Goal: Task Accomplishment & Management: Use online tool/utility

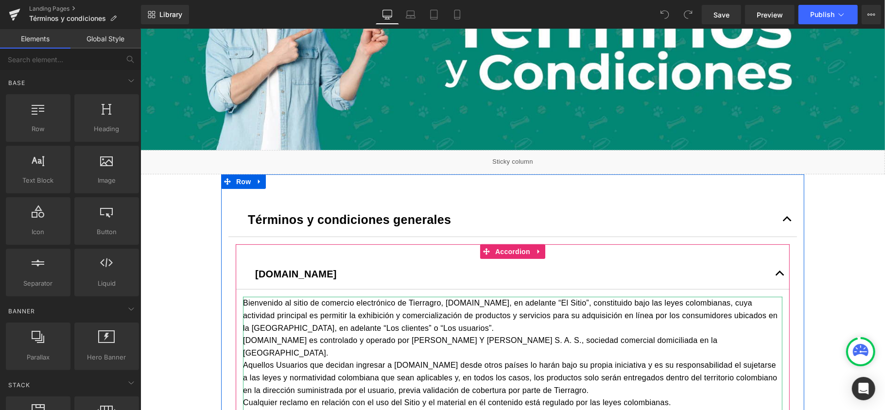
scroll to position [1671, 0]
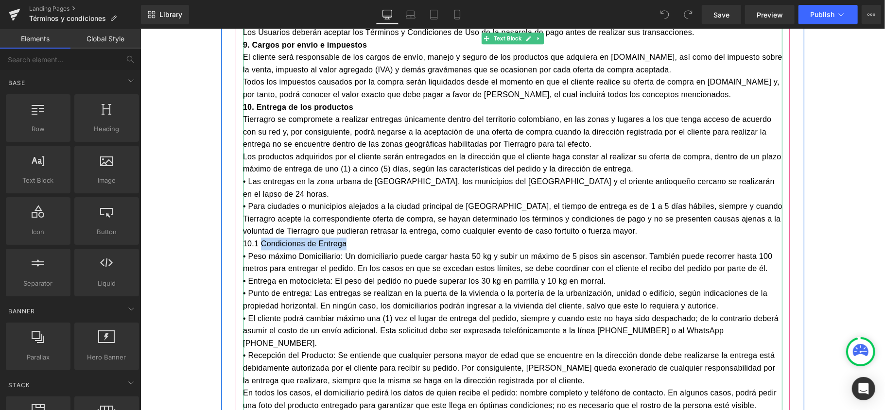
click at [304, 237] on p "10.1 Condiciones de Entrega" at bounding box center [512, 243] width 539 height 13
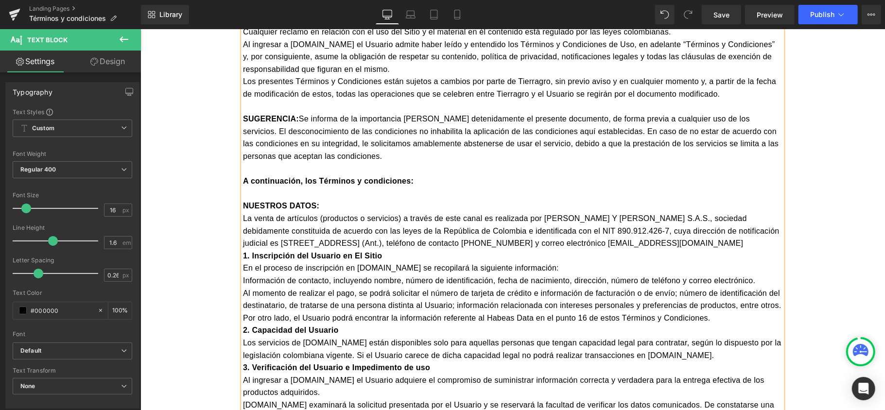
scroll to position [570, 0]
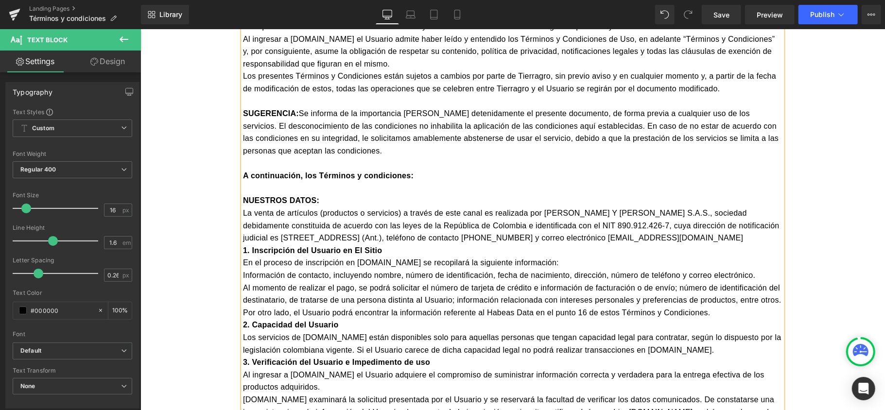
click at [368, 194] on p "NUESTROS DATOS:" at bounding box center [512, 200] width 539 height 13
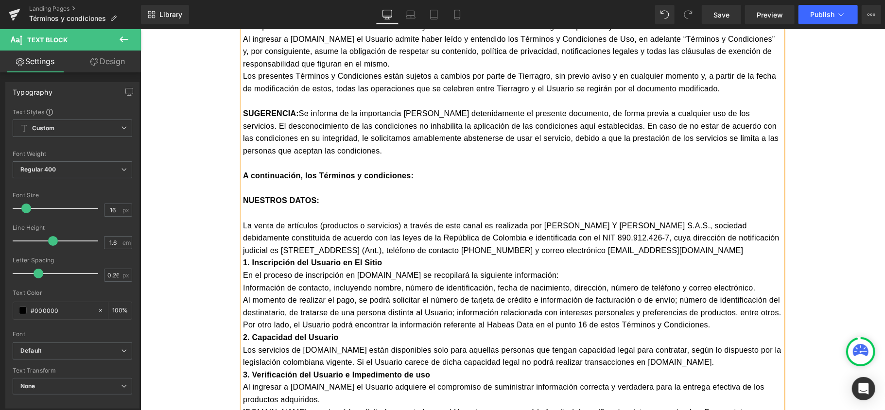
click at [399, 256] on p "1. Inscripción del Usuario en El Sitio" at bounding box center [512, 262] width 539 height 13
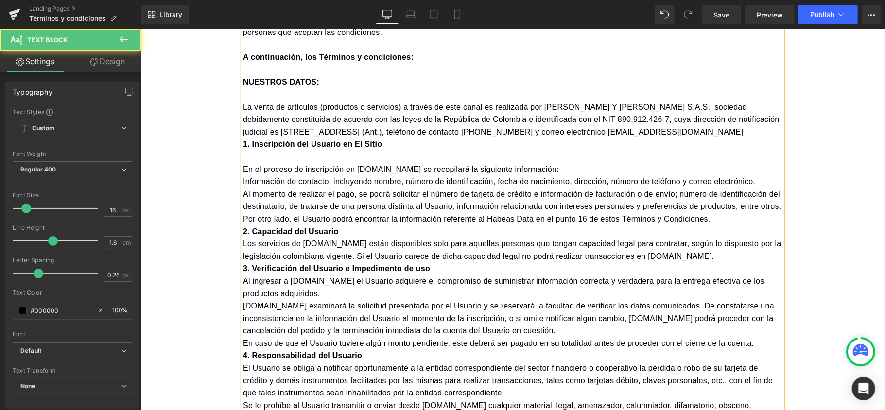
scroll to position [699, 0]
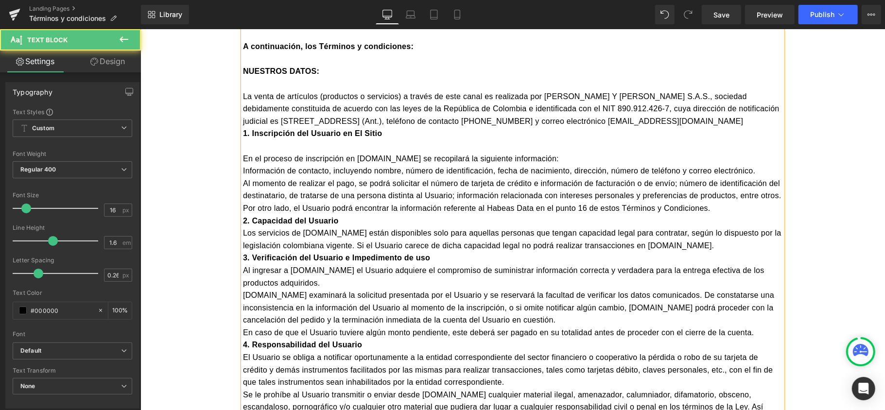
click at [358, 214] on p "2. Capacidad del Usuario" at bounding box center [512, 220] width 539 height 13
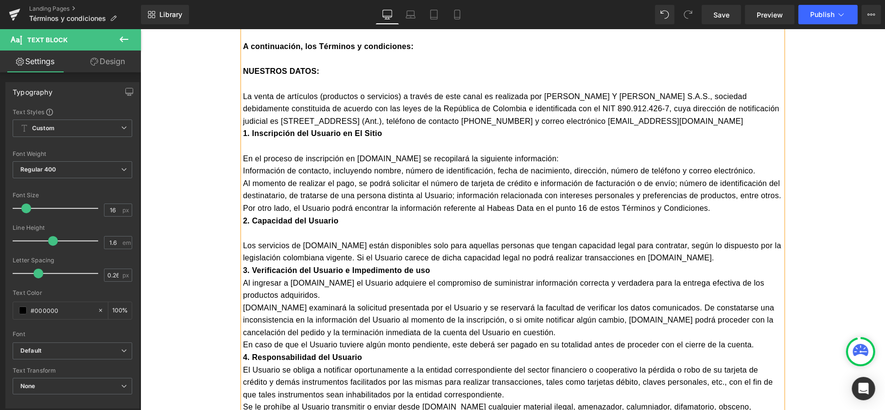
click at [434, 264] on p "3. Verificación del Usuario e Impedimento de uso" at bounding box center [512, 270] width 539 height 13
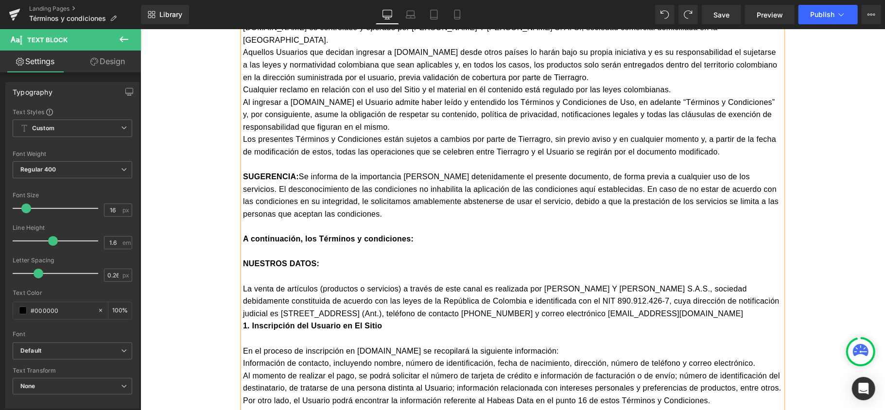
scroll to position [528, 0]
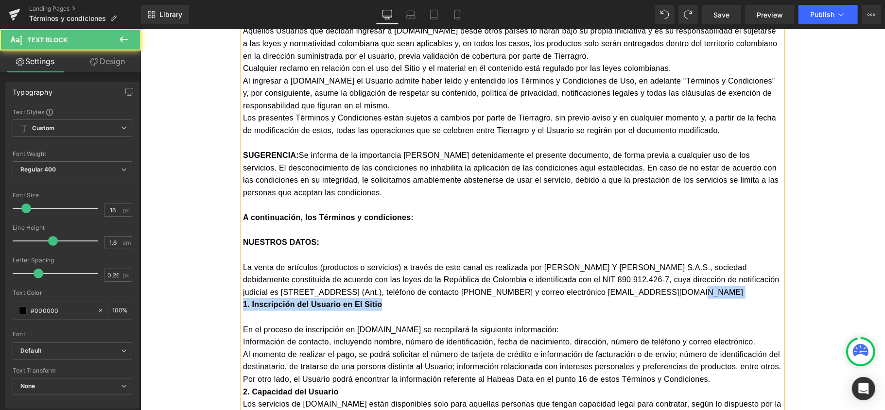
click at [628, 280] on p "La venta de artículos (productos o servicios) a través de este canal es realiza…" at bounding box center [512, 279] width 539 height 37
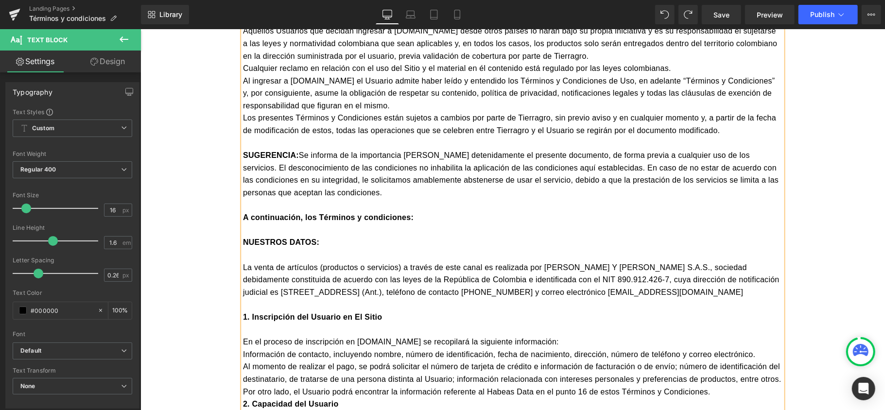
click at [243, 323] on p at bounding box center [512, 329] width 539 height 13
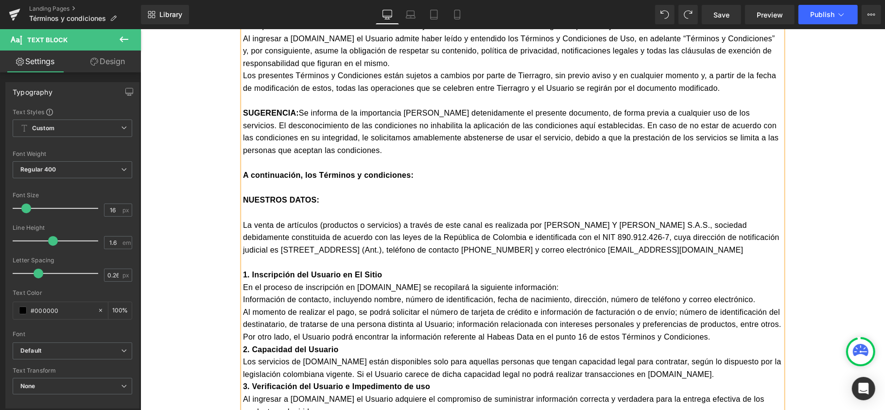
scroll to position [593, 0]
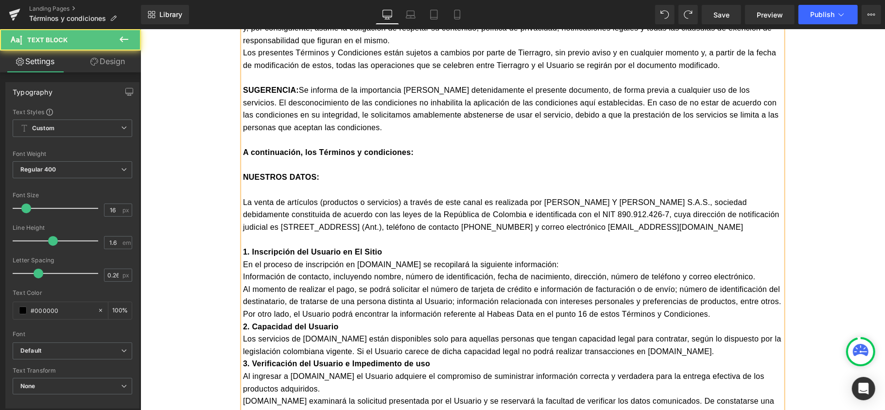
click at [739, 308] on p "Por otro lado, el Usuario podrá encontrar la información referente al Habeas Da…" at bounding box center [512, 314] width 539 height 13
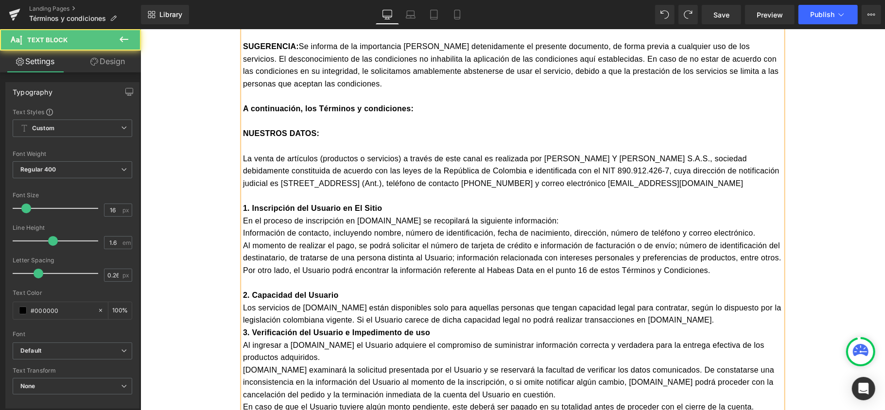
scroll to position [658, 0]
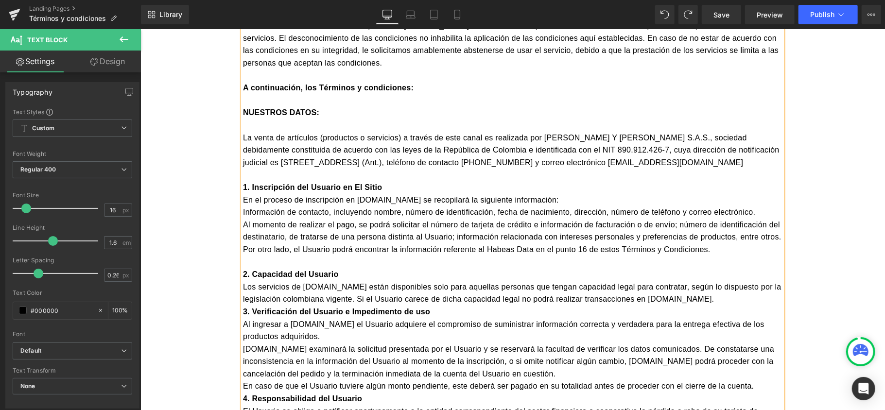
click at [723, 305] on p "3. Verificación del Usuario e Impedimento de uso" at bounding box center [512, 311] width 539 height 13
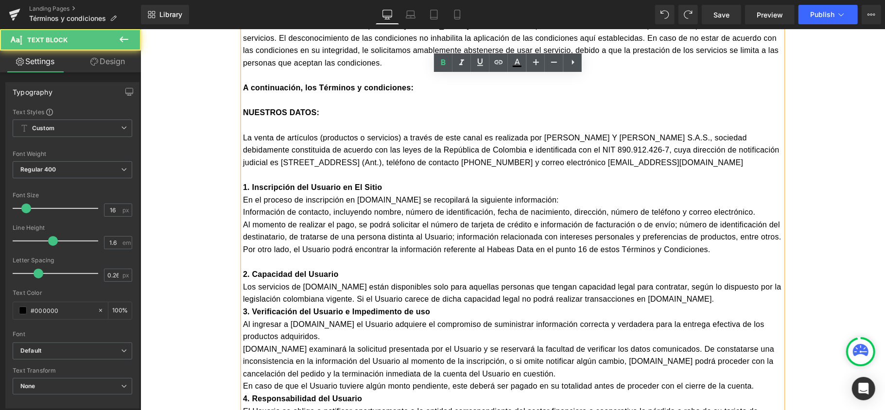
click at [714, 280] on p "Los servicios de [DOMAIN_NAME] están disponibles solo para aquellas personas qu…" at bounding box center [512, 292] width 539 height 25
click at [698, 286] on p "Los servicios de [DOMAIN_NAME] están disponibles solo para aquellas personas qu…" at bounding box center [512, 292] width 539 height 25
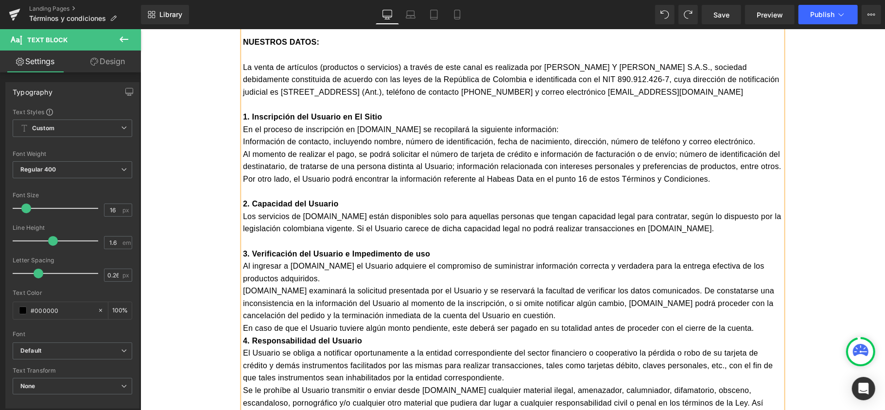
scroll to position [787, 0]
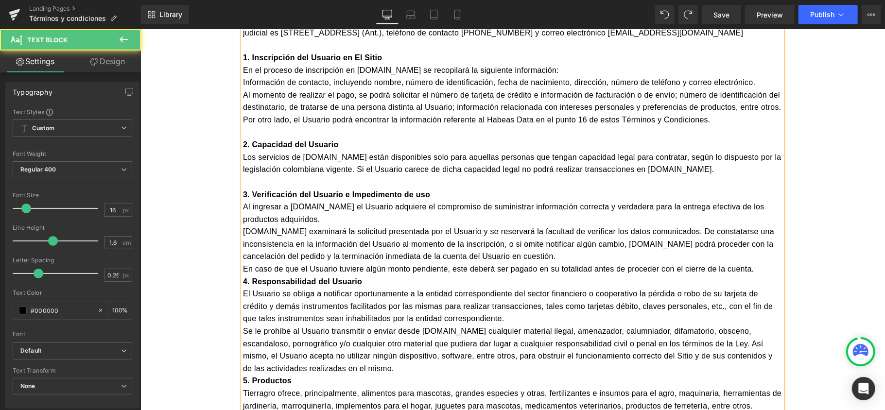
click at [243, 277] on strong "4. Responsabilidad del Usuario" at bounding box center [302, 281] width 119 height 8
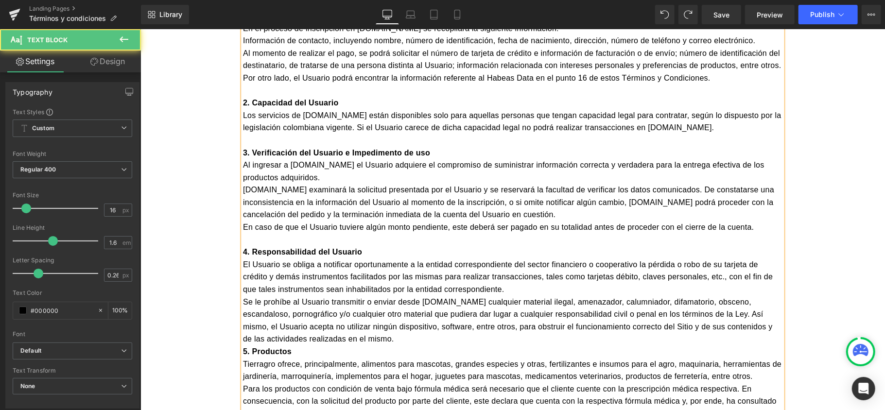
scroll to position [852, 0]
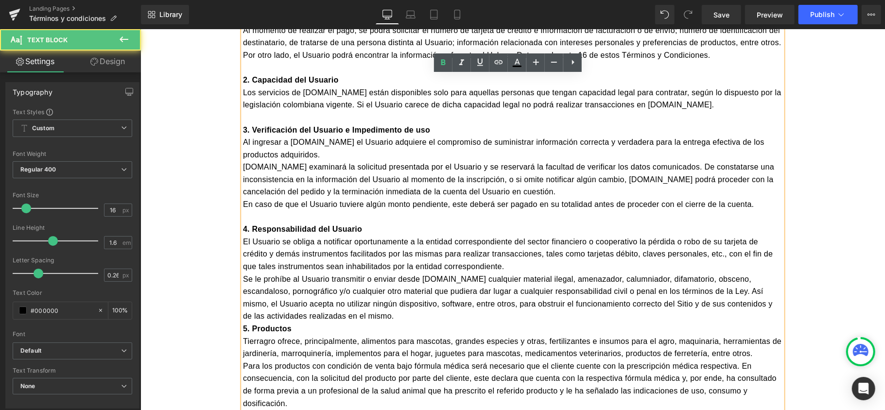
click at [243, 324] on strong "5. Productos" at bounding box center [267, 328] width 49 height 8
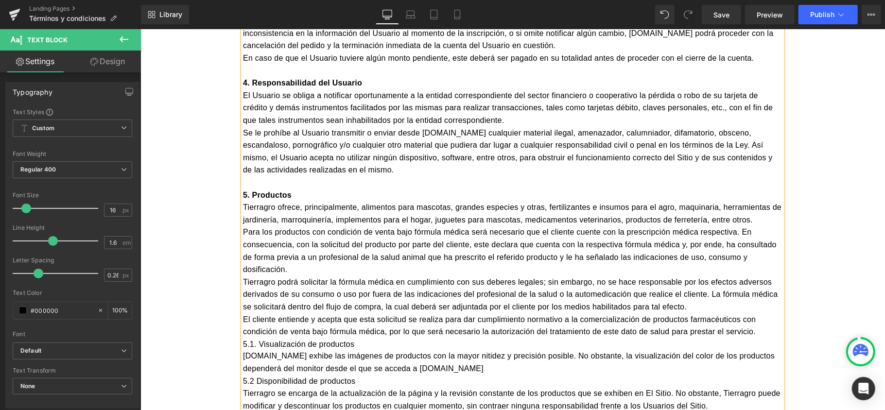
scroll to position [1046, 0]
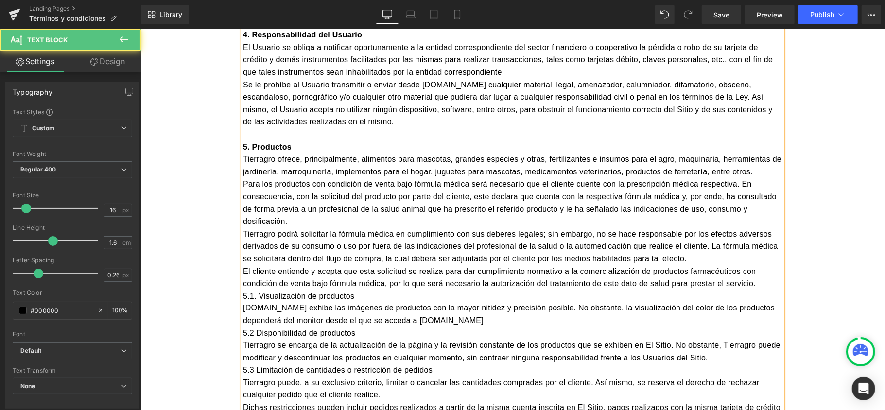
click at [243, 290] on p "5.1. Visualización de productos" at bounding box center [512, 296] width 539 height 13
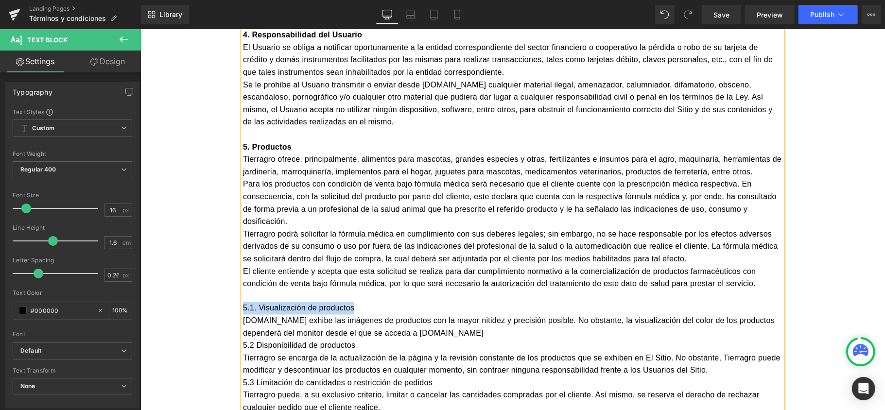
drag, startPoint x: 332, startPoint y: 296, endPoint x: 234, endPoint y: 298, distance: 98.7
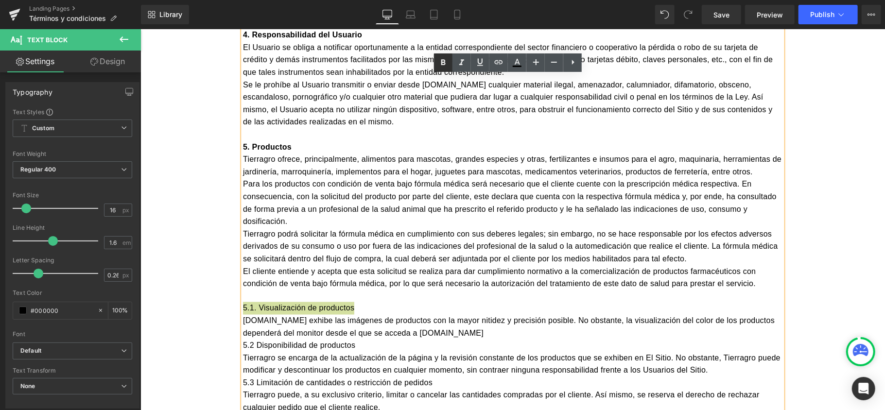
click at [442, 65] on icon at bounding box center [443, 62] width 4 height 6
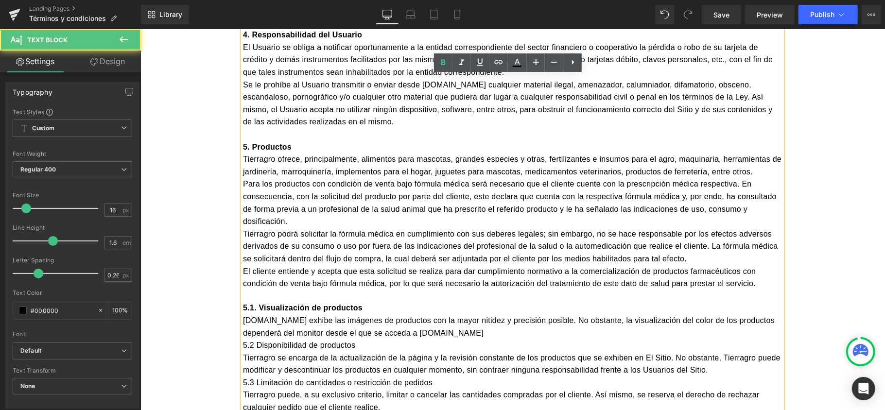
click at [471, 319] on p "[DOMAIN_NAME] exhibe las imágenes de productos con la mayor nitidez y precisión…" at bounding box center [512, 326] width 539 height 25
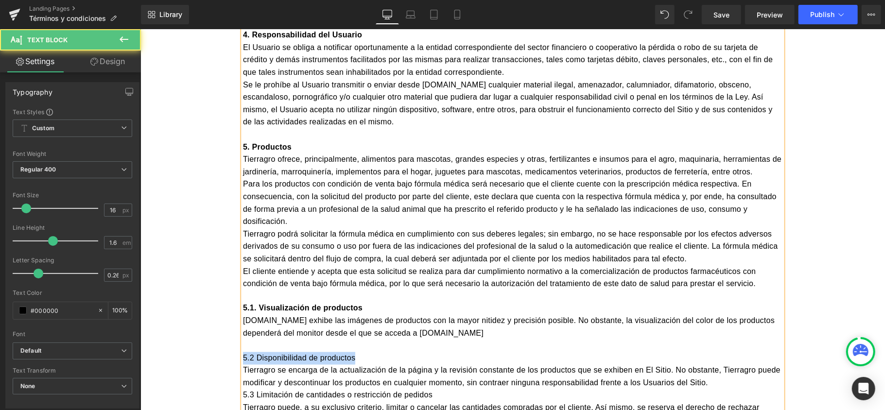
drag, startPoint x: 329, startPoint y: 345, endPoint x: 223, endPoint y: 348, distance: 106.5
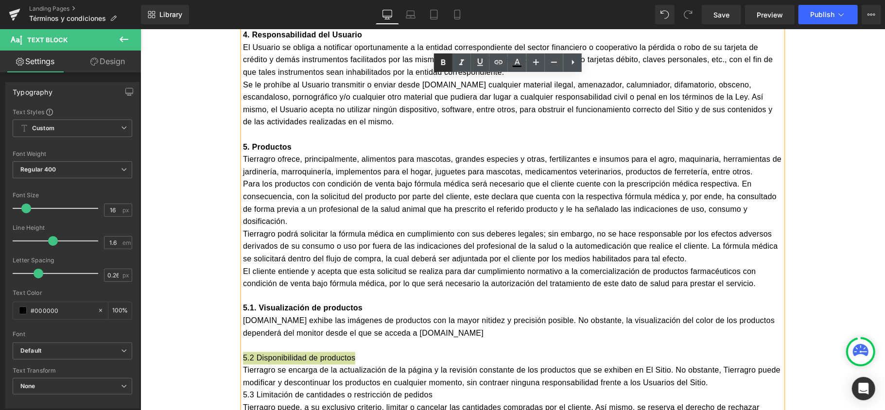
click at [442, 65] on icon at bounding box center [443, 62] width 4 height 6
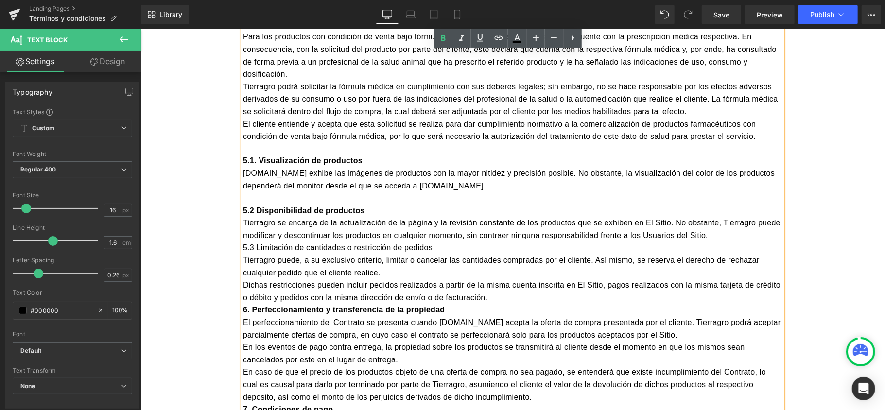
scroll to position [1241, 0]
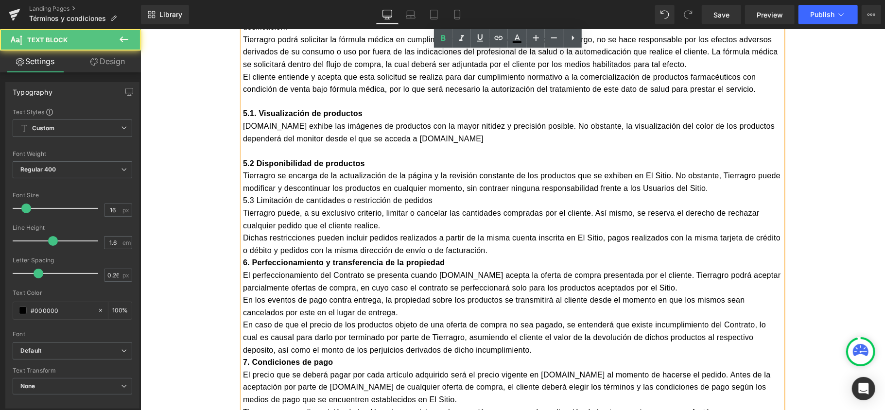
click at [454, 194] on p "5.3 Limitación de cantidades o restricción de pedidos" at bounding box center [512, 200] width 539 height 13
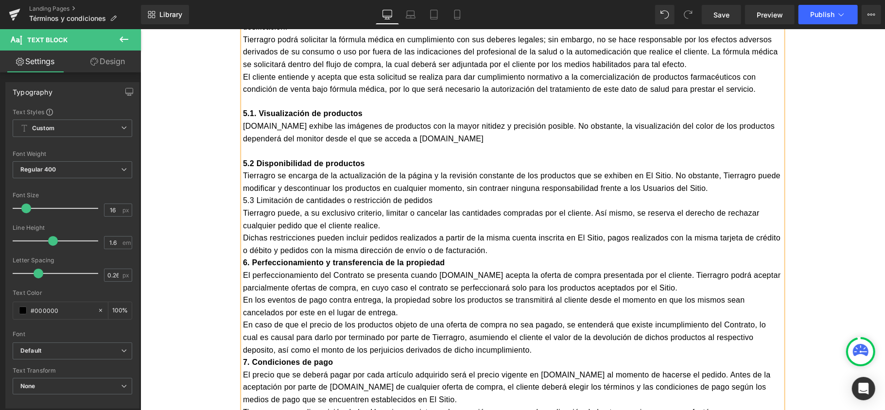
drag, startPoint x: 380, startPoint y: 194, endPoint x: 236, endPoint y: 188, distance: 144.0
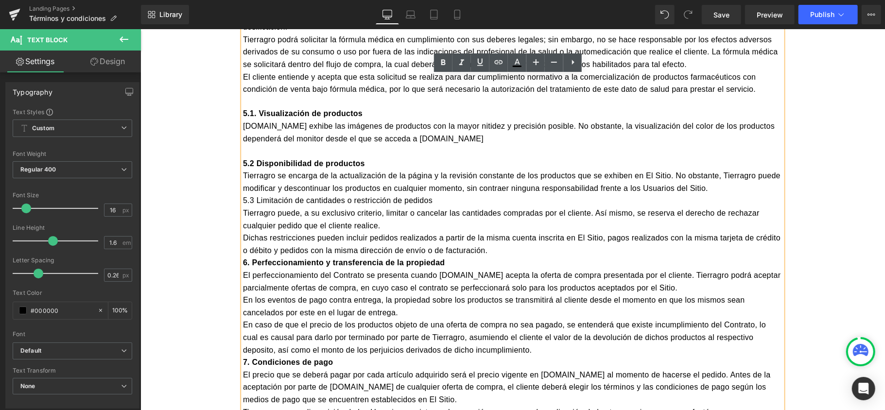
click at [243, 194] on p "5.3 Limitación de cantidades o restricción de pedidos" at bounding box center [512, 200] width 539 height 13
drag, startPoint x: 238, startPoint y: 187, endPoint x: 436, endPoint y: 191, distance: 198.3
click at [436, 194] on p "5.3 Limitación de cantidades o restricción de pedidos" at bounding box center [512, 200] width 539 height 13
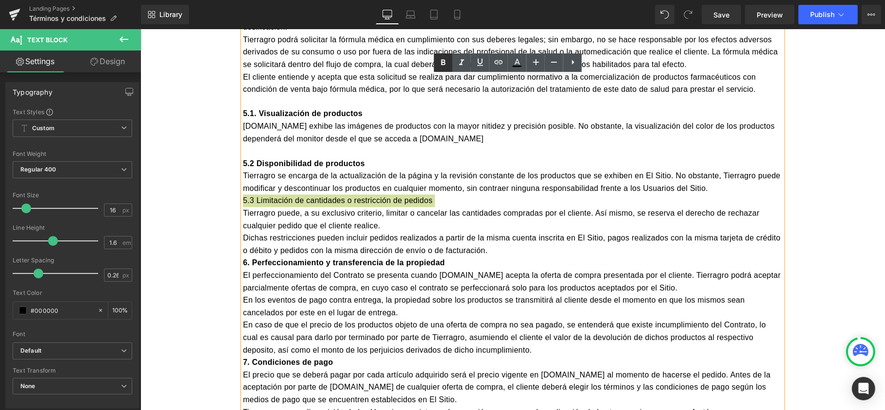
click at [444, 64] on icon at bounding box center [443, 62] width 4 height 6
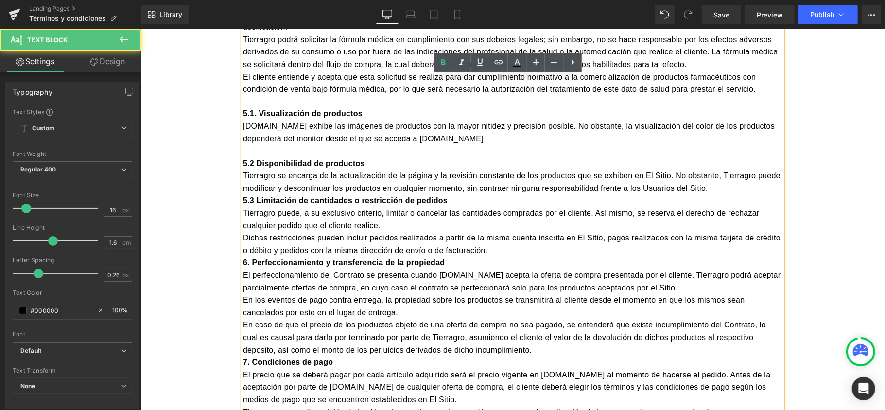
click at [718, 177] on p "Tierragro se encarga de la actualización de la página y la revisión constante d…" at bounding box center [512, 182] width 539 height 25
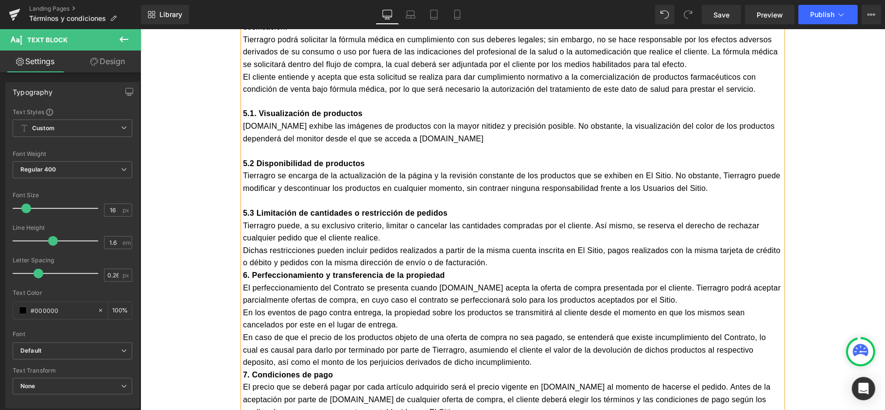
scroll to position [1305, 0]
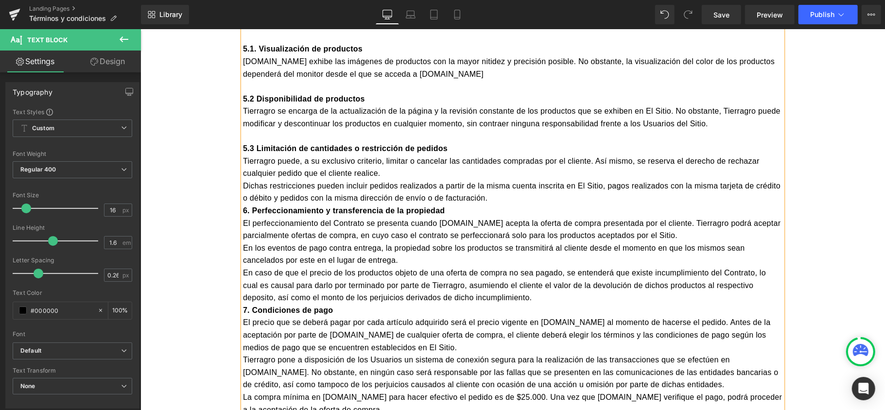
click at [493, 192] on p "Dichas restricciones pueden incluir pedidos realizados a partir de la misma cue…" at bounding box center [512, 192] width 539 height 25
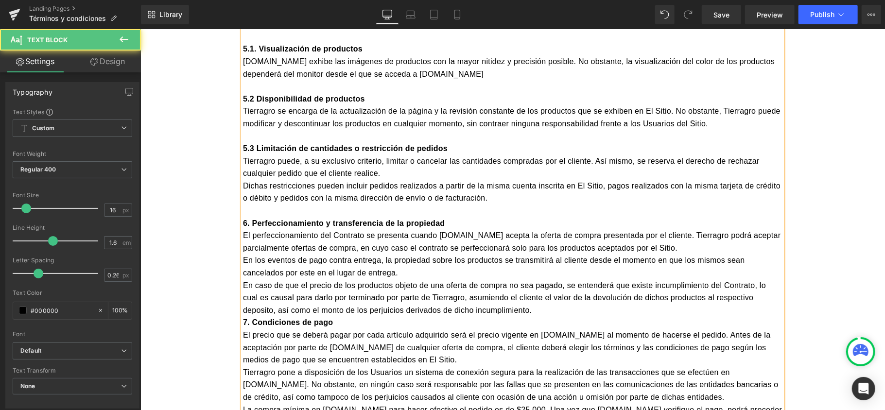
click at [497, 297] on p "En caso de que el precio de los productos objeto de una oferta de compra no sea…" at bounding box center [512, 297] width 539 height 37
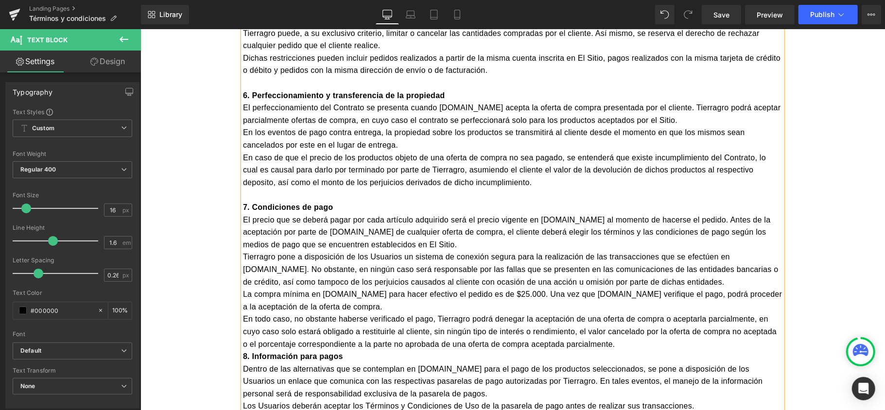
scroll to position [1435, 0]
click at [630, 328] on p "En todo caso, no obstante haberse verificado el pago, Tierragro podrá denegar l…" at bounding box center [512, 329] width 539 height 37
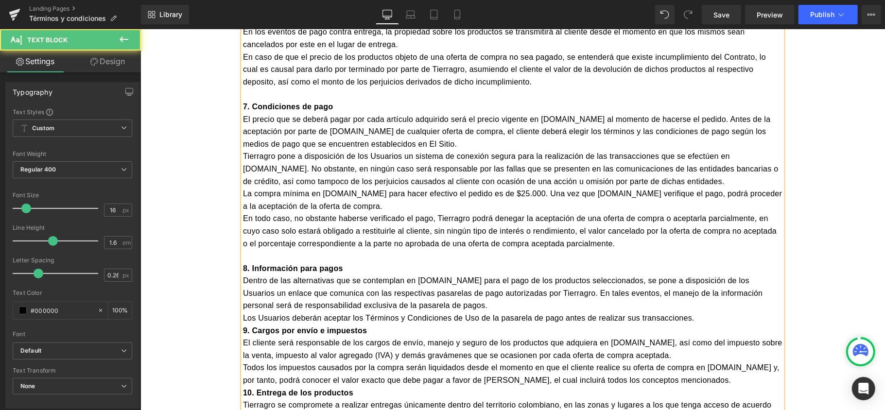
scroll to position [1565, 0]
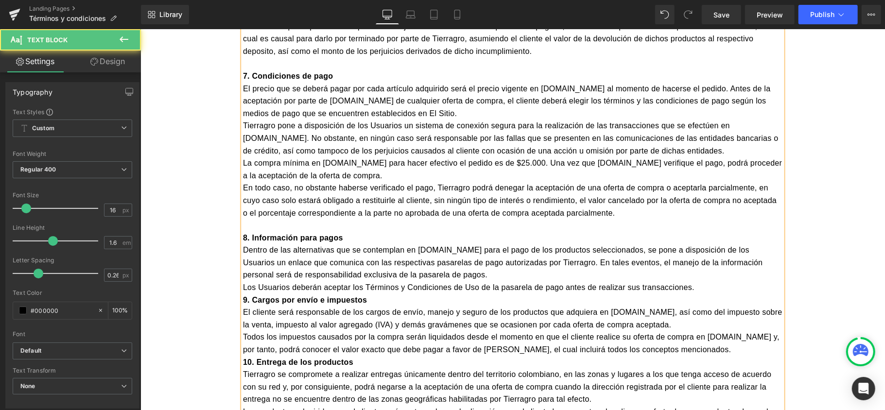
click at [687, 281] on p "Los Usuarios deberán aceptar los Términos y Condiciones de Uso de la pasarela d…" at bounding box center [512, 287] width 539 height 13
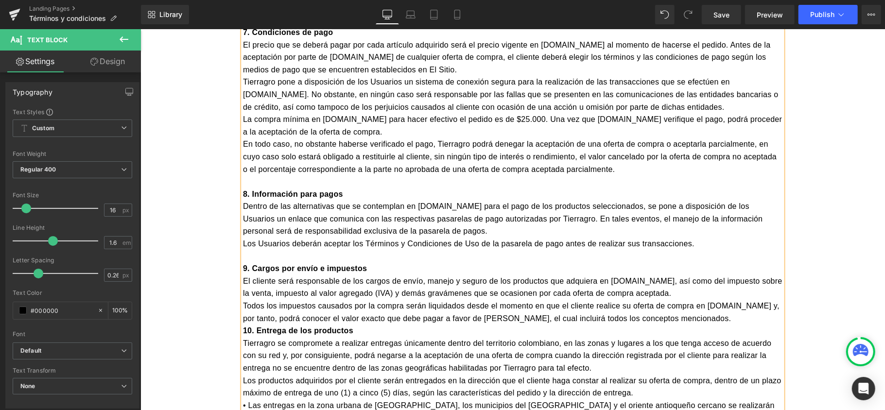
scroll to position [1629, 0]
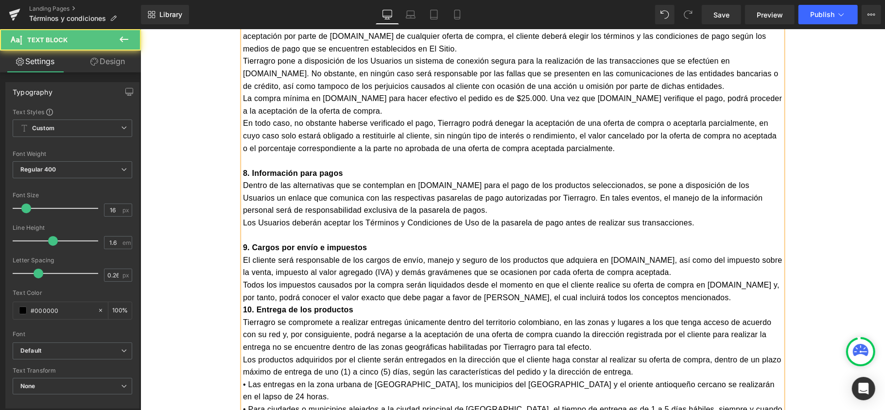
click at [693, 287] on p "Todos los impuestos causados por la compra serán liquidados desde el momento en…" at bounding box center [512, 290] width 539 height 25
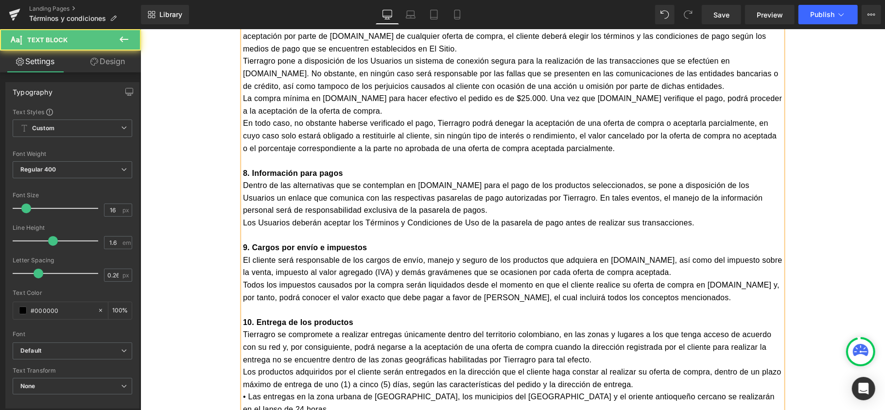
click at [462, 195] on p "Dentro de las alternativas que se contemplan en [DOMAIN_NAME] para el pago de l…" at bounding box center [512, 197] width 539 height 37
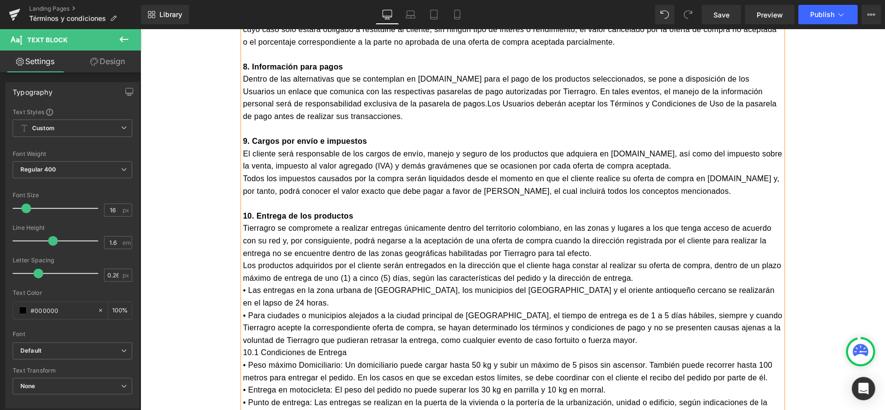
scroll to position [1759, 0]
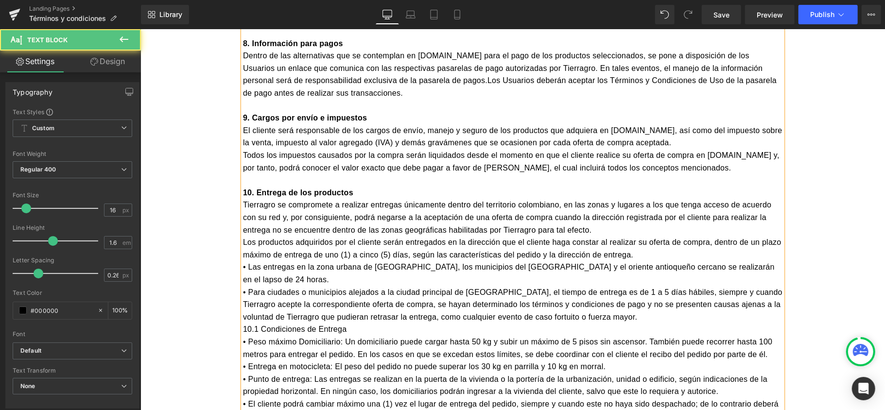
click at [642, 243] on p "Los productos adquiridos por el cliente serán entregados en la dirección que el…" at bounding box center [512, 248] width 539 height 25
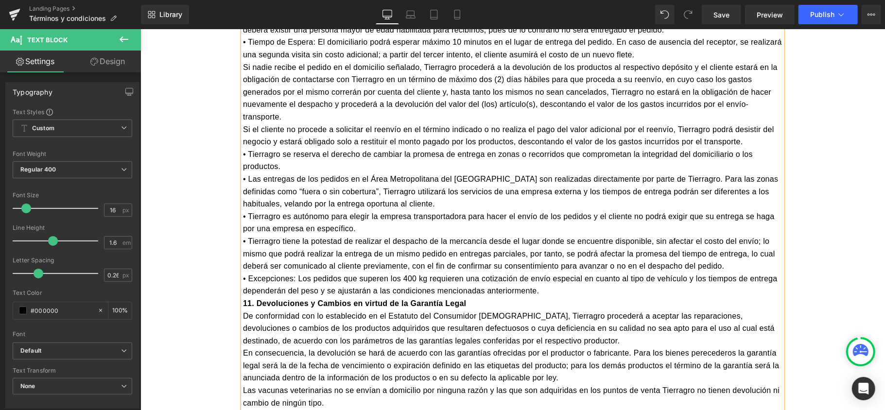
scroll to position [2342, 0]
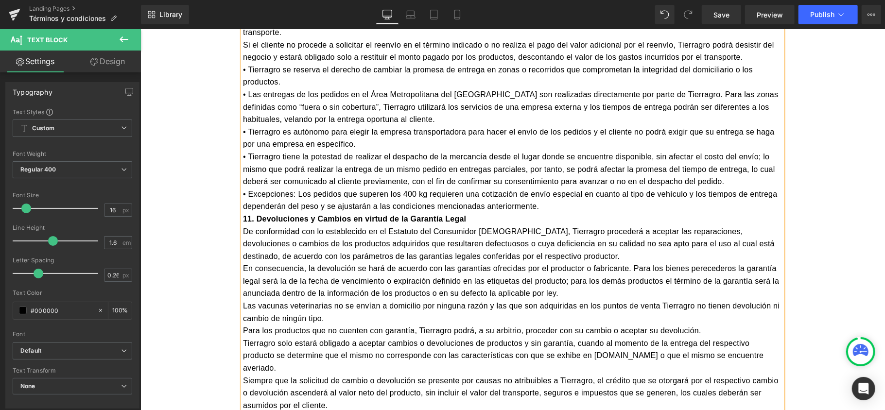
click at [598, 188] on p "• Excepciones: Los pedidos que superen los 400 kg requieren una cotización de e…" at bounding box center [512, 200] width 539 height 25
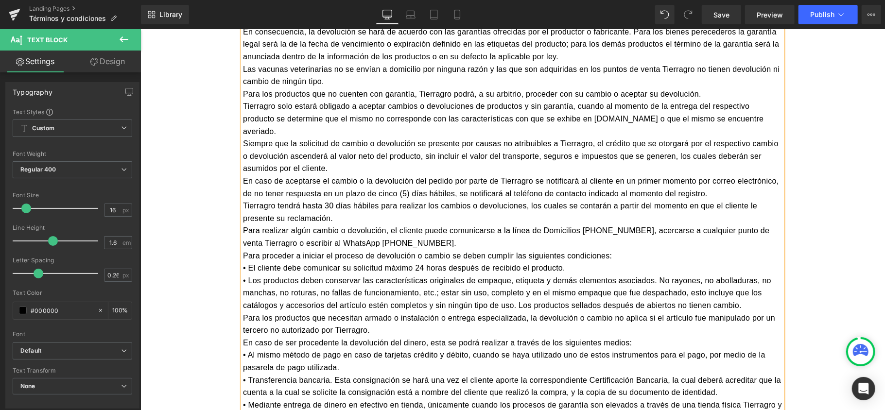
scroll to position [2601, 0]
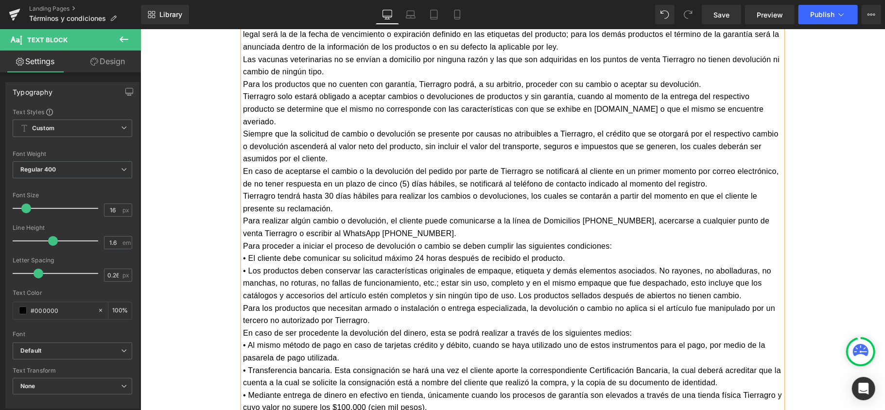
click at [424, 214] on p "Para realizar algún cambio o devolución, el cliente puede comunicarse a la líne…" at bounding box center [512, 226] width 539 height 25
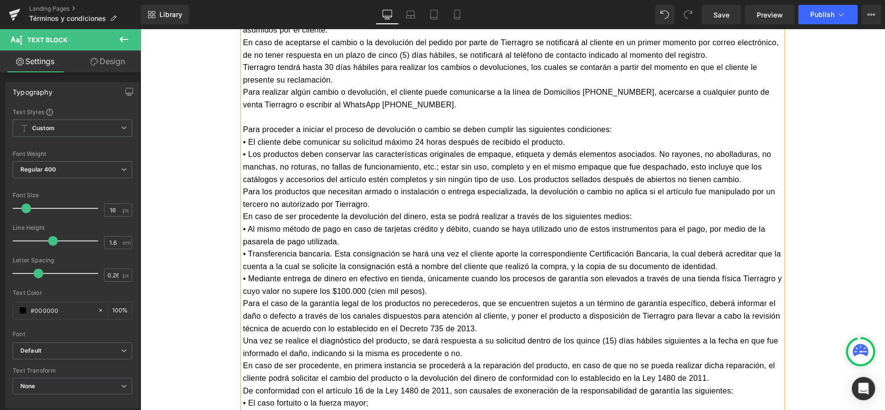
scroll to position [2731, 0]
click at [451, 271] on p "• Mediante entrega de dinero en efectivo en tienda, únicamente cuando los proce…" at bounding box center [512, 283] width 539 height 25
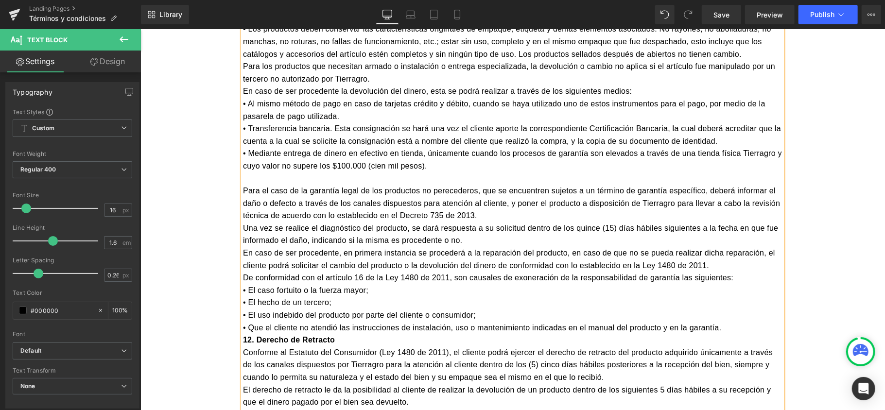
scroll to position [2860, 0]
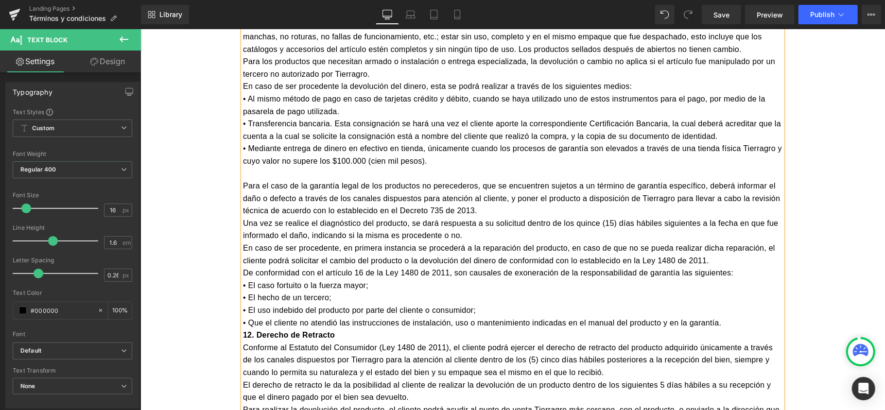
click at [718, 242] on p "En caso de ser procedente, en primera instancia se procederá a la reparación de…" at bounding box center [512, 254] width 539 height 25
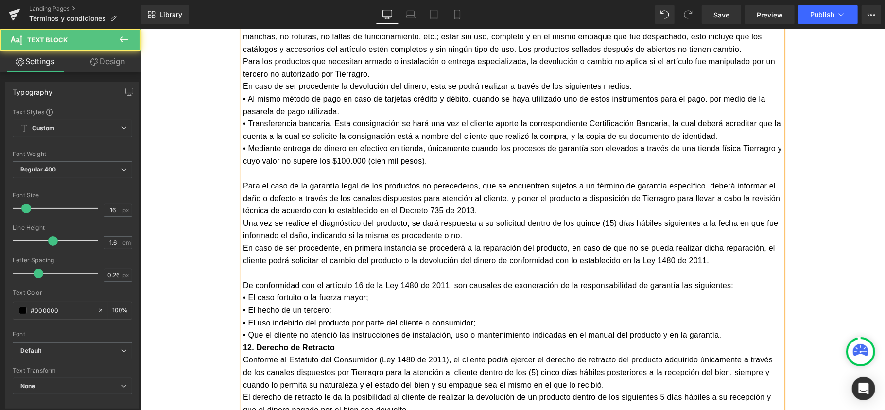
click at [730, 279] on p "De conformidad con el artículo 16 de la Ley 1480 de 2011, son causales de exone…" at bounding box center [512, 285] width 539 height 13
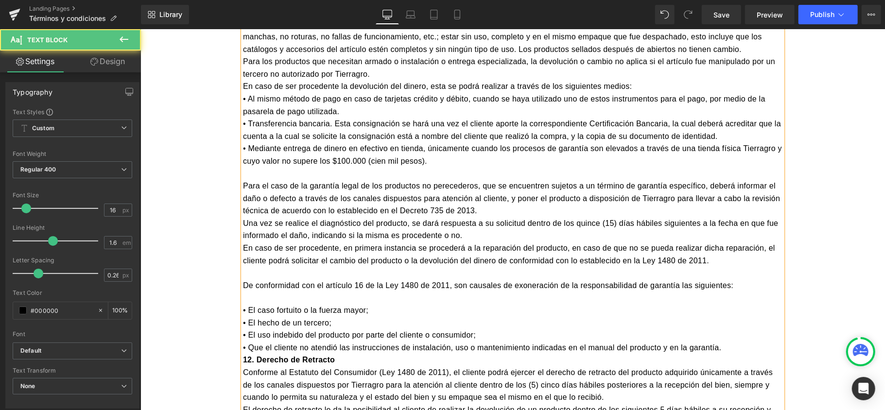
click at [736, 341] on p "• Que el cliente no atendió las instrucciones de instalación, uso o mantenimien…" at bounding box center [512, 347] width 539 height 13
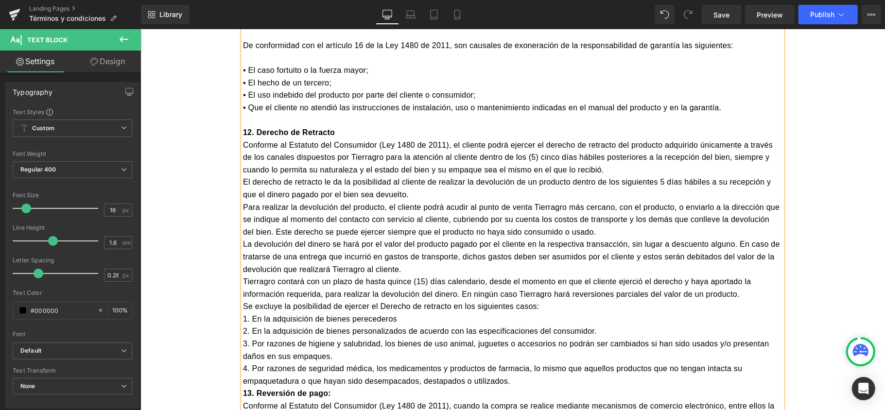
scroll to position [3120, 0]
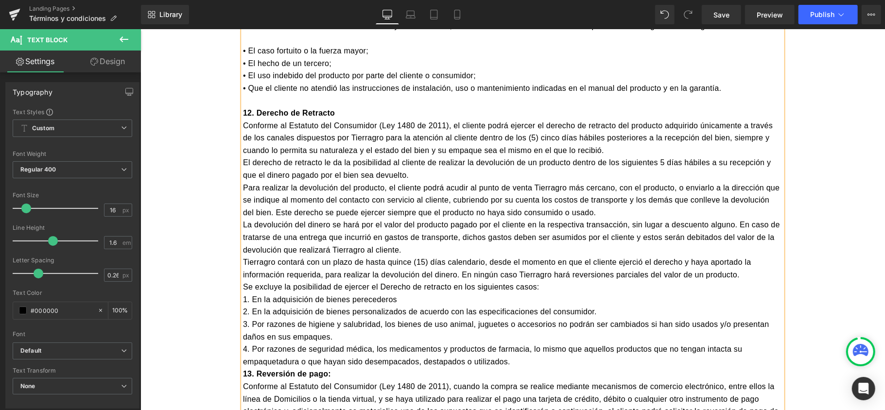
click at [519, 343] on p "4. Por razones de seguridad médica, los medicamentos y productos de farmacia, l…" at bounding box center [512, 355] width 539 height 25
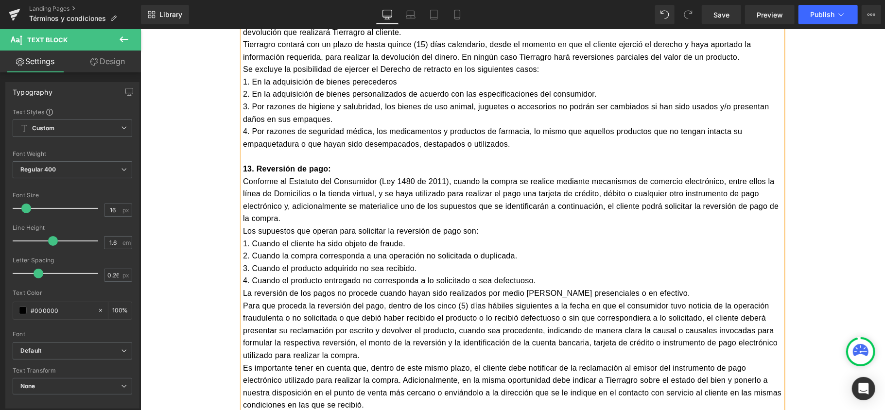
scroll to position [3379, 0]
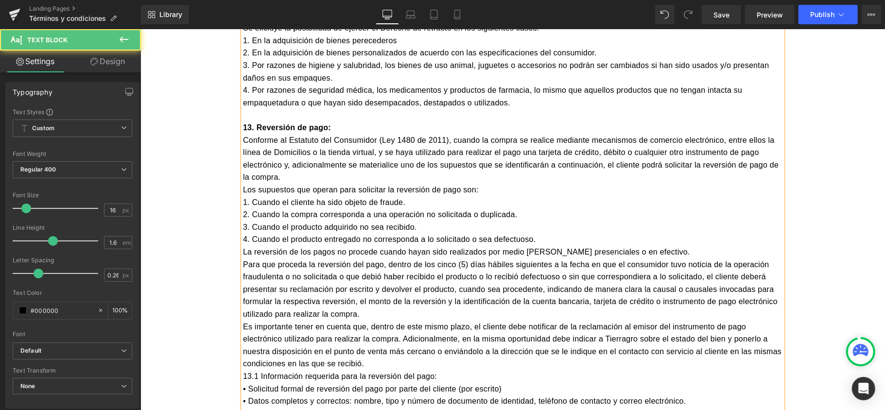
click at [382, 267] on p "Para que proceda la reversión del pago, dentro de los cinco (5) días hábiles si…" at bounding box center [512, 289] width 539 height 62
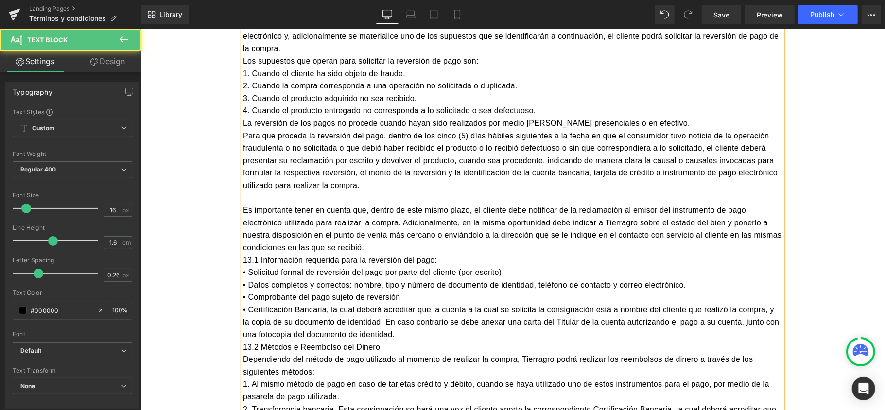
scroll to position [3509, 0]
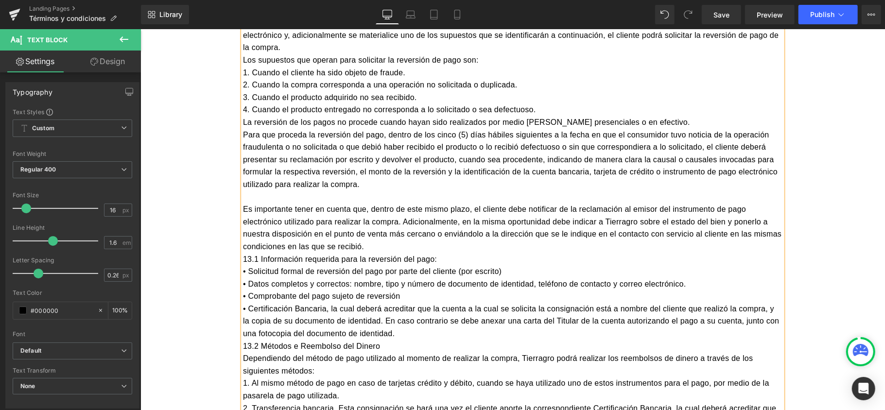
click at [417, 203] on p "Es importante tener en cuenta que, dentro de este mismo plazo, el cliente debe …" at bounding box center [512, 228] width 539 height 50
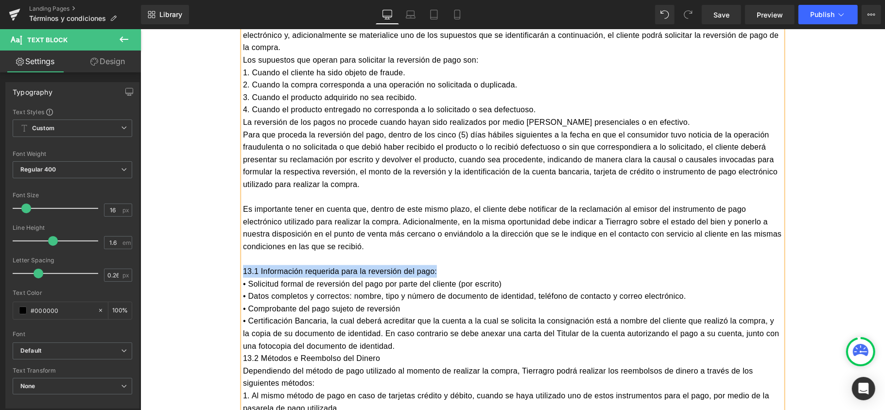
drag, startPoint x: 436, startPoint y: 223, endPoint x: 232, endPoint y: 224, distance: 203.6
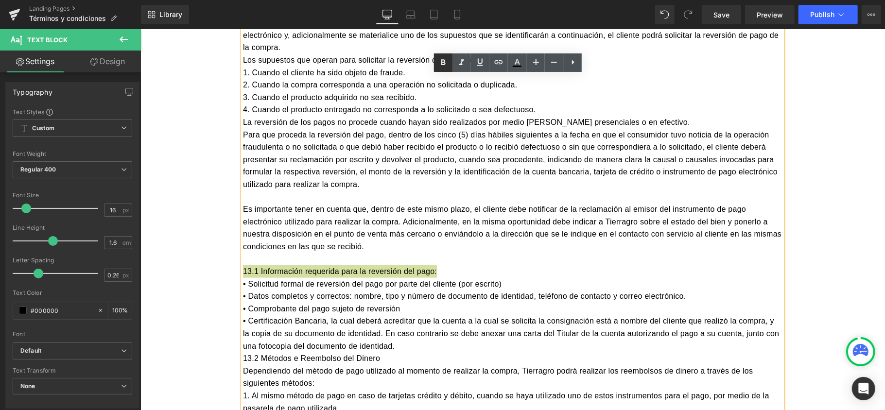
click at [444, 61] on icon at bounding box center [443, 63] width 12 height 12
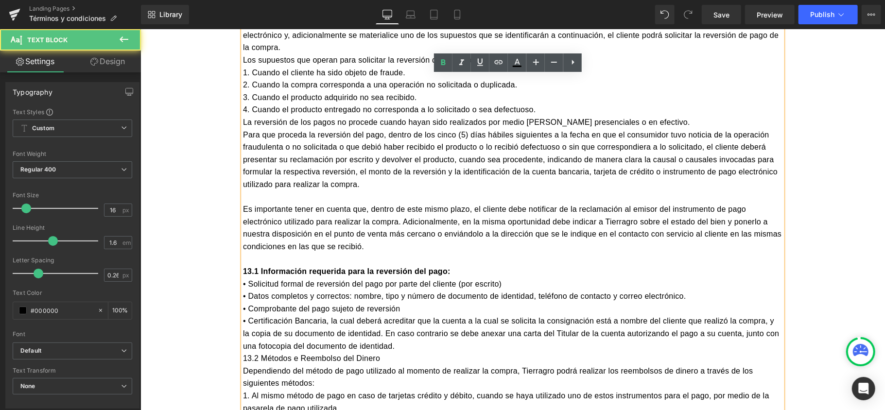
click at [452, 265] on p "13.1 Información requerida para la reversión del pago:" at bounding box center [512, 271] width 539 height 13
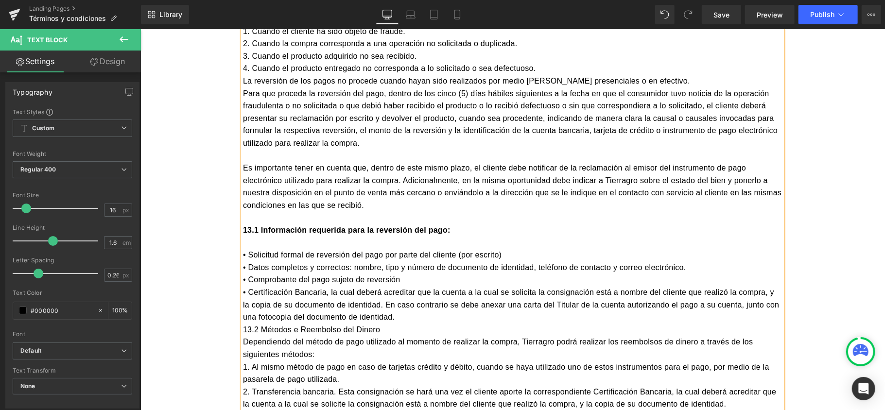
scroll to position [3573, 0]
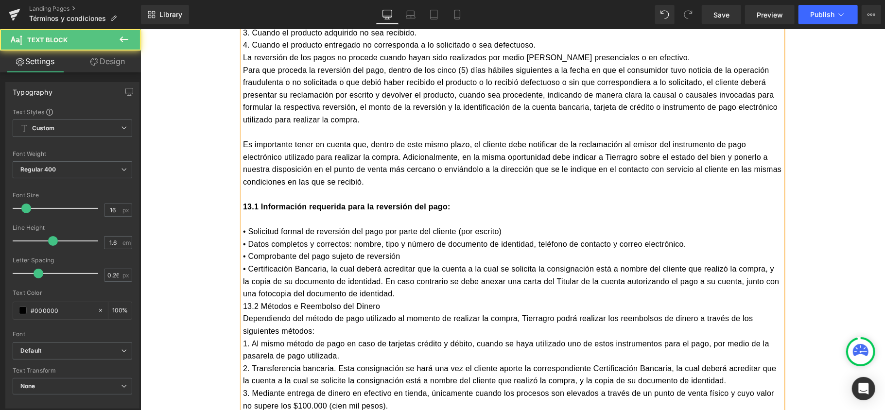
click at [389, 262] on p "• Certificación Bancaria, la cual deberá acreditar que la cuenta a la cual se s…" at bounding box center [512, 280] width 539 height 37
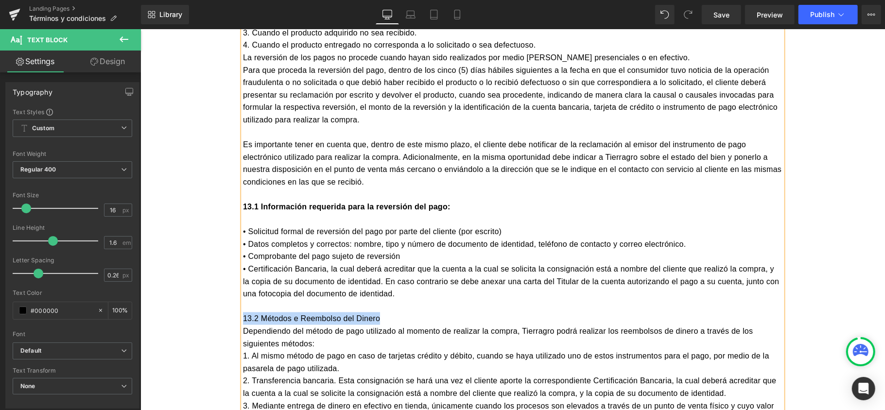
drag, startPoint x: 385, startPoint y: 264, endPoint x: 260, endPoint y: 265, distance: 125.9
click at [243, 312] on p "13.2 Métodos e Reembolso del Dinero" at bounding box center [512, 318] width 539 height 13
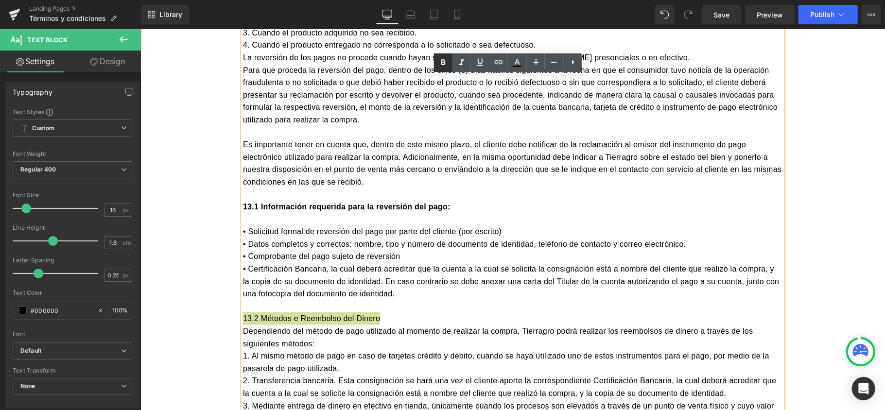
click at [442, 63] on icon at bounding box center [443, 62] width 4 height 6
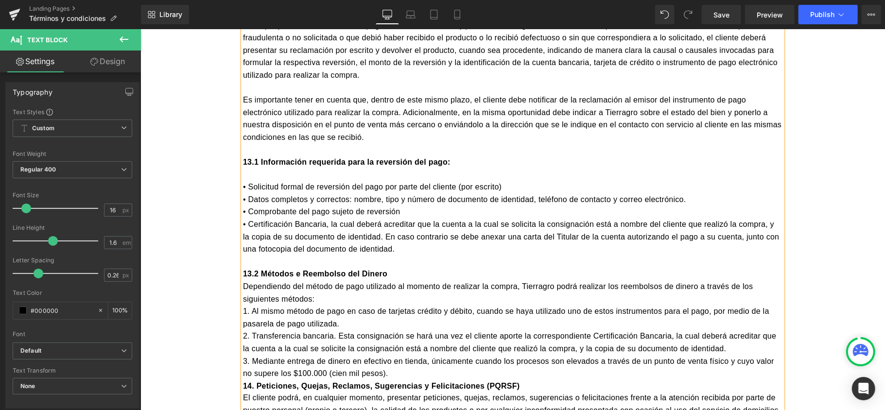
scroll to position [3638, 0]
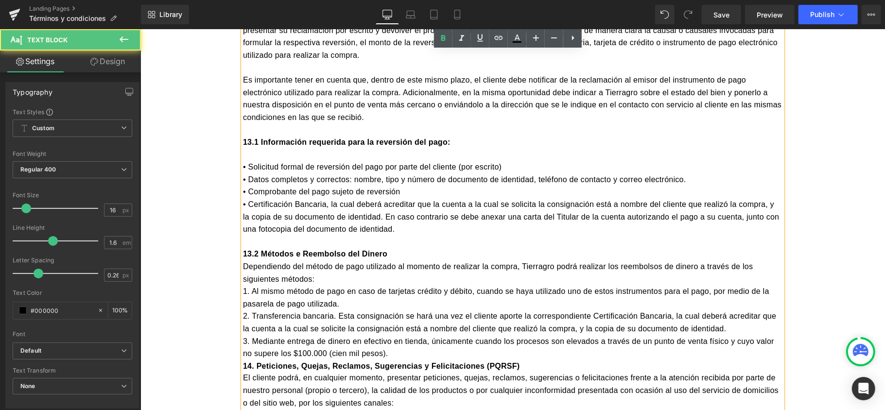
click at [387, 335] on p "3. Mediante entrega de dinero en efectivo en tienda, únicamente cuando los proc…" at bounding box center [512, 347] width 539 height 25
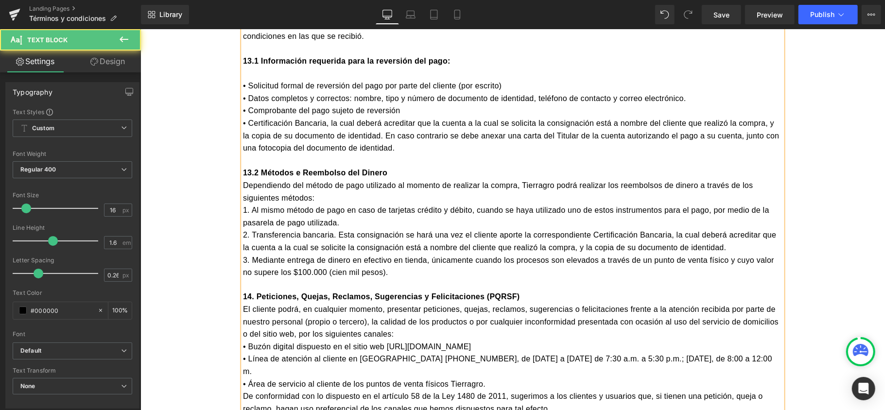
scroll to position [3768, 0]
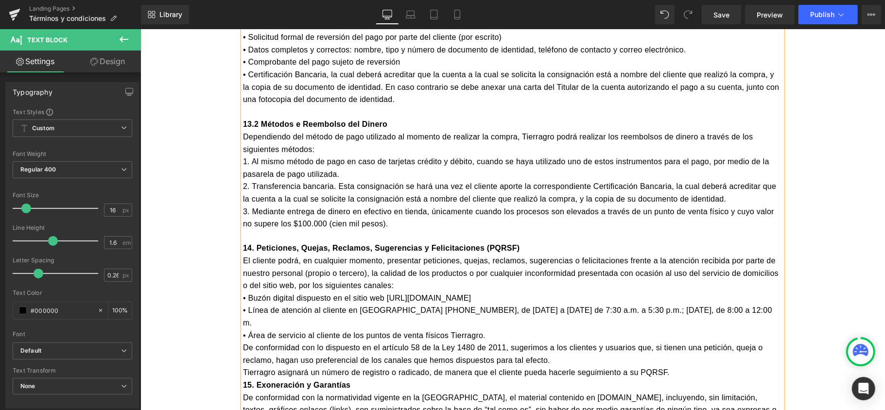
click at [682, 366] on p "Tierragro asignará un número de registro o radicado, de manera que el cliente p…" at bounding box center [512, 372] width 539 height 13
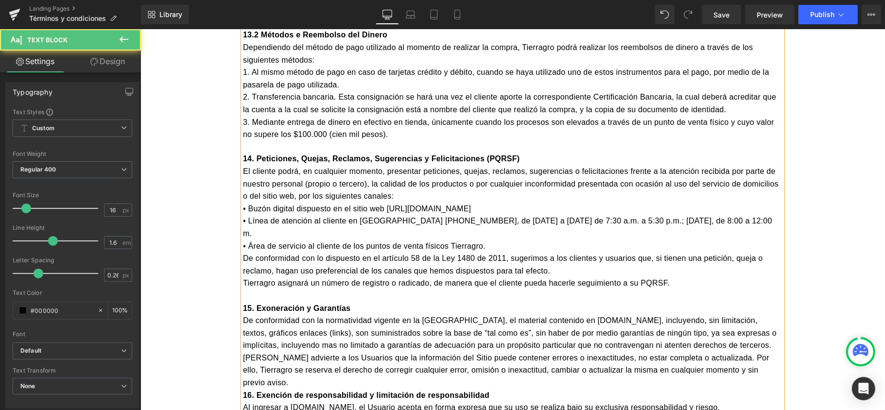
scroll to position [3898, 0]
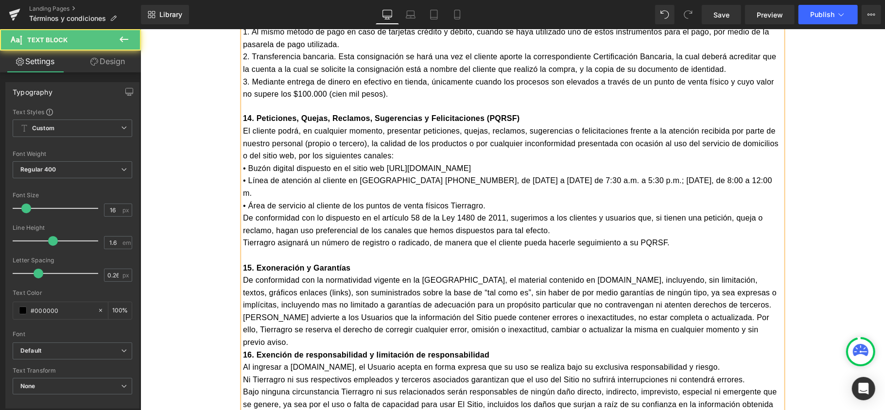
click at [295, 312] on p "[PERSON_NAME] advierte a los Usuarios que la información del Sitio puede conten…" at bounding box center [512, 330] width 539 height 37
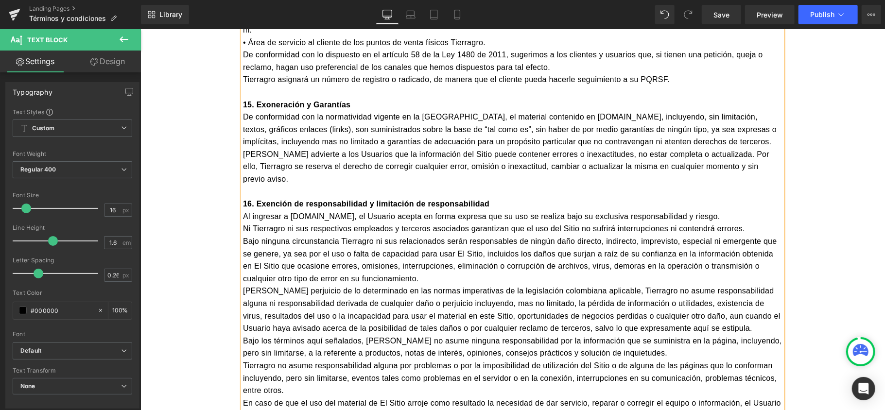
scroll to position [4092, 0]
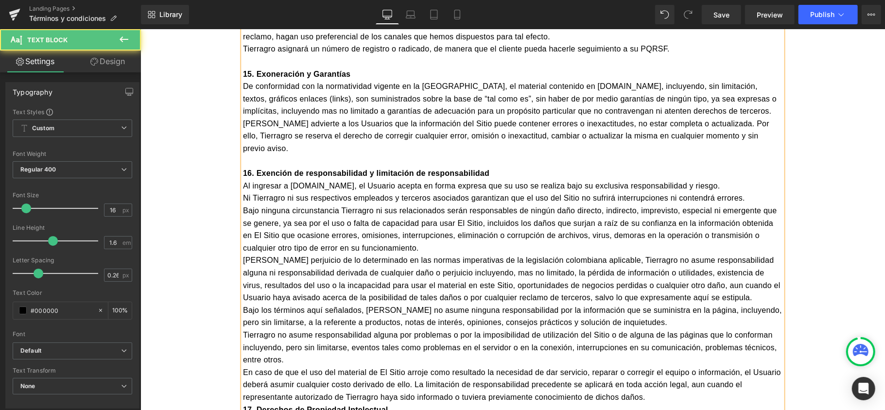
click at [657, 366] on p "En caso de que el uso del material de El Sitio arroje como resultado la necesid…" at bounding box center [512, 384] width 539 height 37
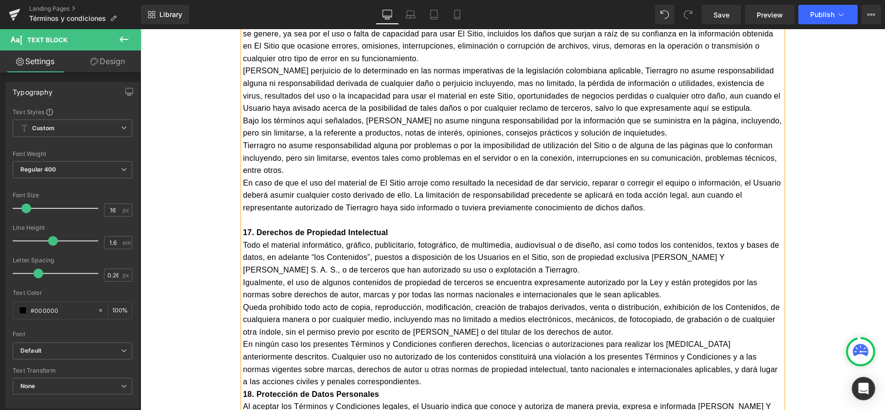
scroll to position [4286, 0]
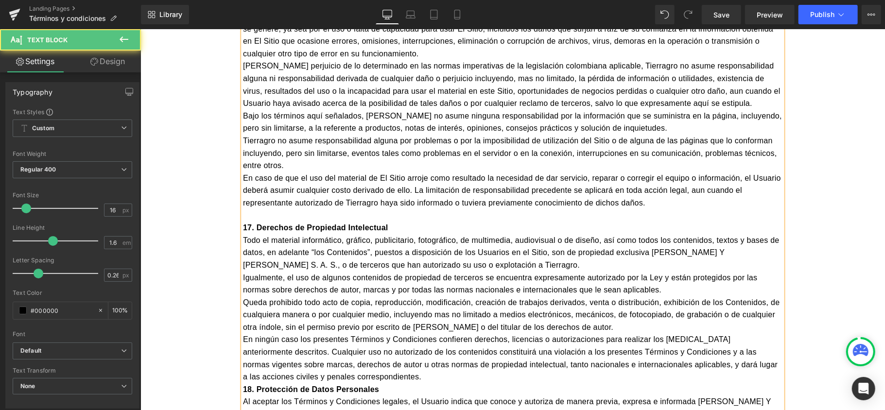
click at [354, 333] on p "En ningún caso los presentes Términos y Condiciones confieren derechos, licenci…" at bounding box center [512, 358] width 539 height 50
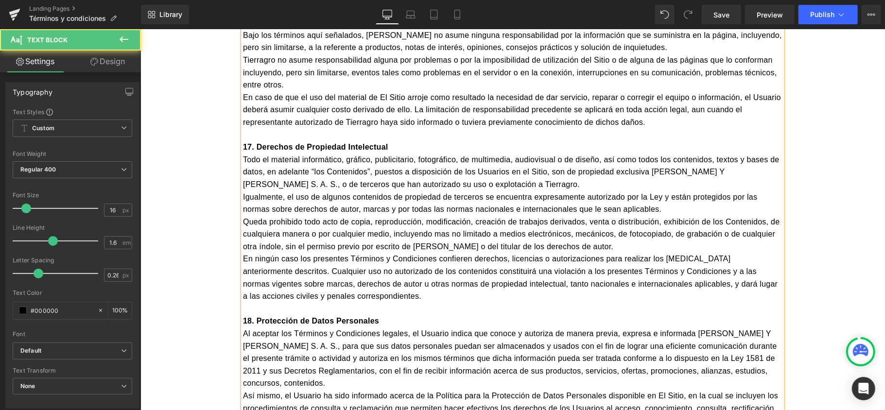
scroll to position [4481, 0]
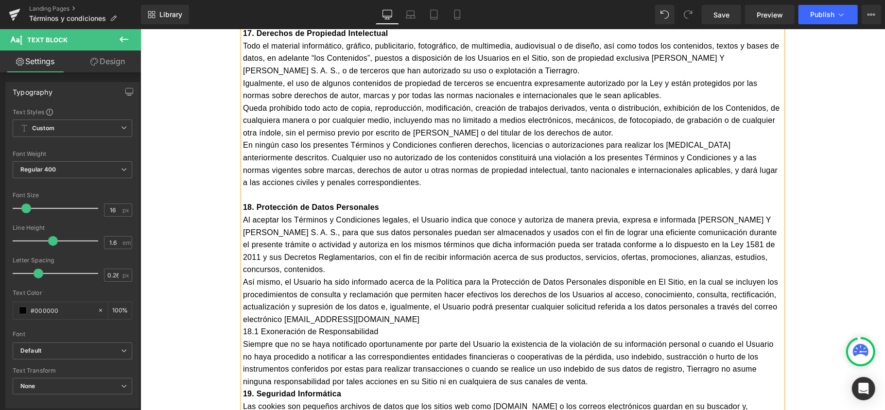
click at [602, 338] on p "Siempre que no se haya notificado oportunamente por parte del Usuario la existe…" at bounding box center [512, 363] width 539 height 50
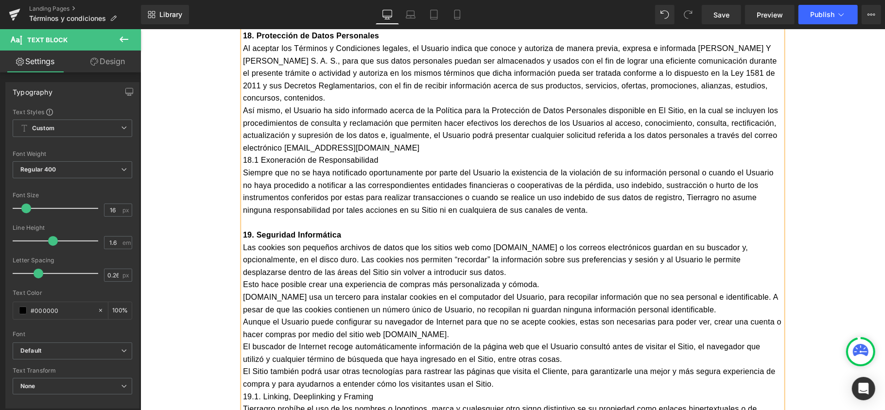
scroll to position [4675, 0]
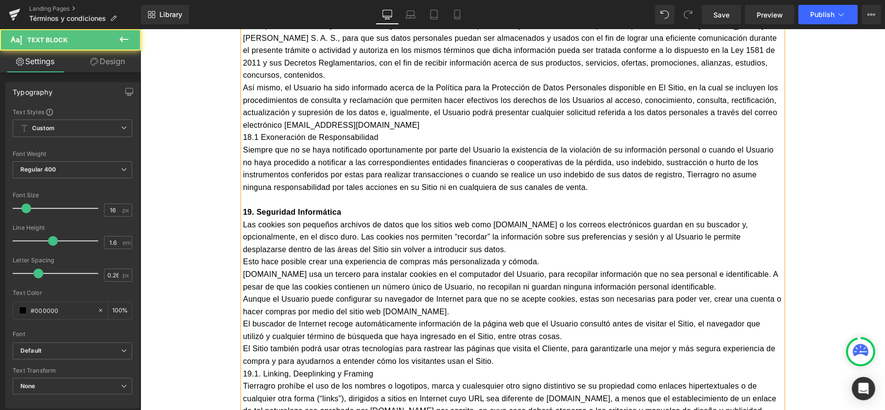
click at [518, 342] on p "El Sitio también podrá usar otras tecnologías para rastrear las páginas que vis…" at bounding box center [512, 354] width 539 height 25
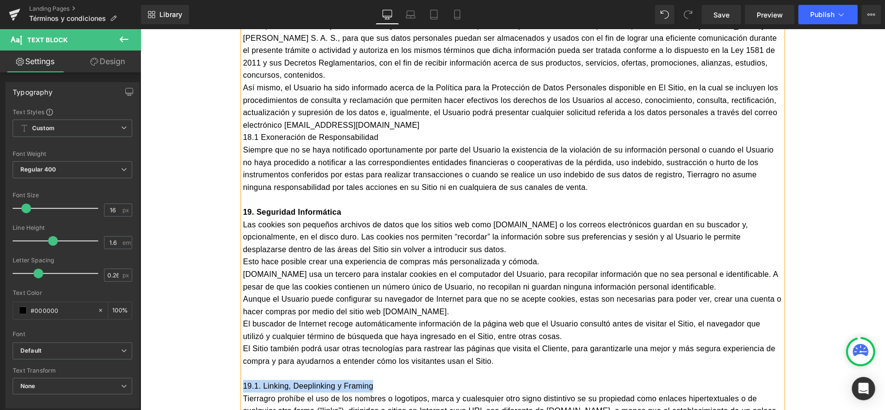
drag, startPoint x: 383, startPoint y: 313, endPoint x: 200, endPoint y: 311, distance: 183.2
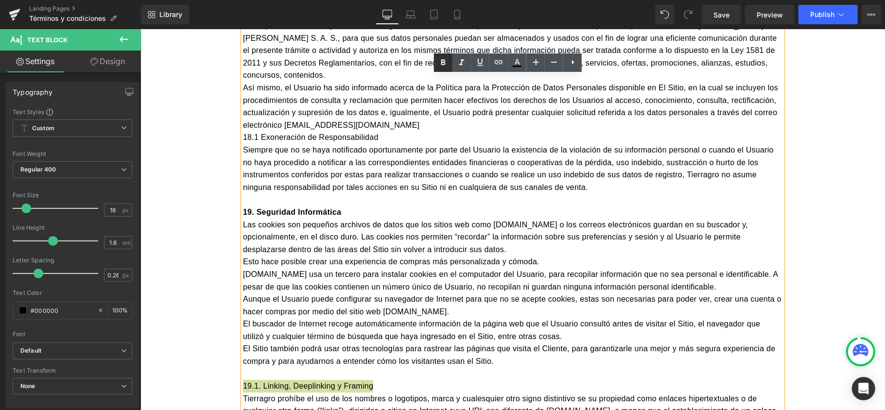
click at [442, 63] on icon at bounding box center [443, 62] width 4 height 6
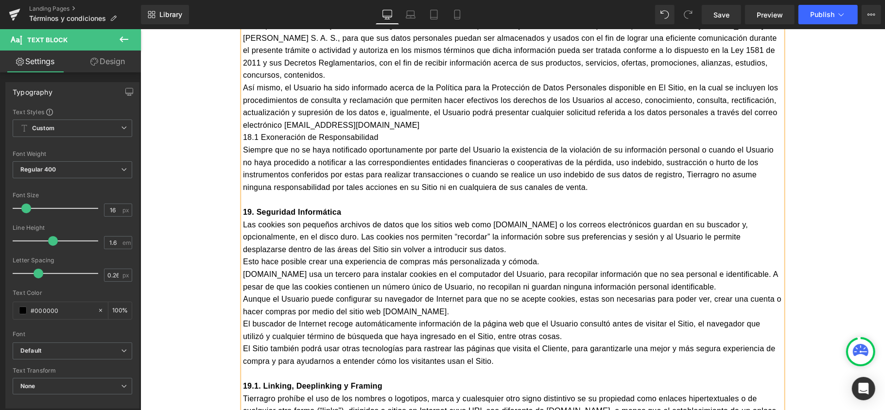
scroll to position [4804, 0]
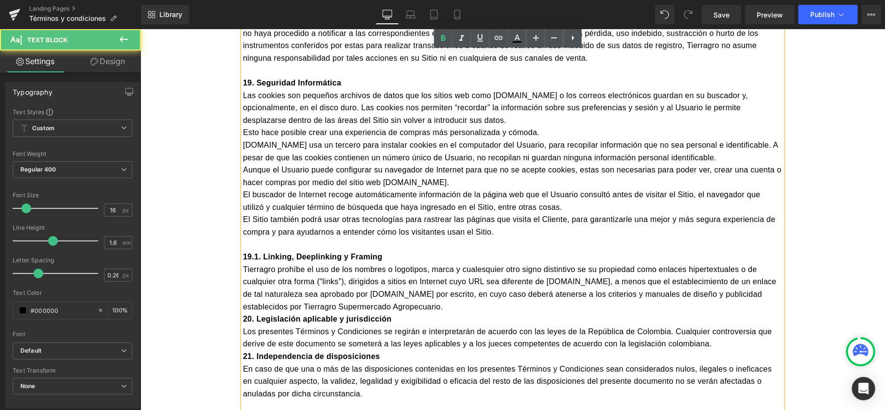
click at [387, 250] on p "19.1. Linking, Deeplinking y Framing" at bounding box center [512, 256] width 539 height 13
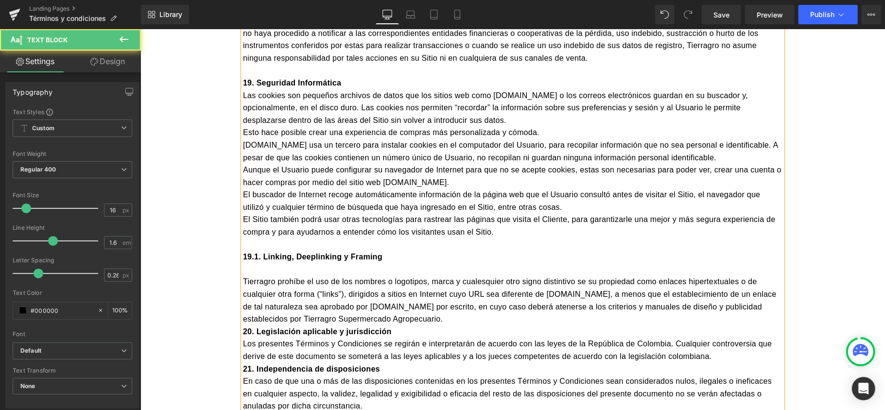
click at [391, 325] on p "20. Legislación aplicable y jurisdicción" at bounding box center [512, 331] width 539 height 13
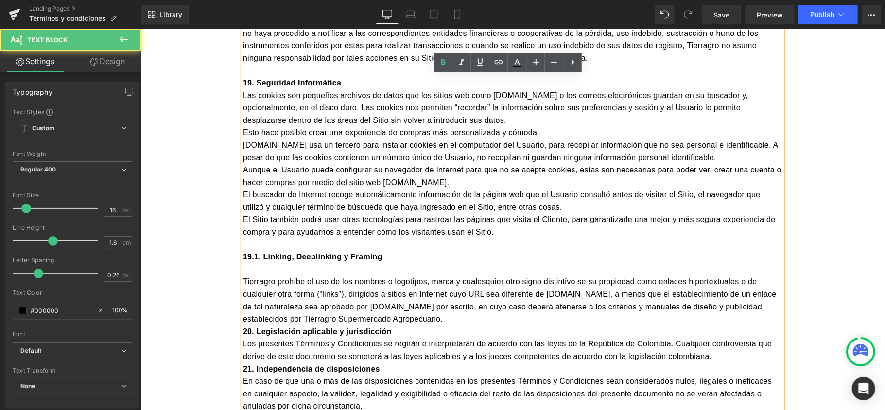
click at [389, 275] on p "Tierragro prohíbe el uso de los nombres o logotipos, marca y cualesquier otro s…" at bounding box center [512, 300] width 539 height 50
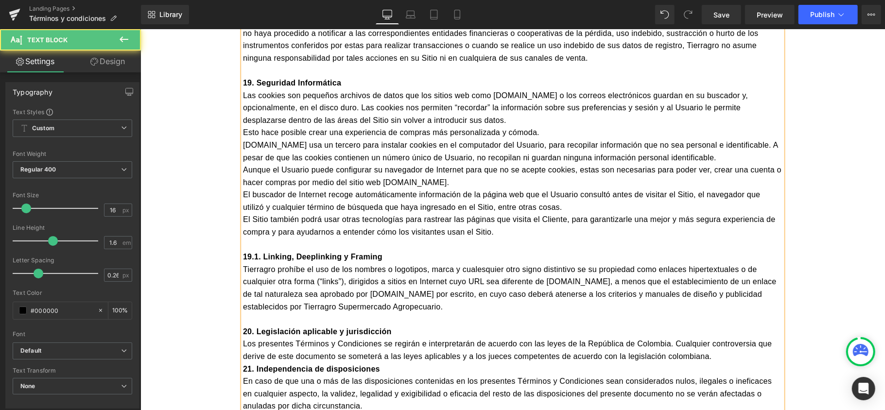
click at [243, 364] on strong "21. Independencia de disposiciones" at bounding box center [311, 368] width 137 height 8
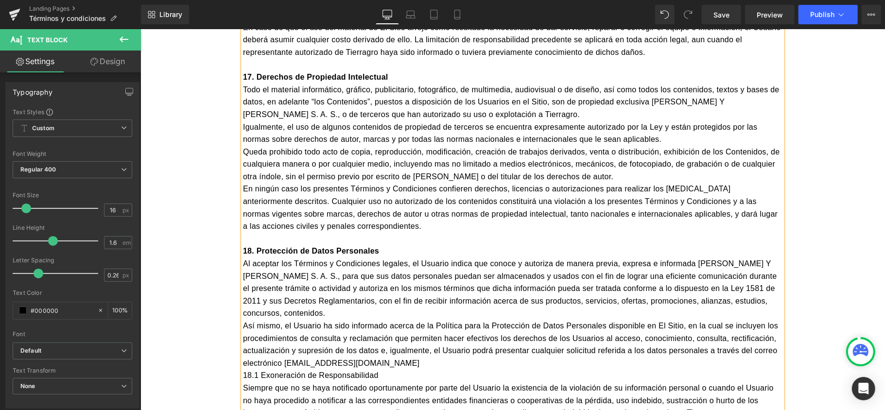
scroll to position [4416, 0]
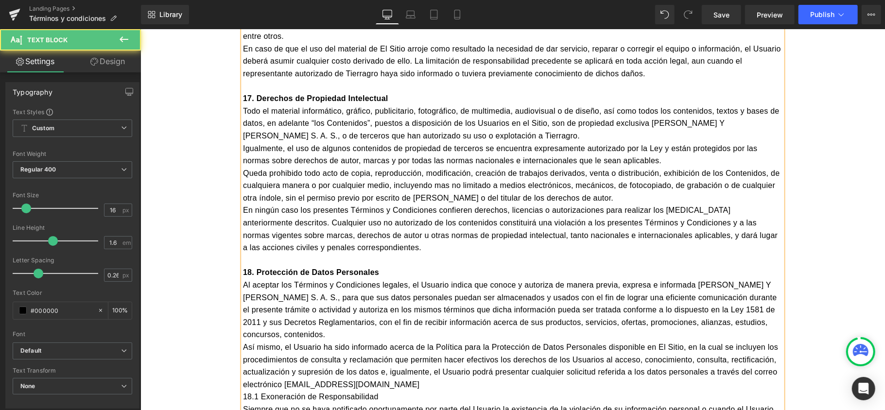
click at [412, 341] on p "Así mismo, el Usuario ha sido informado acerca de la Política para la Protecció…" at bounding box center [512, 366] width 539 height 50
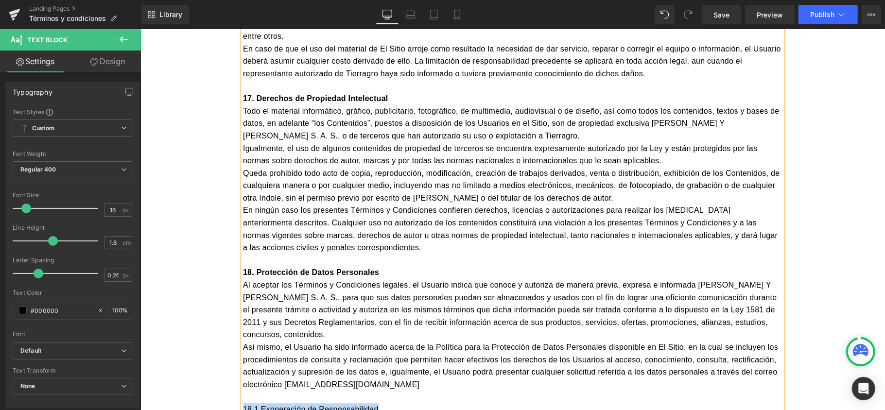
drag, startPoint x: 381, startPoint y: 337, endPoint x: 191, endPoint y: 334, distance: 191.0
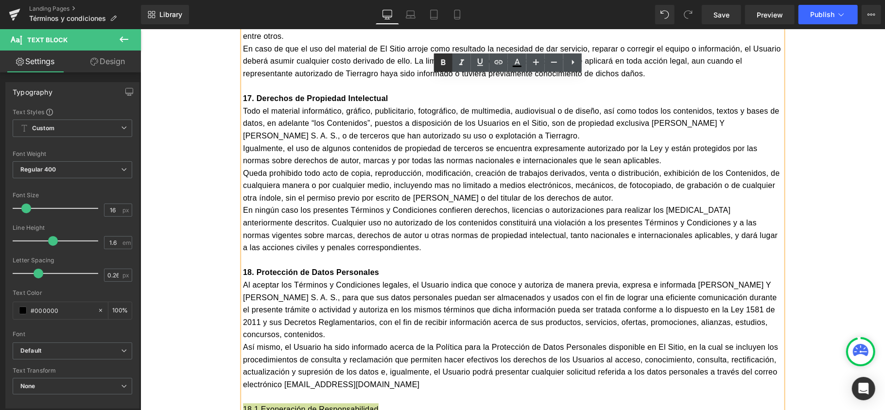
click at [440, 63] on icon at bounding box center [443, 63] width 12 height 12
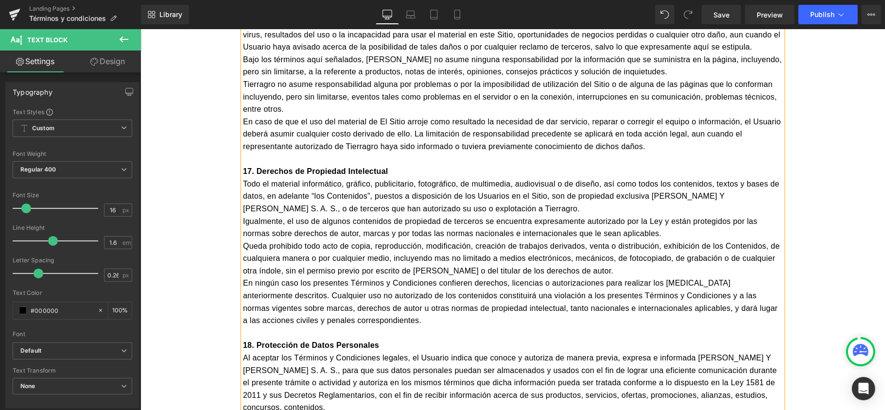
scroll to position [4286, 0]
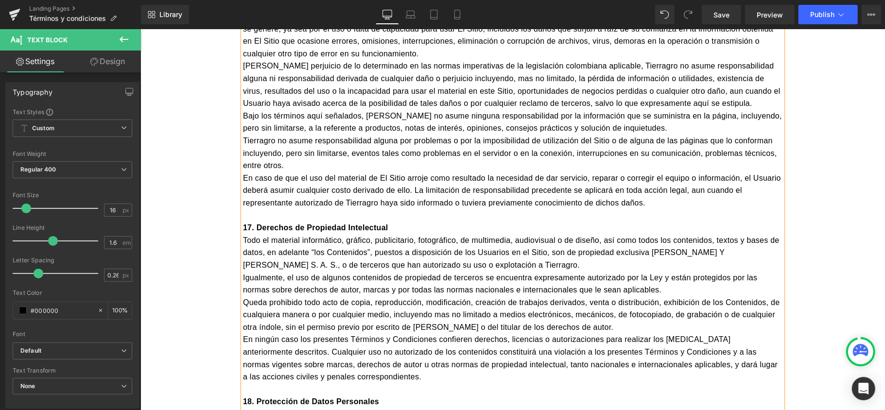
click at [673, 271] on p "Igualmente, el uso de algunos contenidos de propiedad de terceros se encuentra …" at bounding box center [512, 283] width 539 height 25
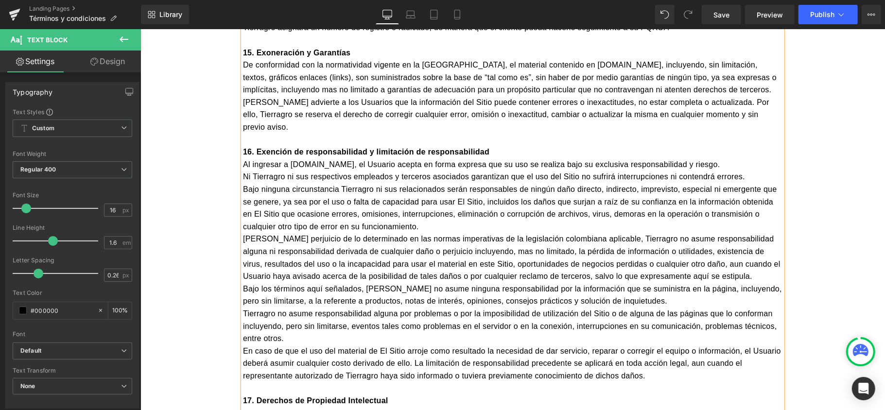
scroll to position [4092, 0]
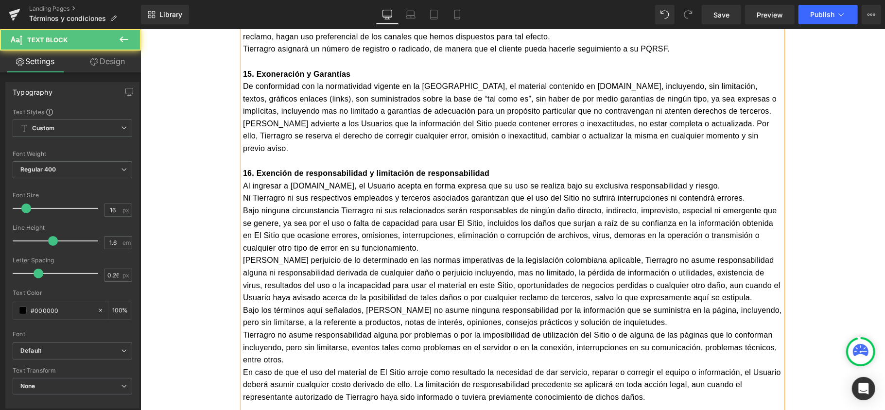
click at [296, 329] on p "Tierragro no asume responsabilidad alguna por problemas o por la imposibilidad …" at bounding box center [512, 347] width 539 height 37
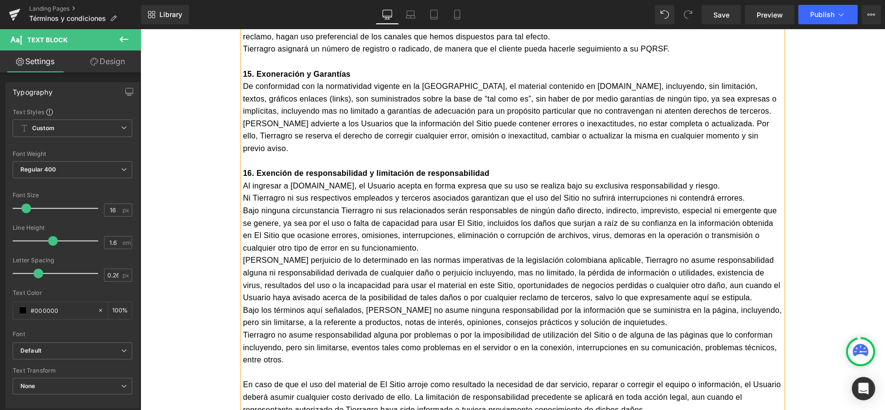
click at [407, 204] on p "Bajo ninguna circunstancia Tierragro ni sus relacionados serán responsables de …" at bounding box center [512, 229] width 539 height 50
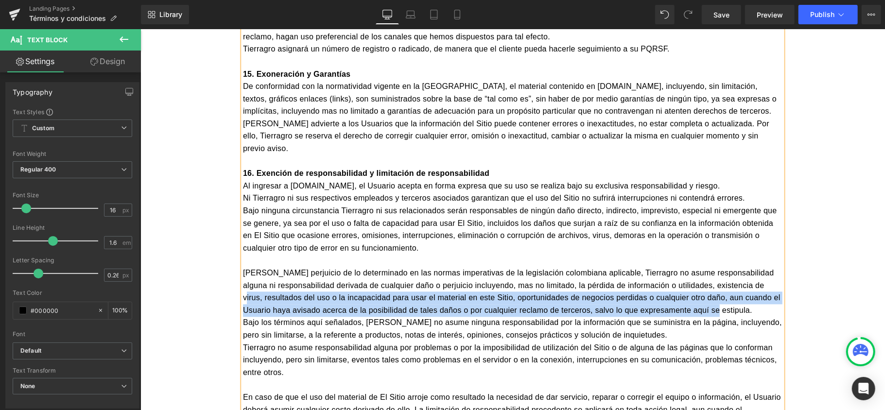
drag, startPoint x: 299, startPoint y: 241, endPoint x: 744, endPoint y: 245, distance: 444.2
click at [744, 266] on p "[PERSON_NAME] perjuicio de lo determinado en las normas imperativas de la legis…" at bounding box center [512, 291] width 539 height 50
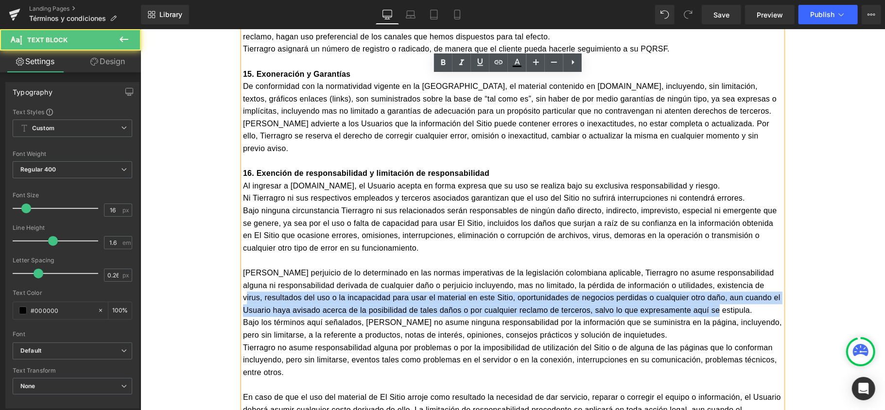
click at [745, 266] on p "[PERSON_NAME] perjuicio de lo determinado en las normas imperativas de la legis…" at bounding box center [512, 291] width 539 height 50
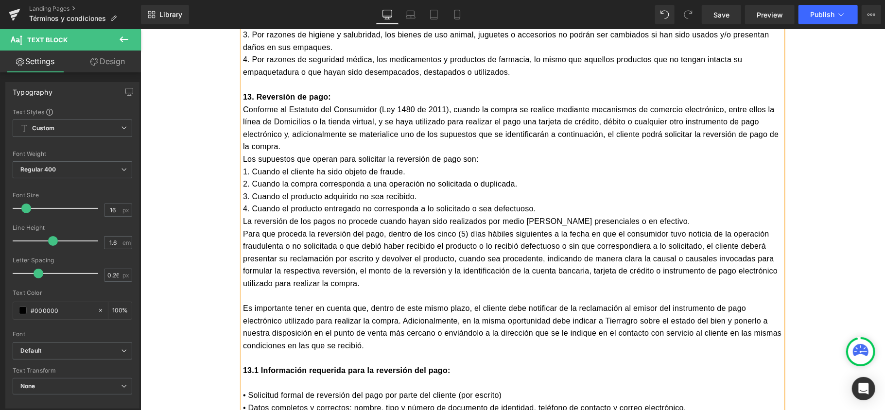
scroll to position [3314, 0]
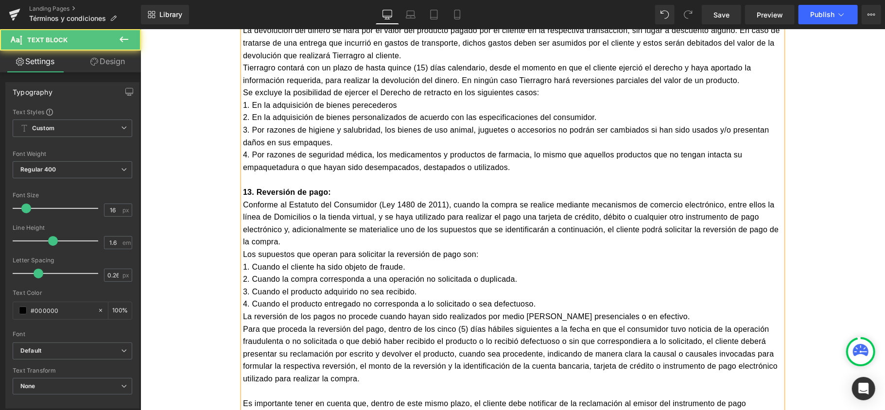
click at [547, 297] on p "4. Cuando el producto entregado no corresponda a lo solicitado o sea defectuoso." at bounding box center [512, 303] width 539 height 13
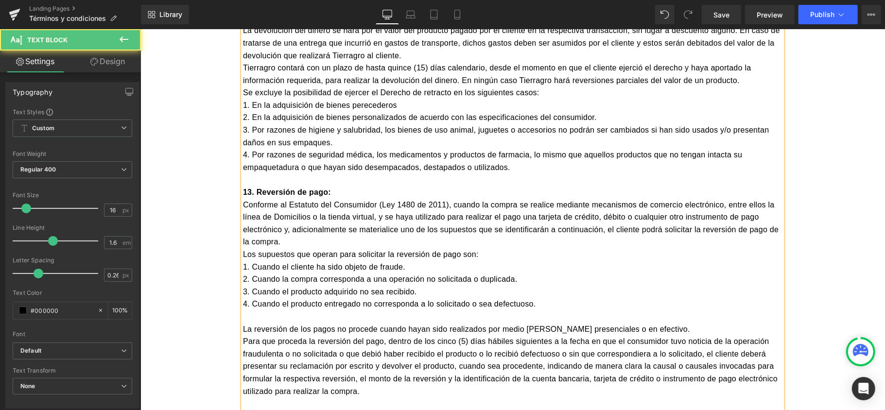
click at [306, 198] on p "Conforme al Estatuto del Consumidor (Ley 1480 de 2011), cuando la compra se rea…" at bounding box center [512, 223] width 539 height 50
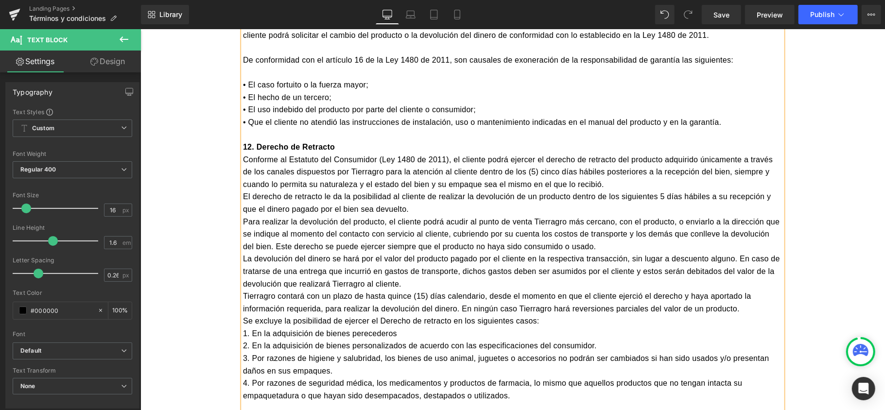
scroll to position [3055, 0]
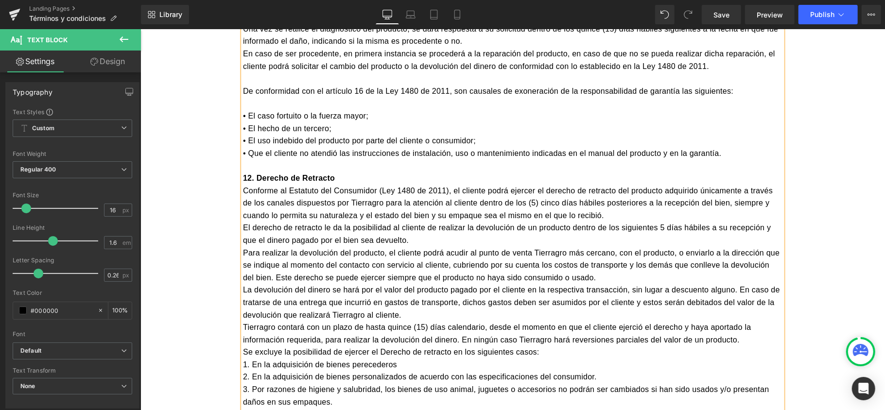
click at [243, 221] on p "El derecho de retracto le da la posibilidad al cliente de realizar la devolució…" at bounding box center [512, 233] width 539 height 25
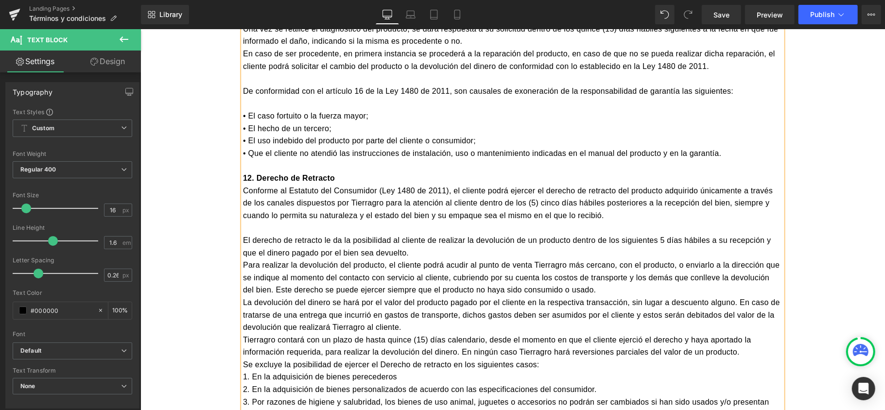
click at [243, 296] on p "La devolución del dinero se hará por el valor del producto pagado por el client…" at bounding box center [512, 314] width 539 height 37
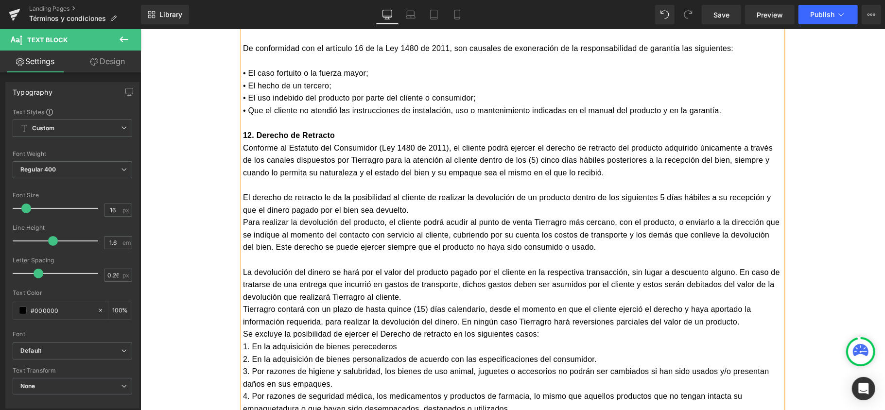
scroll to position [3120, 0]
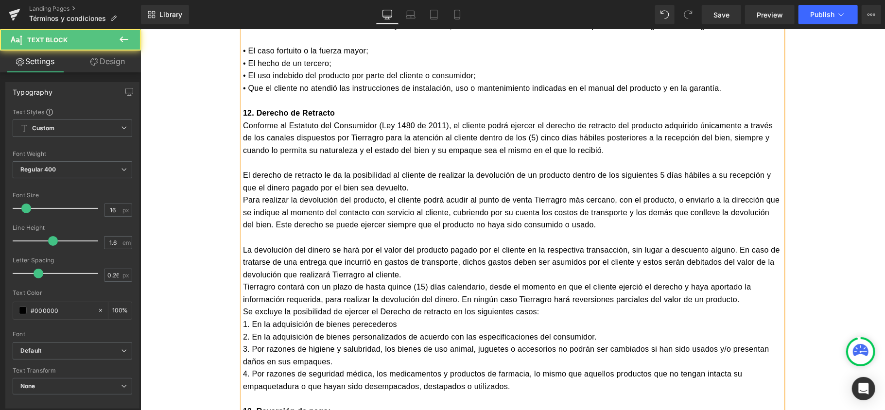
click at [243, 280] on p "Tierragro contará con un plazo de hasta quince (15) días calendario, desde el m…" at bounding box center [512, 292] width 539 height 25
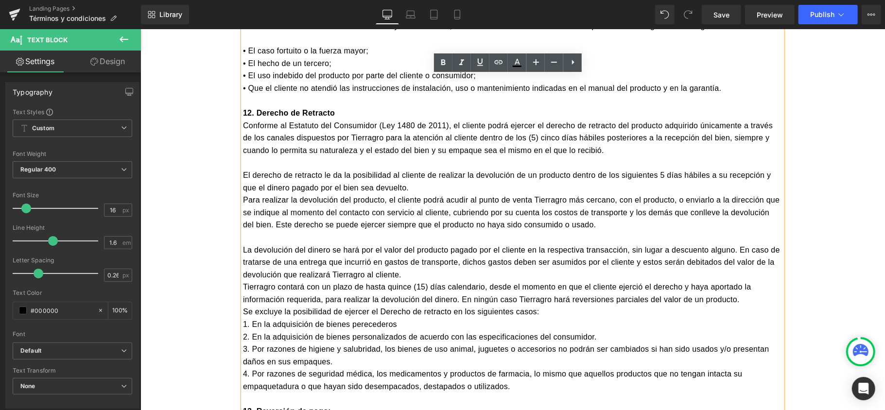
click at [413, 243] on p "La devolución del dinero se hará por el valor del producto pagado por el client…" at bounding box center [512, 261] width 539 height 37
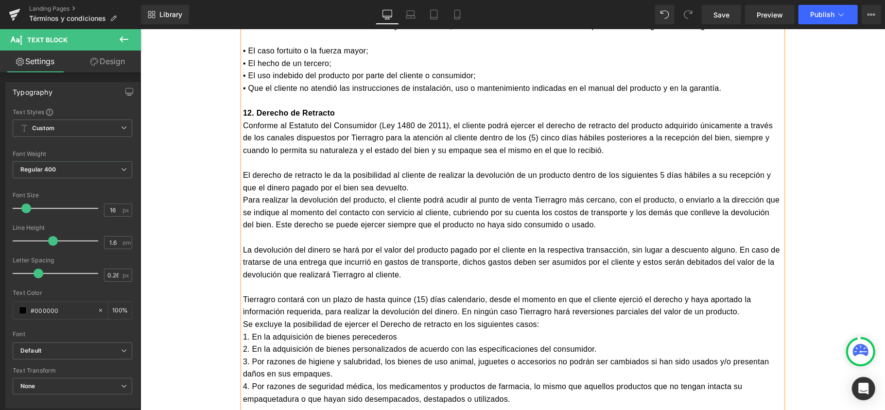
click at [537, 318] on p "Se excluye la posibilidad de ejercer el Derecho de retracto en los siguientes c…" at bounding box center [512, 324] width 539 height 13
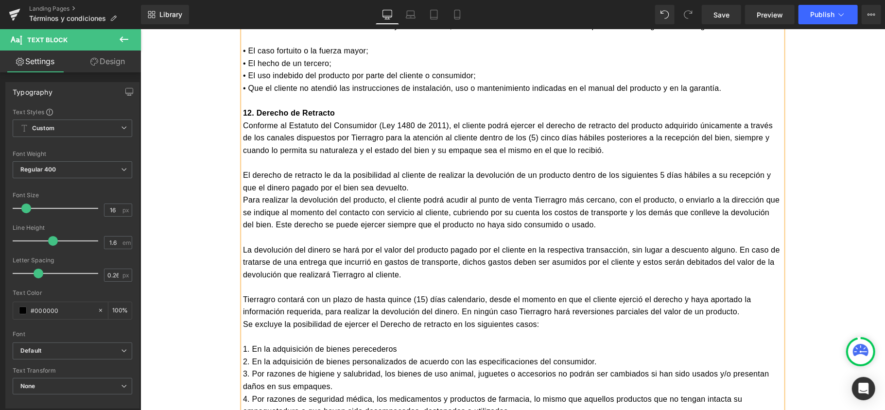
click at [735, 293] on p "Tierragro contará con un plazo de hasta quince (15) días calendario, desde el m…" at bounding box center [512, 305] width 539 height 25
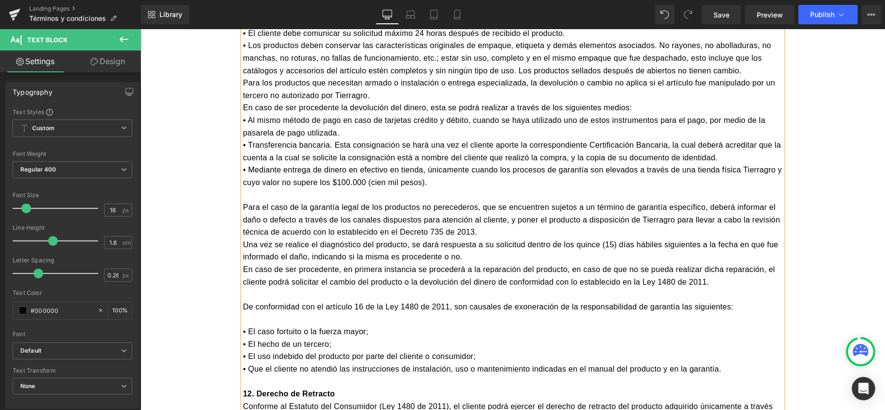
scroll to position [2796, 0]
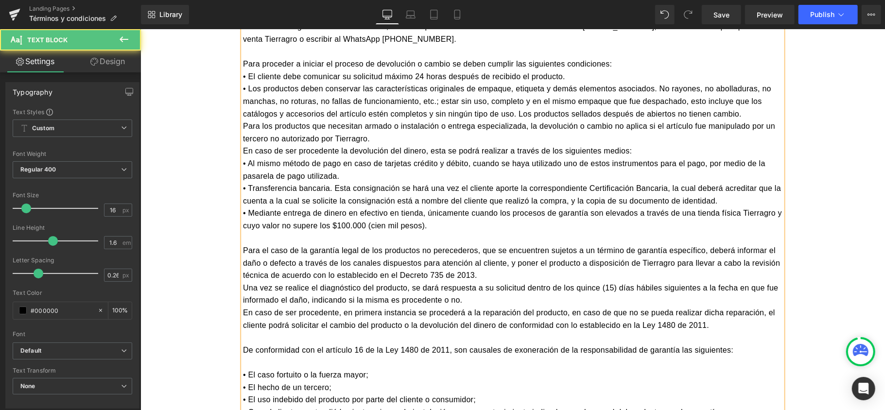
click at [470, 281] on p "Una vez se realice el diagnóstico del producto, se dará respuesta a su solicitu…" at bounding box center [512, 293] width 539 height 25
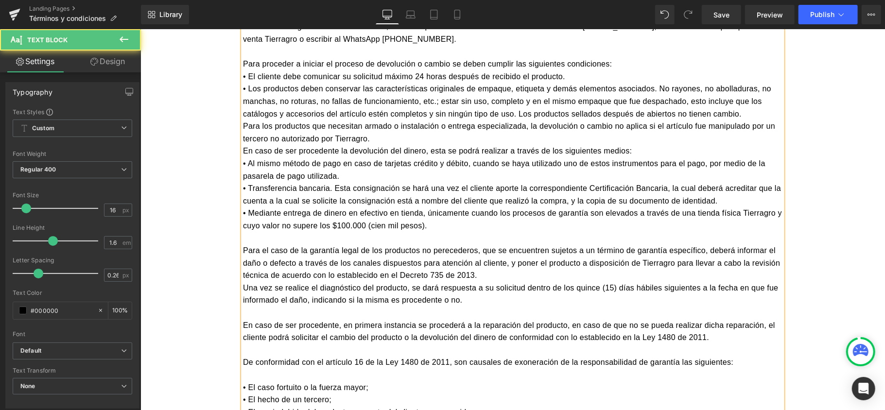
click at [481, 244] on p "Para el caso de la garantía legal de los productos no perecederos, que se encue…" at bounding box center [512, 262] width 539 height 37
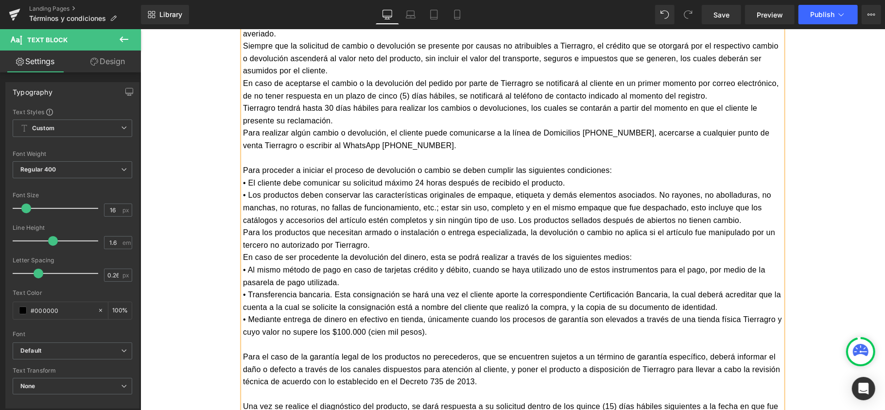
scroll to position [2666, 0]
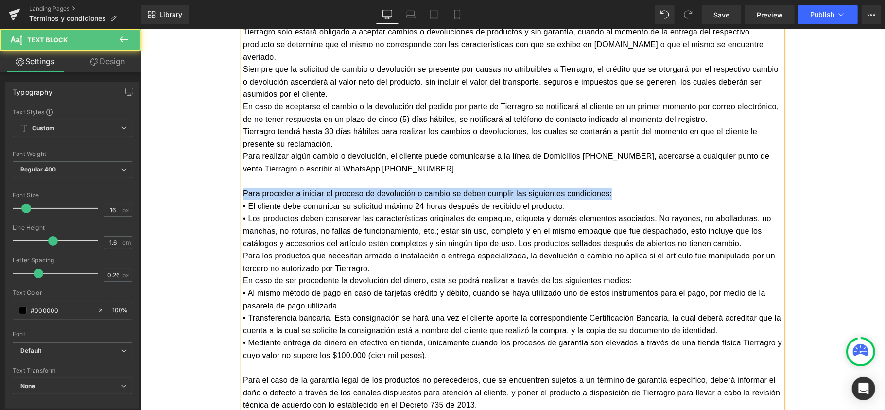
drag, startPoint x: 586, startPoint y: 139, endPoint x: 222, endPoint y: 151, distance: 364.7
click at [222, 151] on div "Términos y condiciones generales Text Block [DOMAIN_NAME] Text Block [DOMAIN_NA…" at bounding box center [512, 342] width 583 height 5253
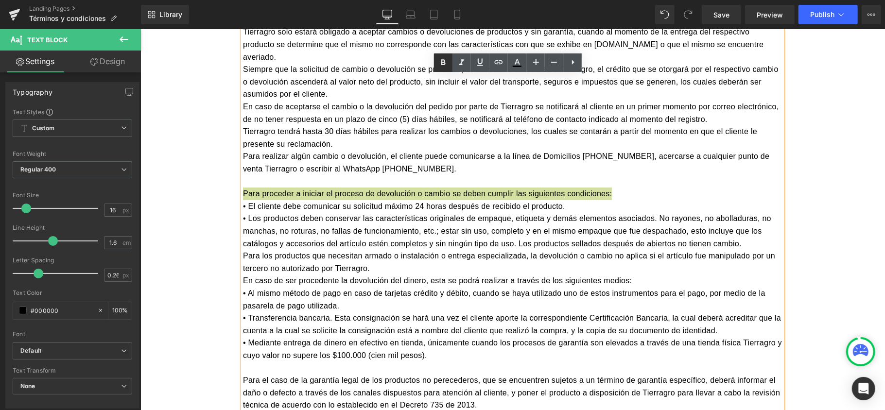
click at [440, 59] on icon at bounding box center [443, 63] width 12 height 12
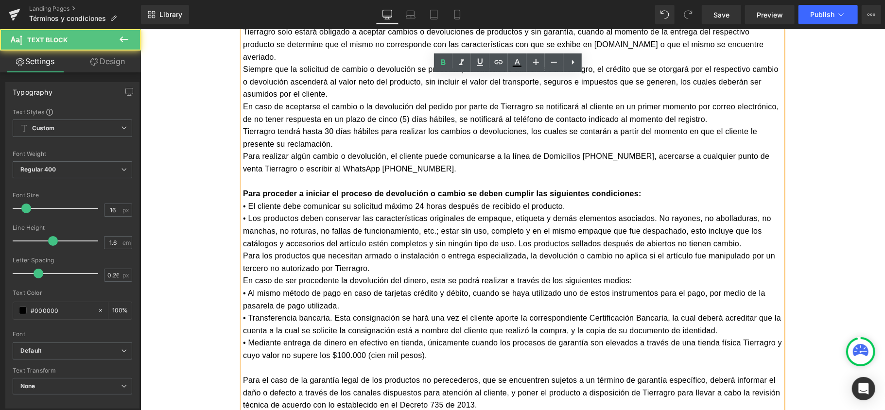
click at [416, 287] on p "• Al mismo método de pago en caso de tarjetas crédito y débito, cuando se haya …" at bounding box center [512, 299] width 539 height 25
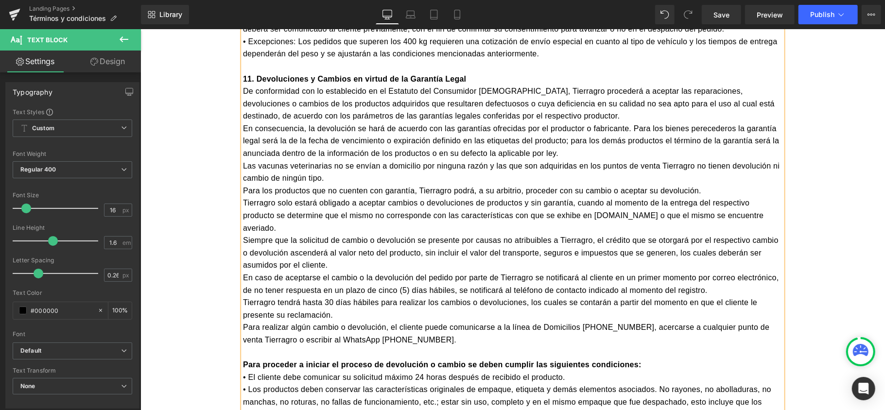
scroll to position [2472, 0]
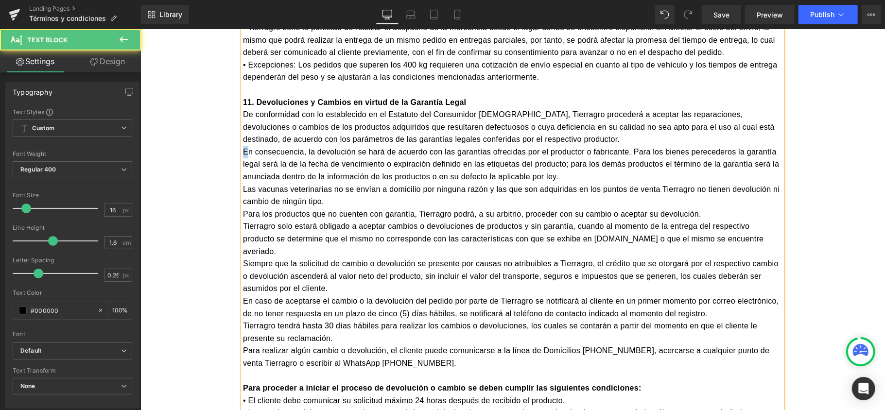
click at [243, 145] on p "En consecuencia, la devolución se hará de acuerdo con las garantías ofrecidas p…" at bounding box center [512, 163] width 539 height 37
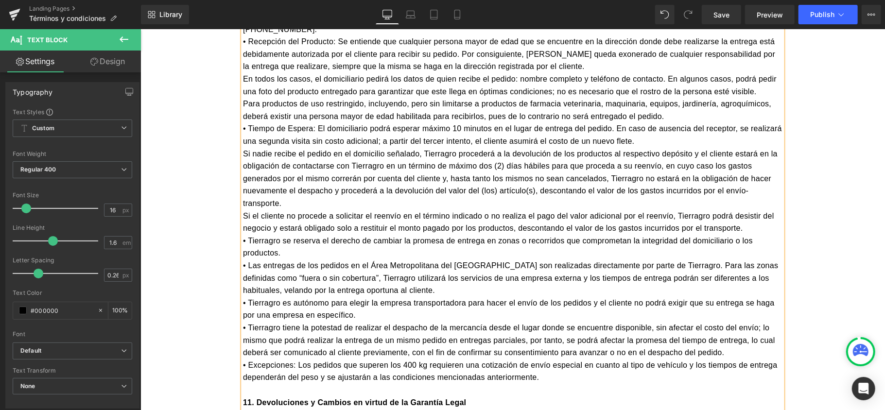
scroll to position [2148, 0]
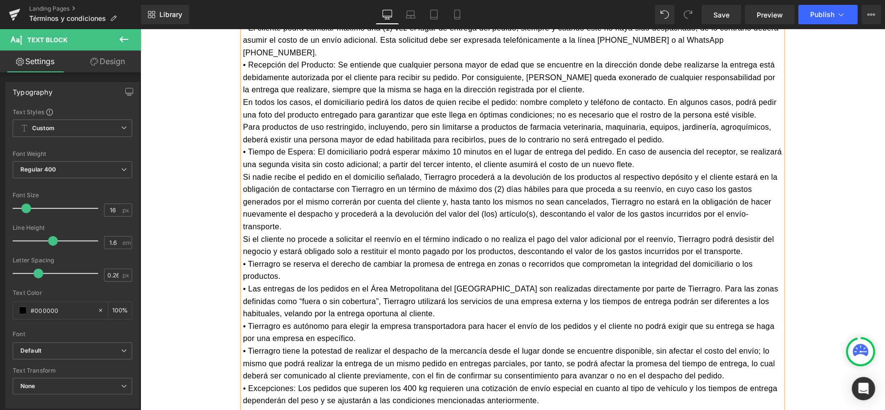
click at [290, 188] on p "Si nadie recibe el pedido en el domicilio señalado, Tierragro procederá a la de…" at bounding box center [512, 202] width 539 height 62
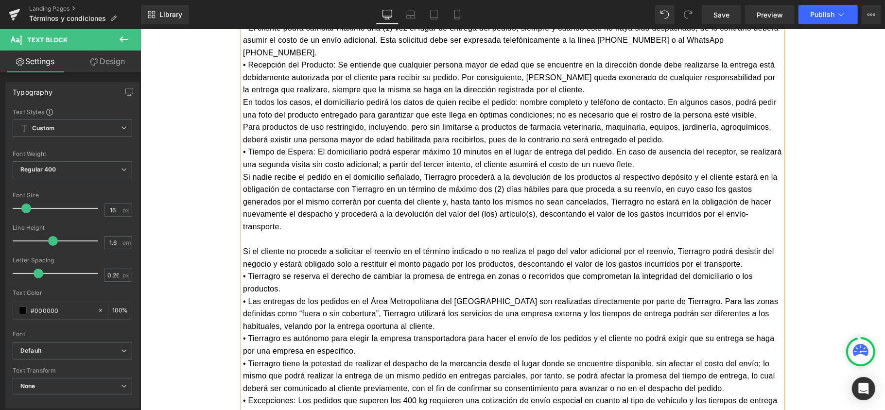
click at [753, 245] on p "Si el cliente no procede a solicitar el reenvío en el término indicado o no rea…" at bounding box center [512, 257] width 539 height 25
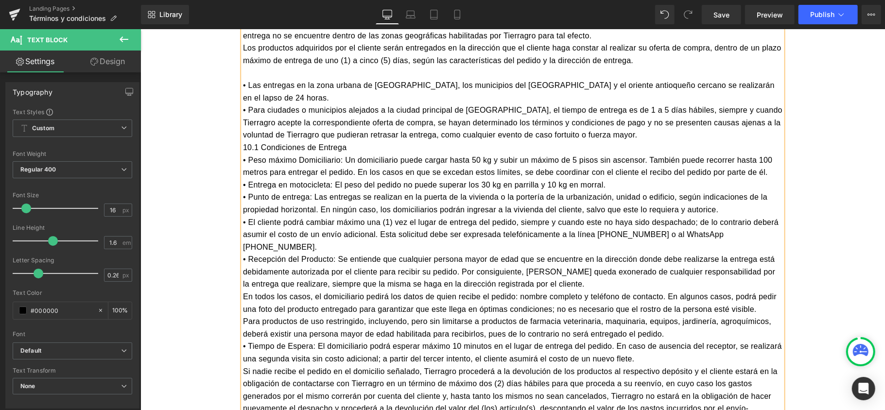
scroll to position [1971, 0]
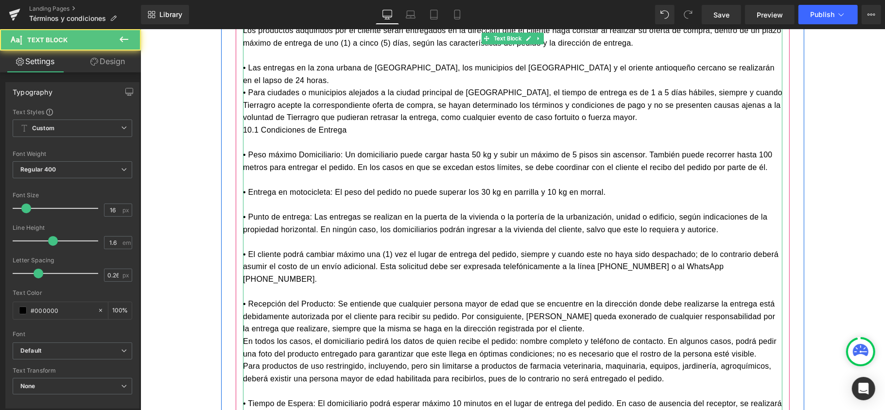
click at [627, 96] on p "• Para ciudades o municipios alejados a la ciudad principal de [GEOGRAPHIC_DATA…" at bounding box center [512, 104] width 539 height 37
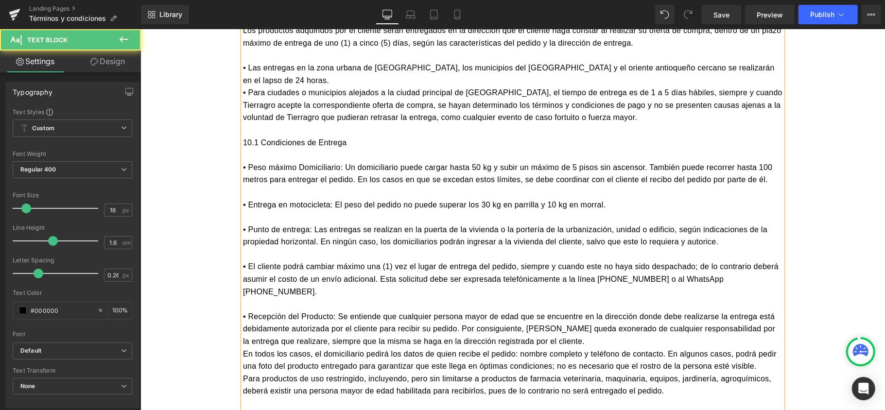
click at [243, 148] on p at bounding box center [512, 154] width 539 height 13
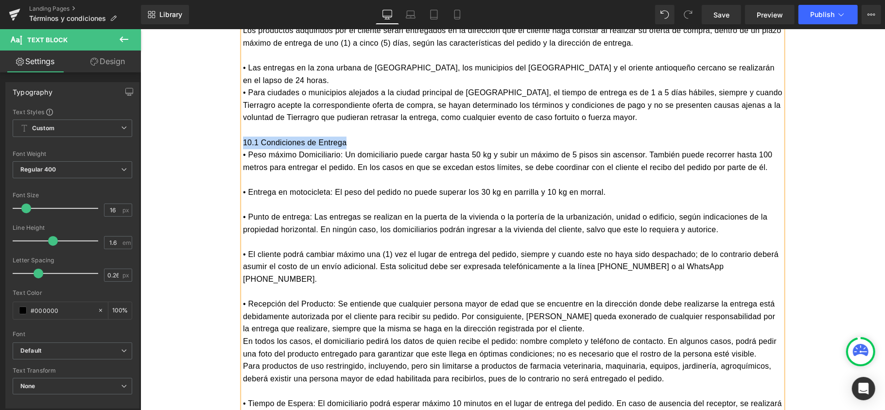
drag, startPoint x: 354, startPoint y: 113, endPoint x: 233, endPoint y: 124, distance: 121.5
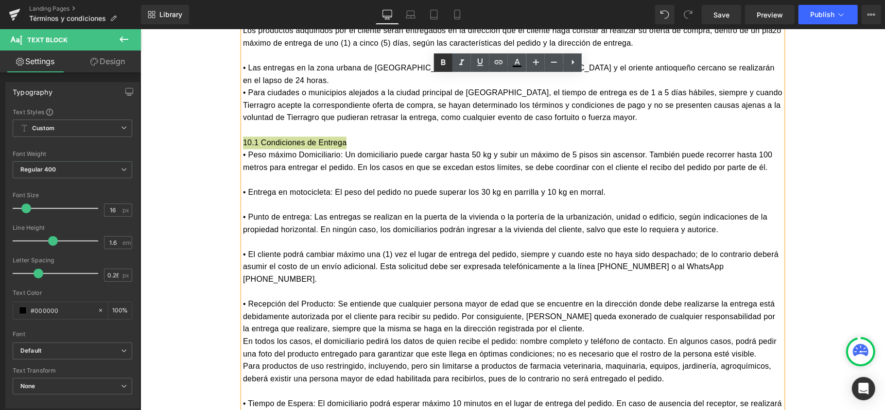
click at [437, 63] on icon at bounding box center [443, 63] width 12 height 12
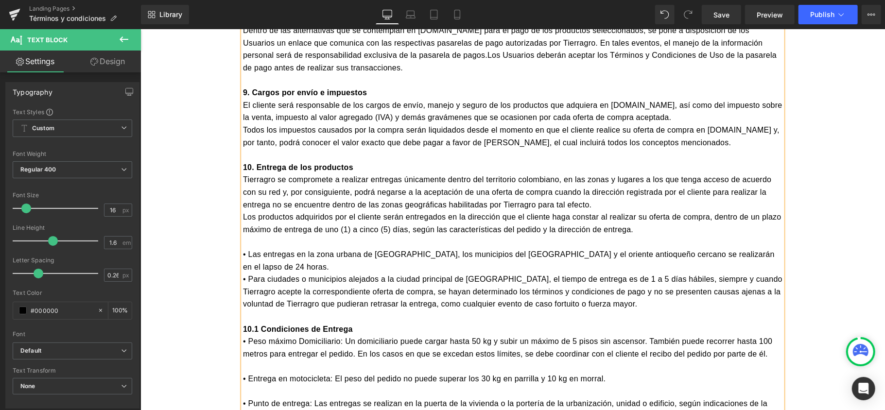
scroll to position [1777, 0]
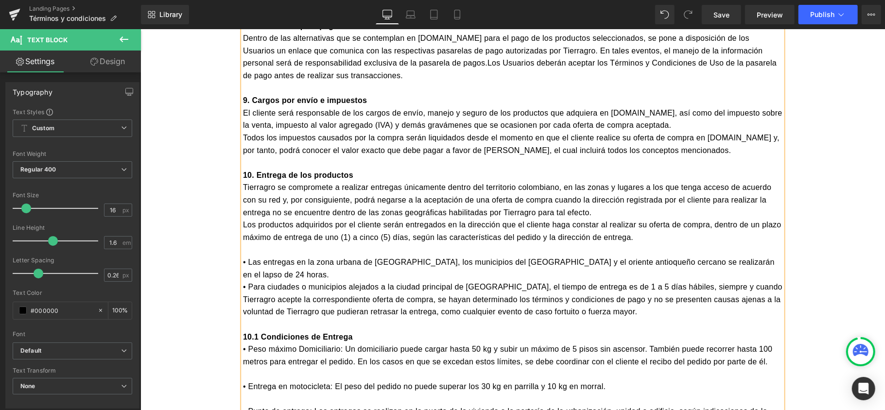
click at [243, 280] on p "• Para ciudades o municipios alejados a la ciudad principal de [GEOGRAPHIC_DATA…" at bounding box center [512, 298] width 539 height 37
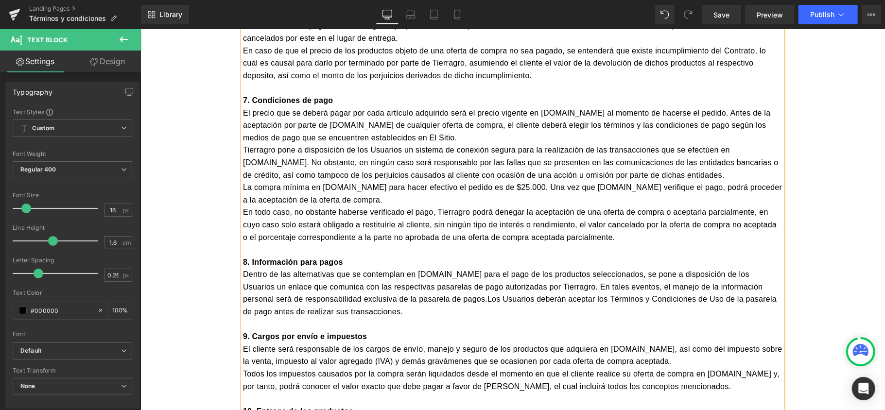
scroll to position [1517, 0]
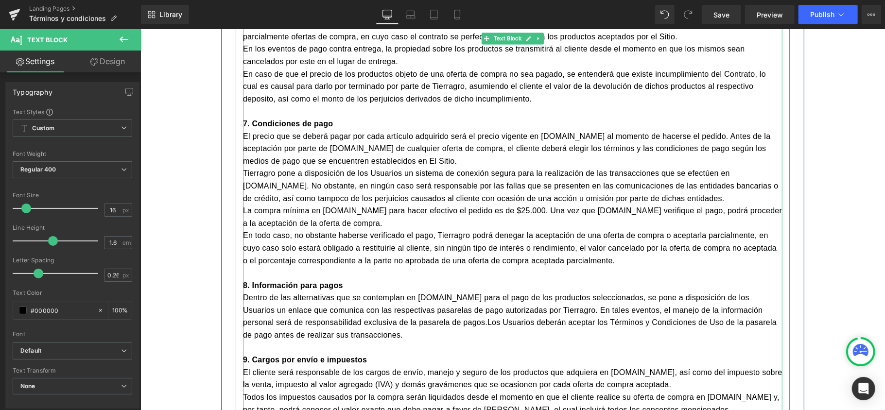
click at [261, 216] on p "La compra mínima en [DOMAIN_NAME] para hacer efectivo el pedido es de $25.000. …" at bounding box center [512, 216] width 539 height 25
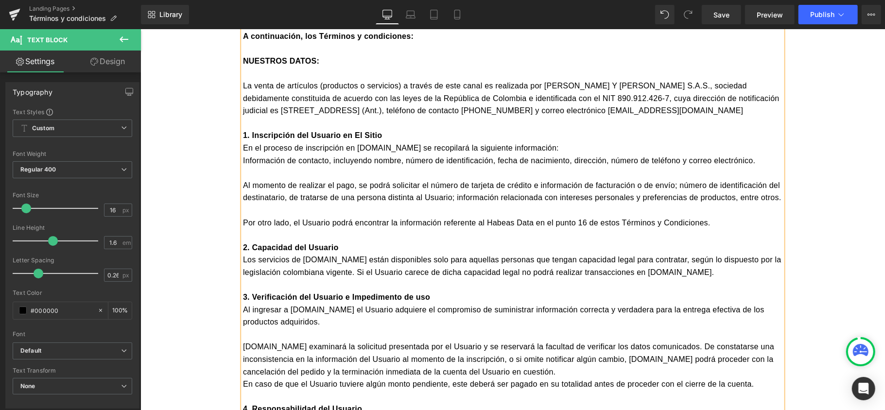
scroll to position [799, 0]
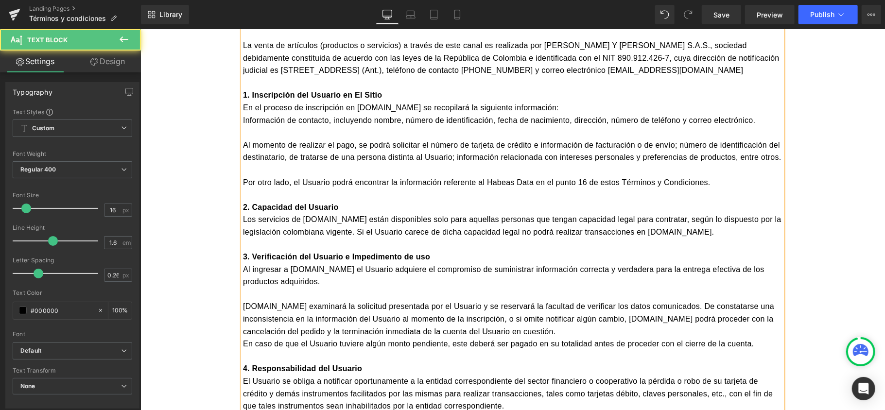
click at [243, 337] on p "En caso de que el Usuario tuviere algún monto pendiente, este deberá ser pagado…" at bounding box center [512, 343] width 539 height 13
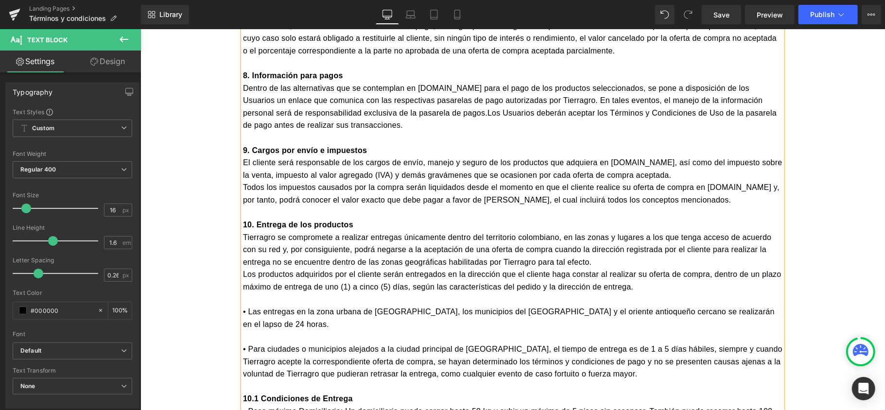
scroll to position [1966, 0]
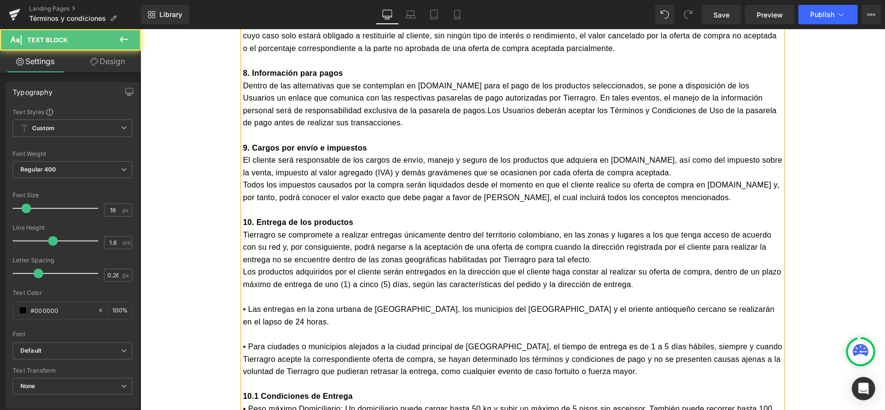
click at [243, 265] on p "Los productos adquiridos por el cliente serán entregados en la dirección que el…" at bounding box center [512, 277] width 539 height 25
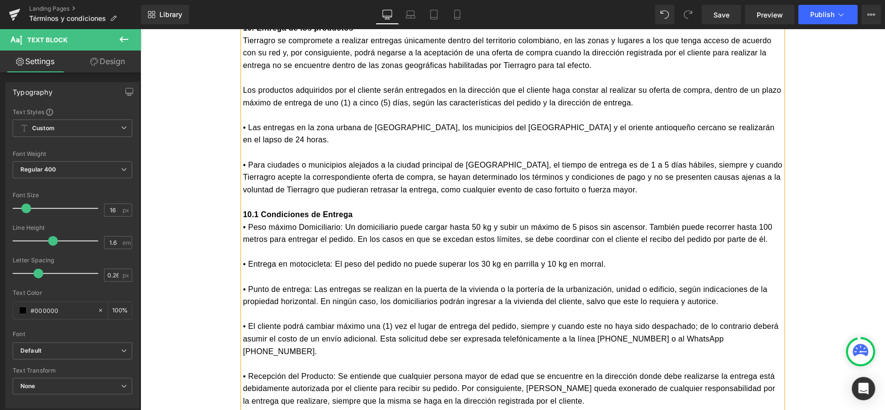
scroll to position [2225, 0]
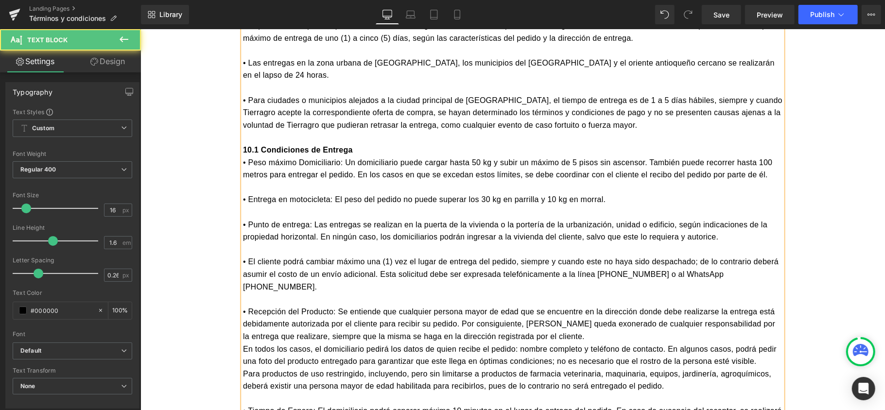
click at [243, 343] on p "En todos los casos, el domiciliario pedirá los datos de quien recibe el pedido:…" at bounding box center [512, 355] width 539 height 25
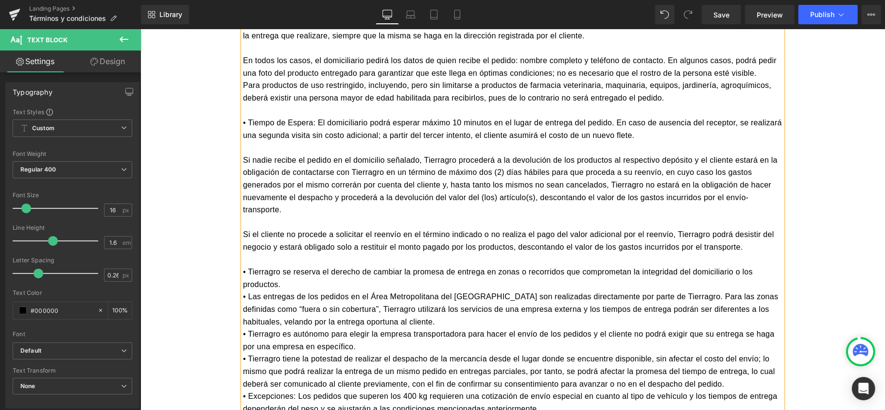
scroll to position [2549, 0]
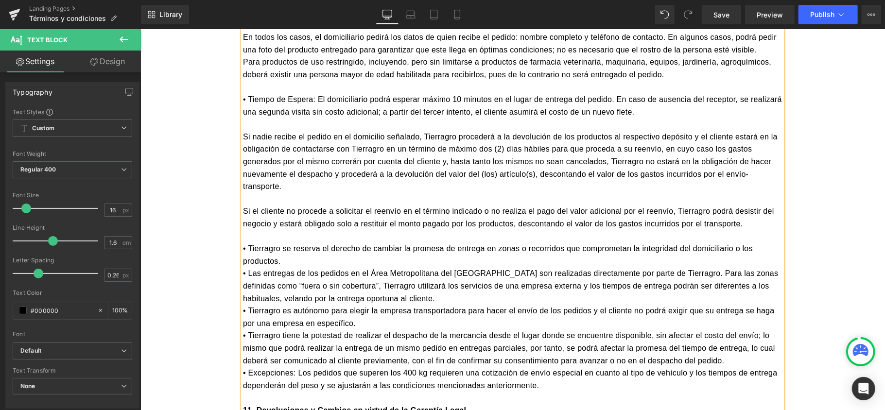
click at [300, 242] on p "• Tierragro se reserva el derecho de cambiar la promesa de entrega en zonas o r…" at bounding box center [512, 254] width 539 height 25
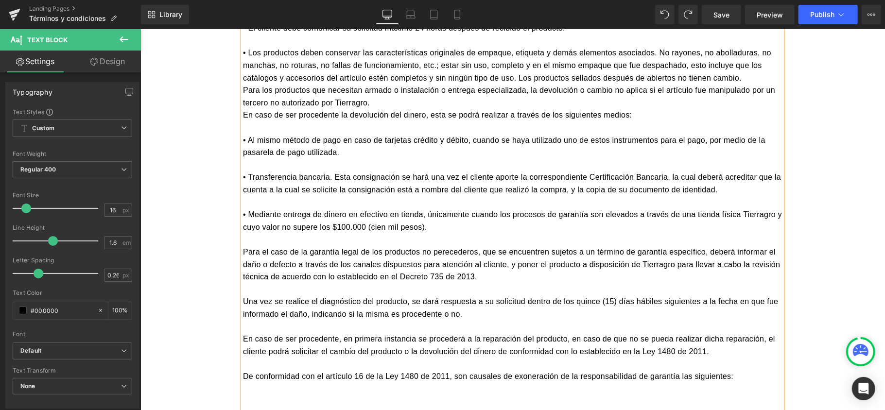
scroll to position [3573, 0]
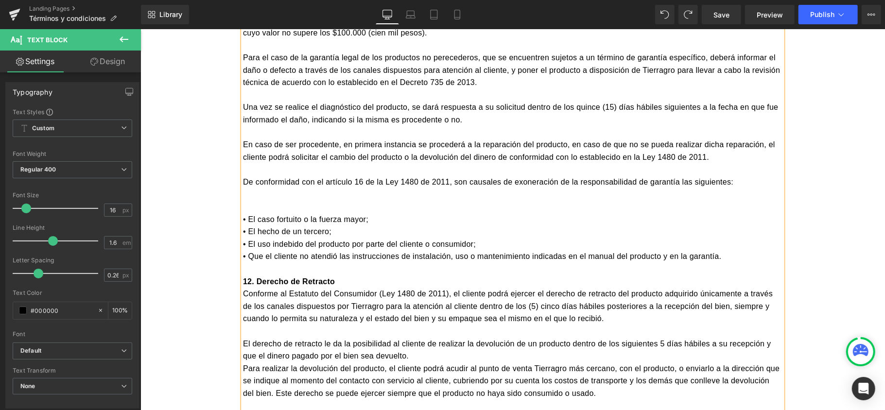
drag, startPoint x: 245, startPoint y: 159, endPoint x: 394, endPoint y: 162, distance: 148.7
click at [245, 213] on p "• El caso fortuito o la fuerza mayor;" at bounding box center [512, 219] width 539 height 13
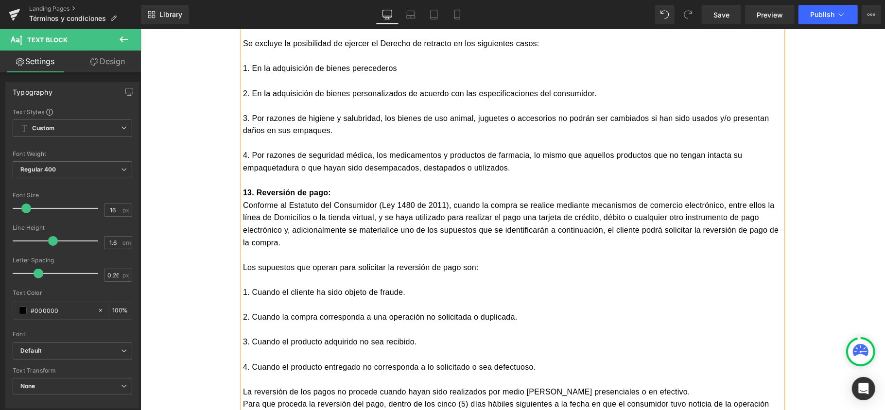
scroll to position [4074, 0]
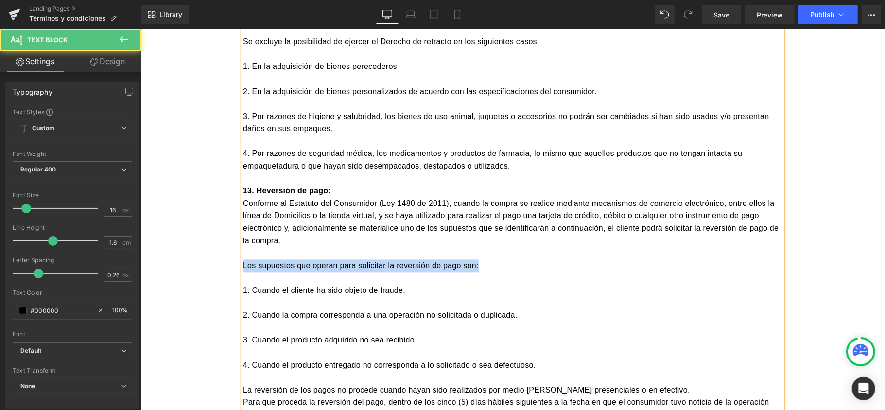
drag, startPoint x: 488, startPoint y: 207, endPoint x: 230, endPoint y: 206, distance: 258.5
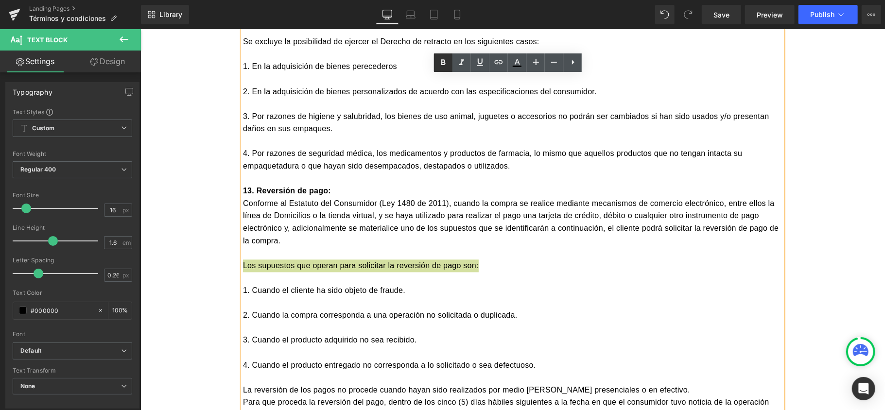
click at [439, 59] on icon at bounding box center [443, 63] width 12 height 12
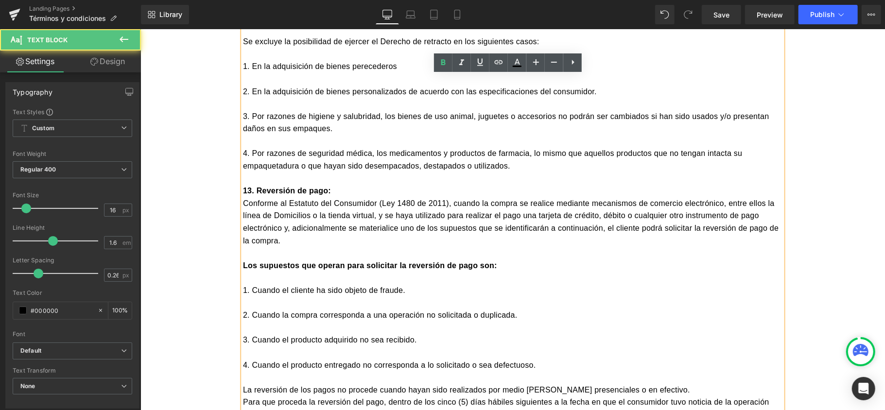
click at [316, 321] on p at bounding box center [512, 327] width 539 height 13
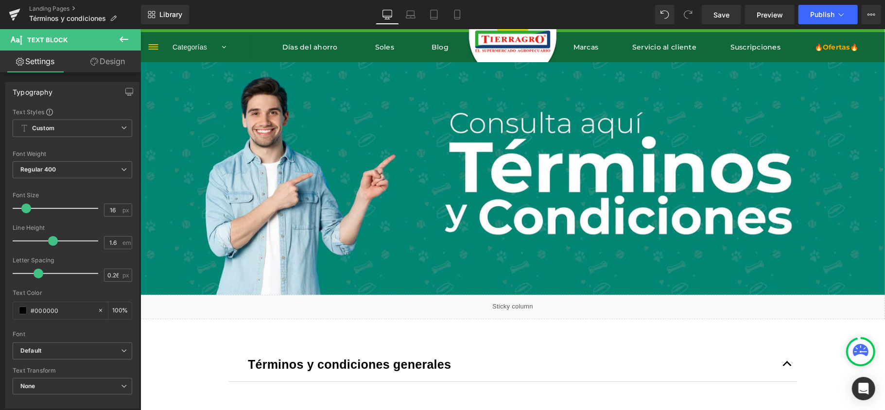
scroll to position [0, 0]
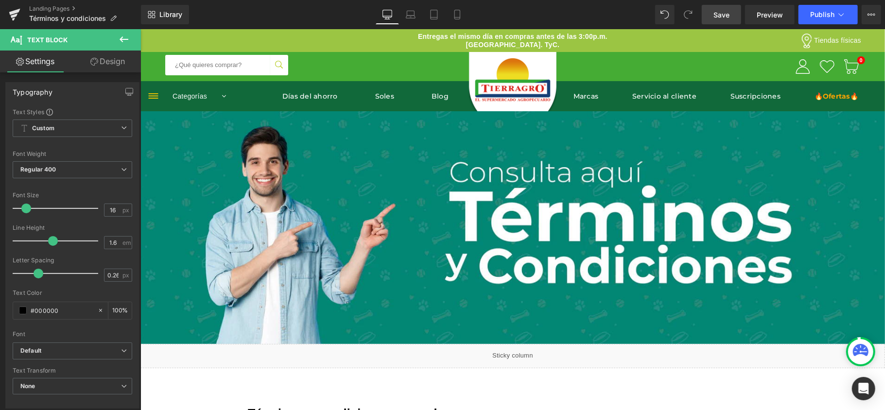
click at [713, 18] on link "Save" at bounding box center [721, 14] width 39 height 19
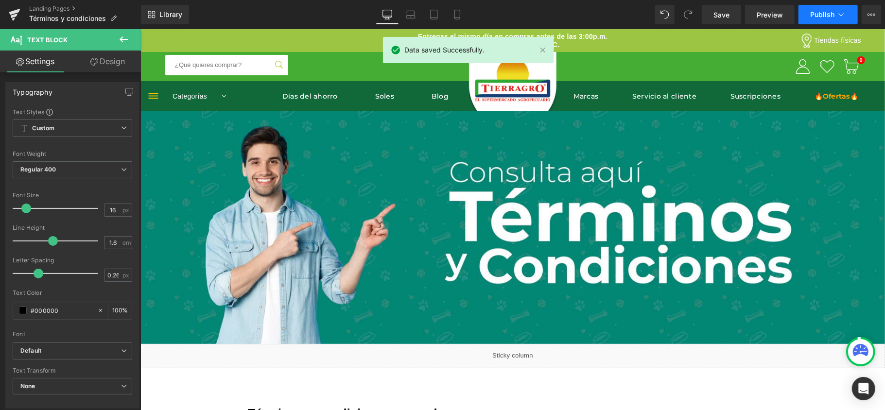
click at [816, 22] on button "Publish" at bounding box center [827, 14] width 59 height 19
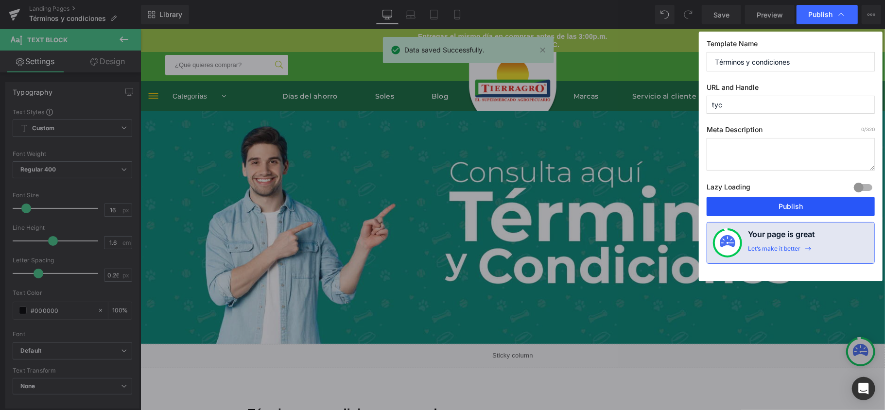
click at [786, 202] on button "Publish" at bounding box center [791, 206] width 168 height 19
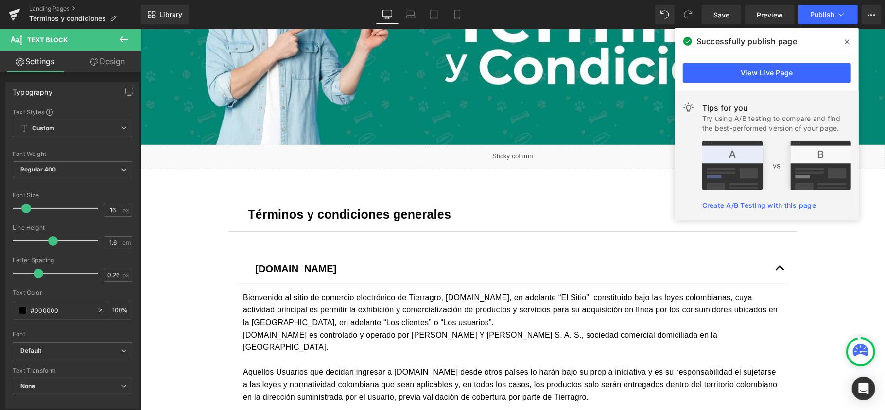
scroll to position [194, 0]
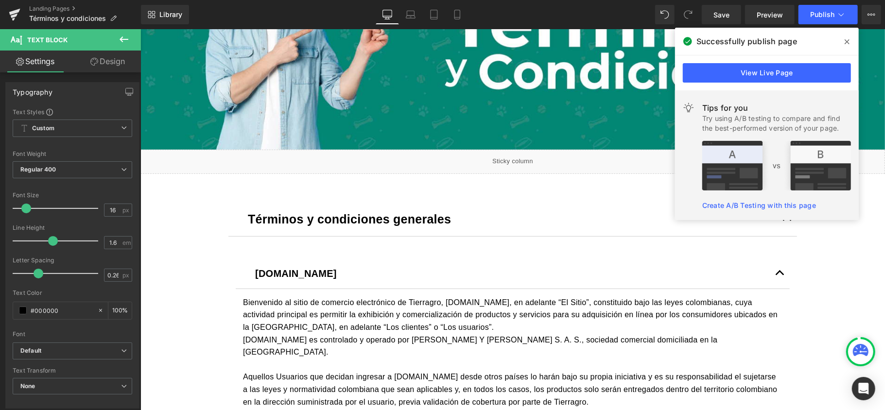
click at [845, 39] on icon at bounding box center [847, 42] width 5 height 8
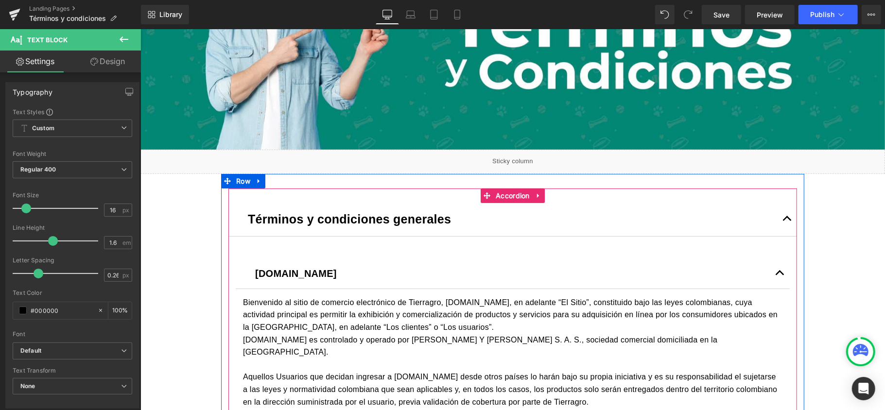
click at [787, 221] on span "button" at bounding box center [787, 221] width 0 height 0
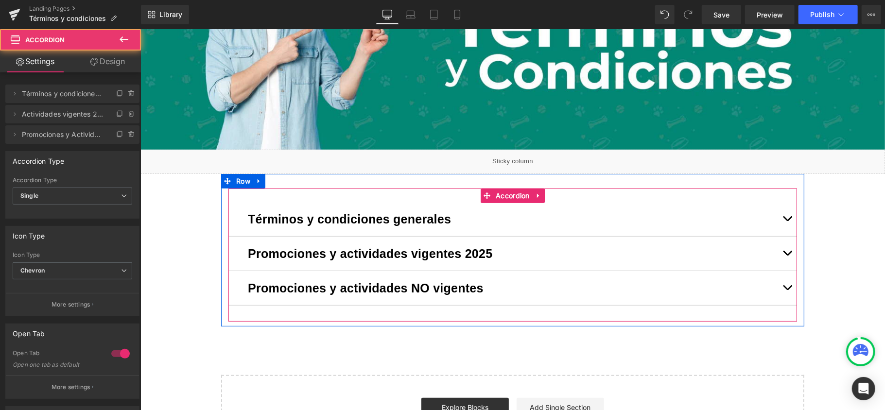
click at [787, 255] on span "button" at bounding box center [787, 255] width 0 height 0
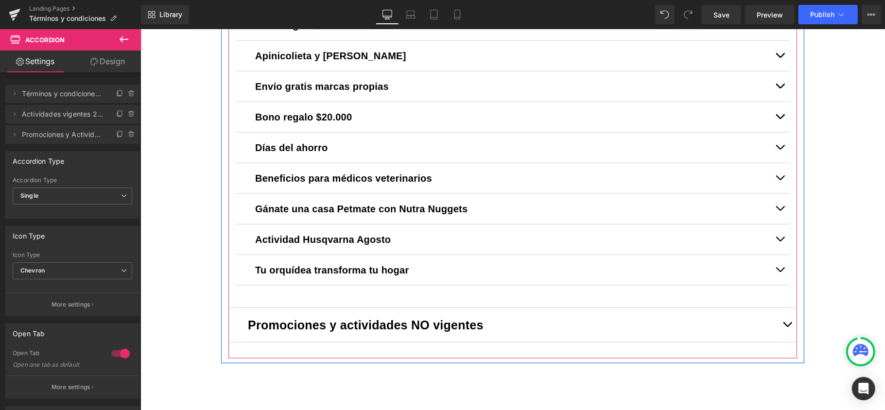
scroll to position [648, 0]
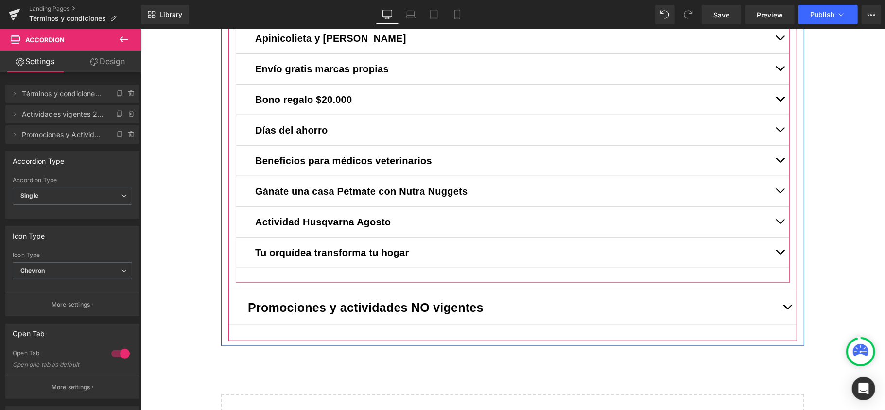
click at [775, 223] on button "button" at bounding box center [779, 222] width 19 height 30
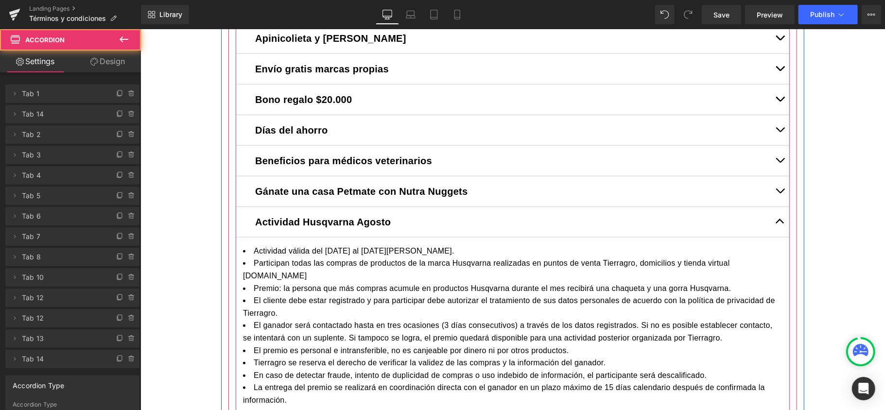
click at [780, 224] on span "button" at bounding box center [780, 224] width 0 height 0
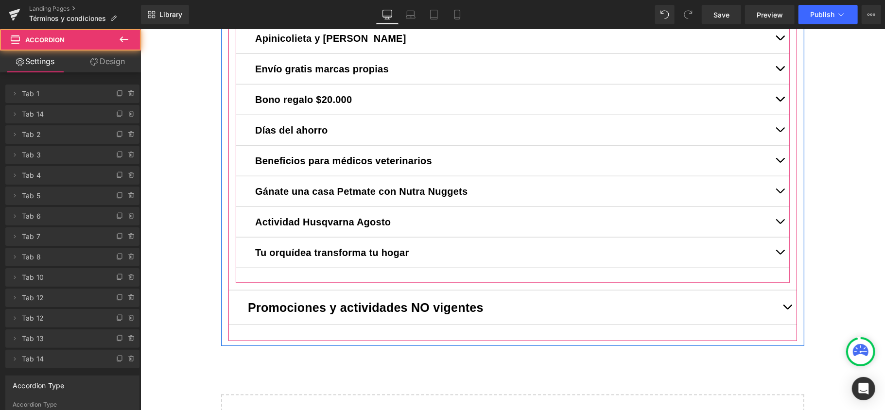
click at [775, 223] on button "button" at bounding box center [779, 222] width 19 height 30
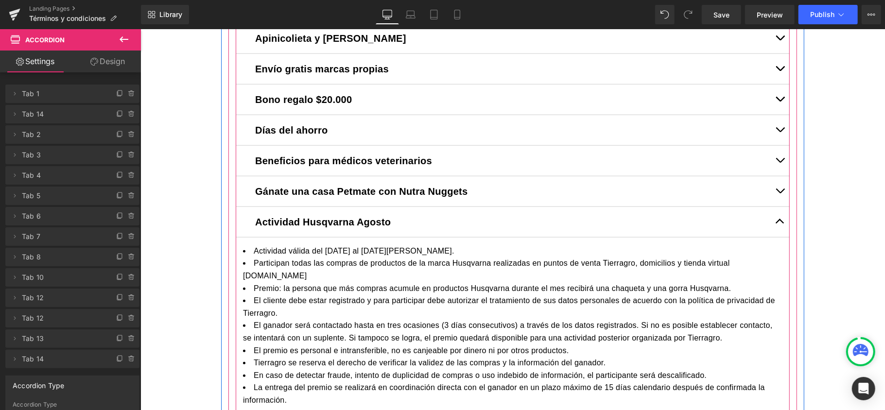
click at [780, 224] on span "button" at bounding box center [780, 224] width 0 height 0
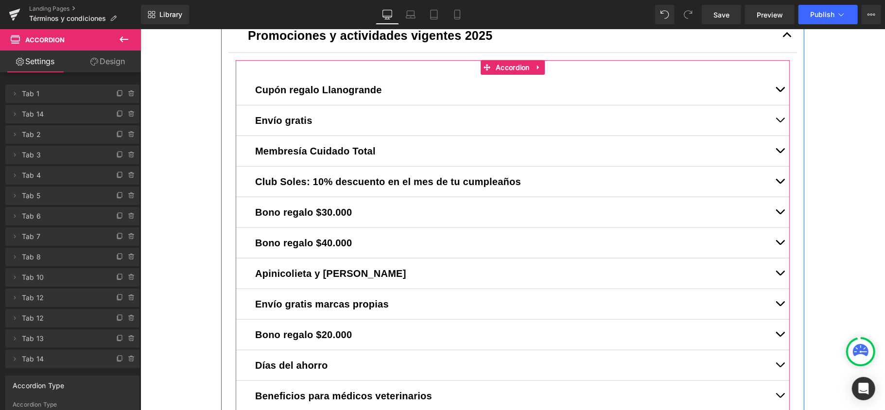
scroll to position [389, 0]
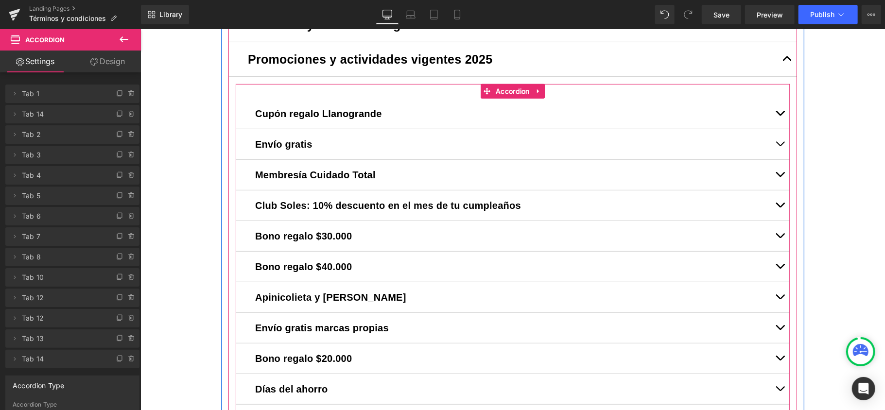
click at [780, 115] on span "button" at bounding box center [780, 115] width 0 height 0
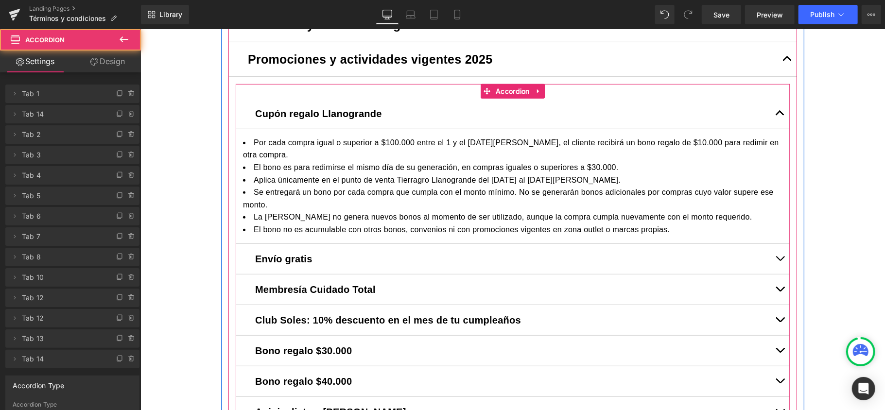
click at [775, 114] on button "button" at bounding box center [779, 113] width 19 height 30
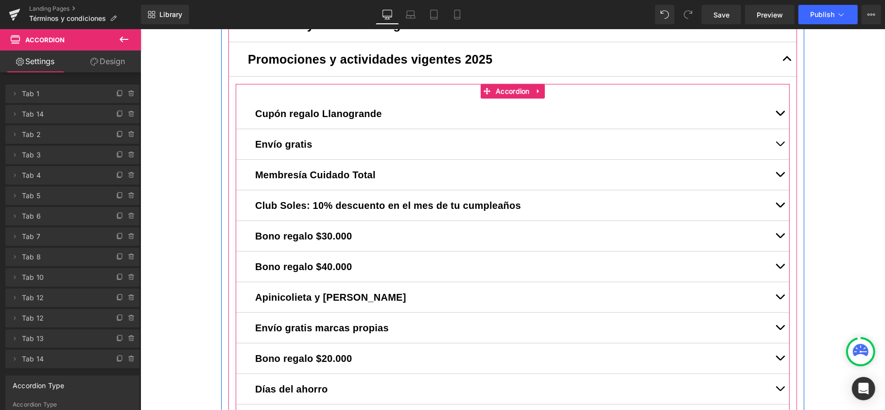
click at [770, 144] on button "button" at bounding box center [779, 144] width 19 height 30
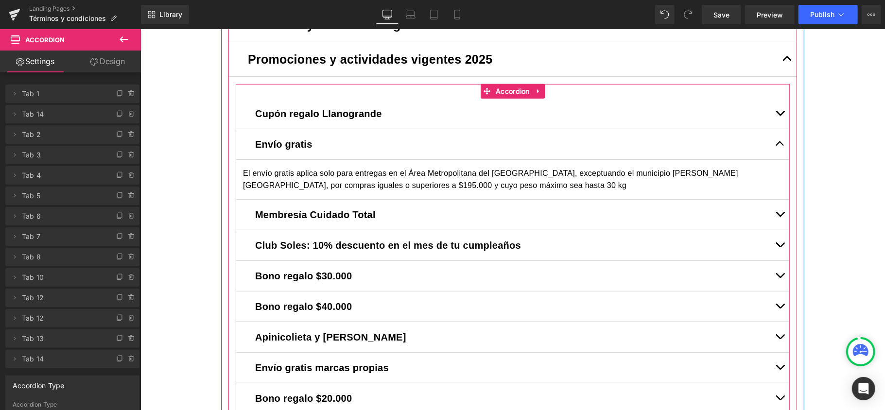
click at [771, 145] on button "button" at bounding box center [779, 144] width 19 height 30
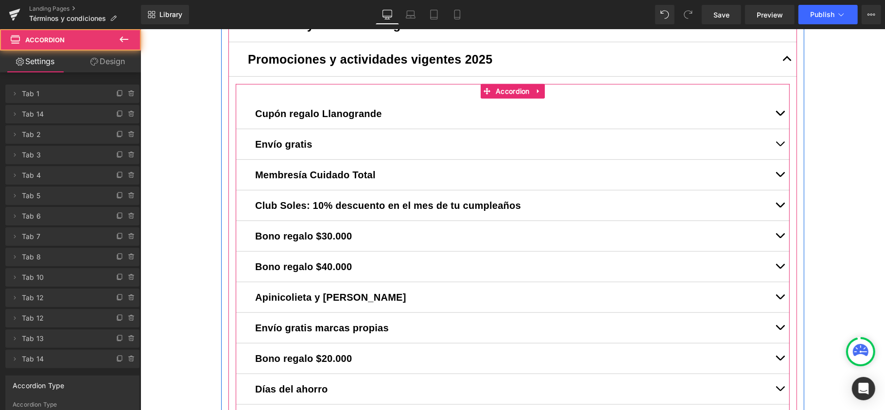
click at [780, 115] on span "button" at bounding box center [780, 115] width 0 height 0
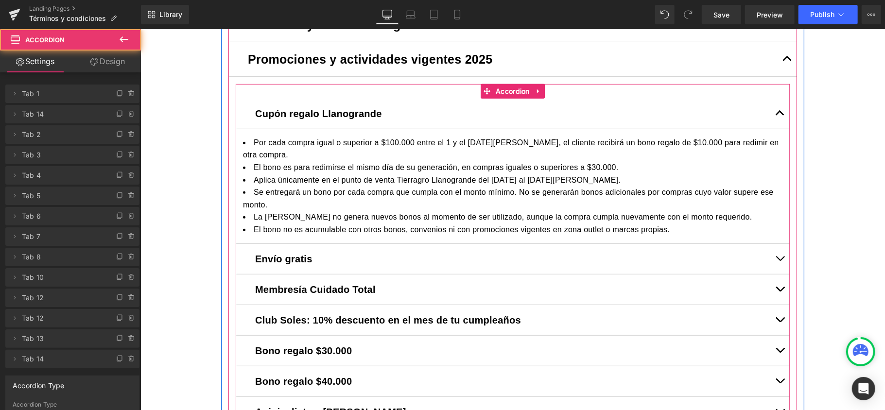
click at [239, 95] on div "Cupón regalo Llanogrande Text Block Por cada compra igual o superior a $100.000…" at bounding box center [512, 370] width 554 height 572
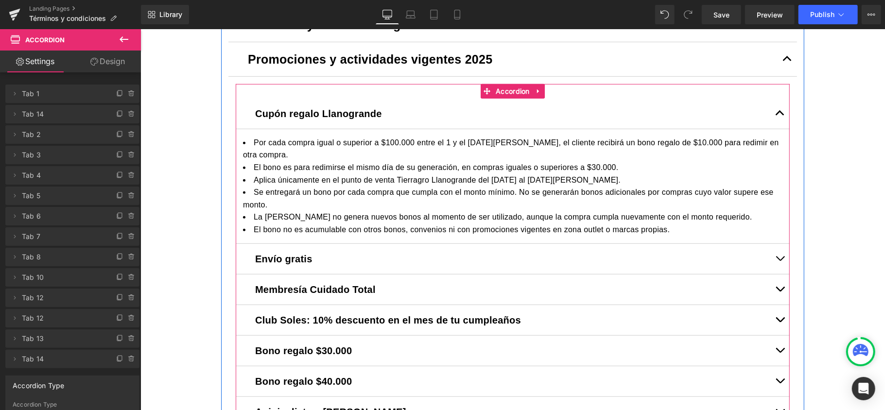
click at [140, 29] on div at bounding box center [140, 29] width 0 height 0
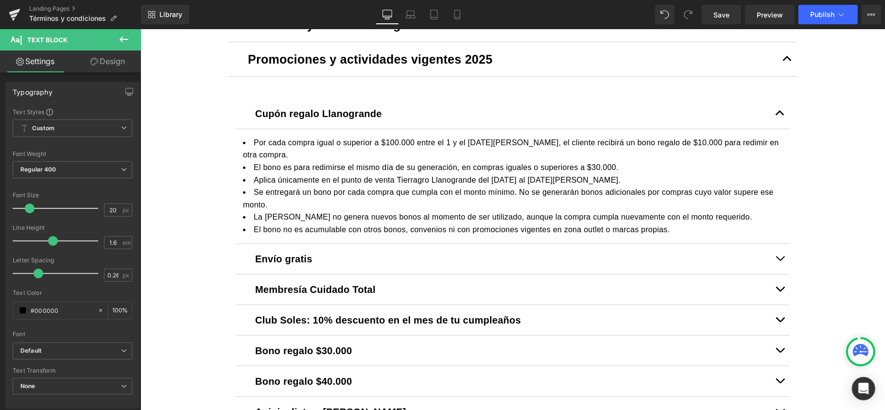
click at [120, 39] on icon at bounding box center [124, 40] width 12 height 12
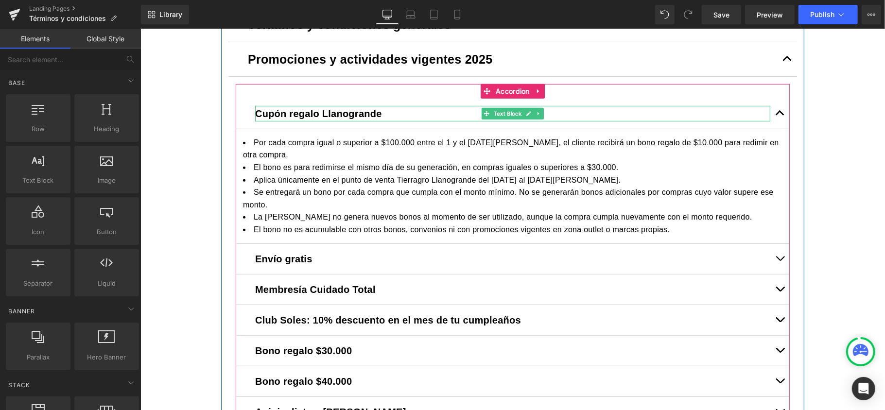
click at [354, 111] on b "Cupón regalo Llanogrande" at bounding box center [318, 113] width 127 height 11
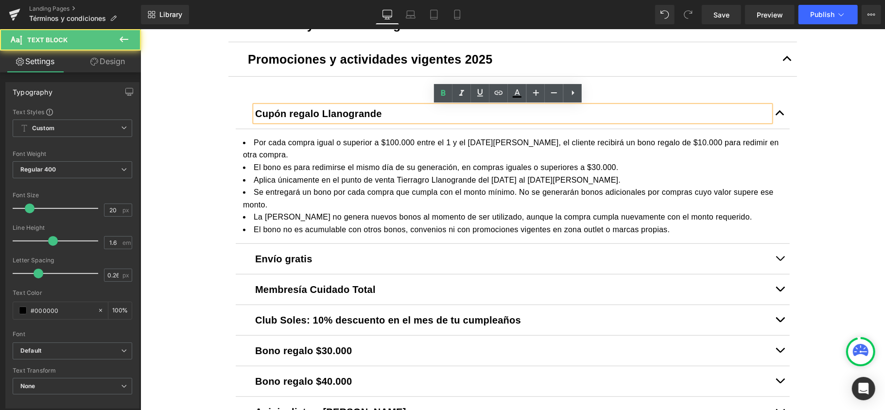
click at [353, 111] on b "Cupón regalo Llanogrande" at bounding box center [318, 113] width 127 height 11
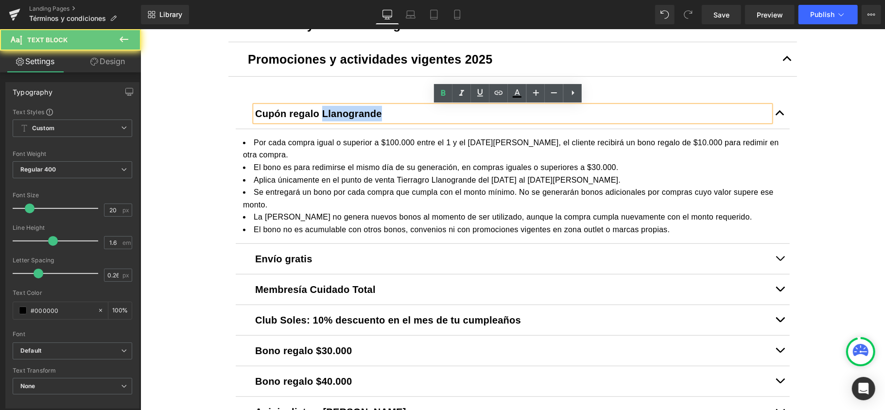
click at [353, 111] on b "Cupón regalo Llanogrande" at bounding box center [318, 113] width 127 height 11
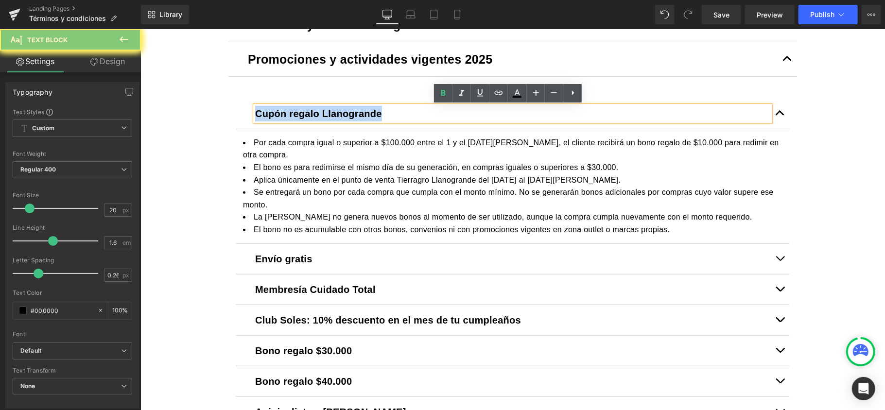
click at [353, 111] on b "Cupón regalo Llanogrande" at bounding box center [318, 113] width 127 height 11
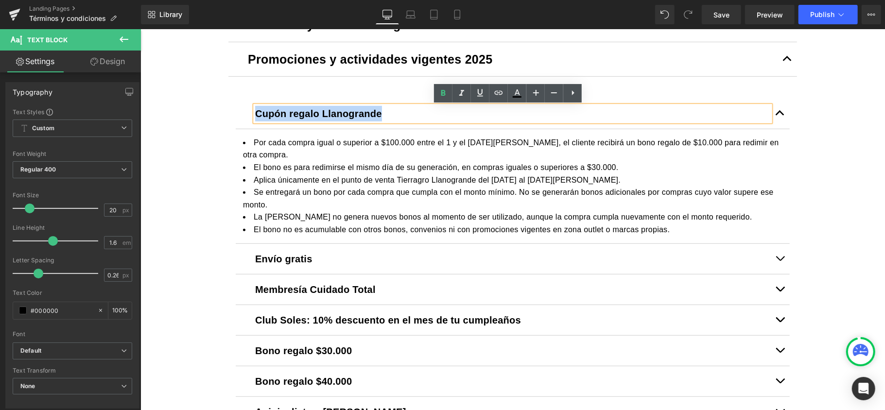
copy b "Cupón regalo Llanogrande"
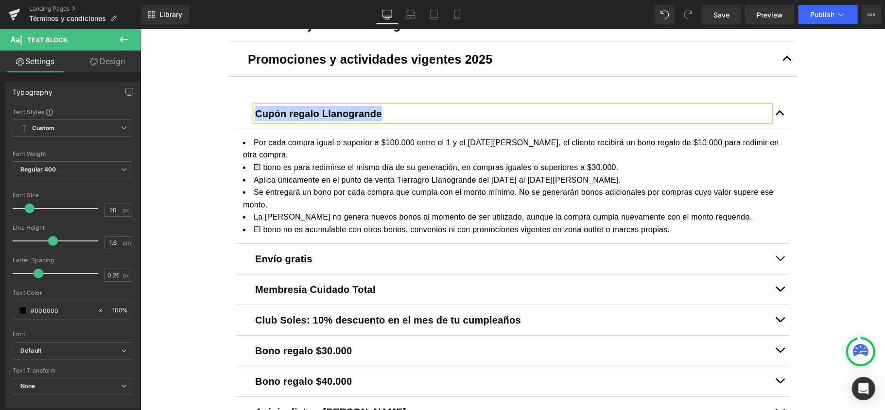
click at [420, 117] on p "Cupón regalo Llanogrande" at bounding box center [512, 113] width 515 height 16
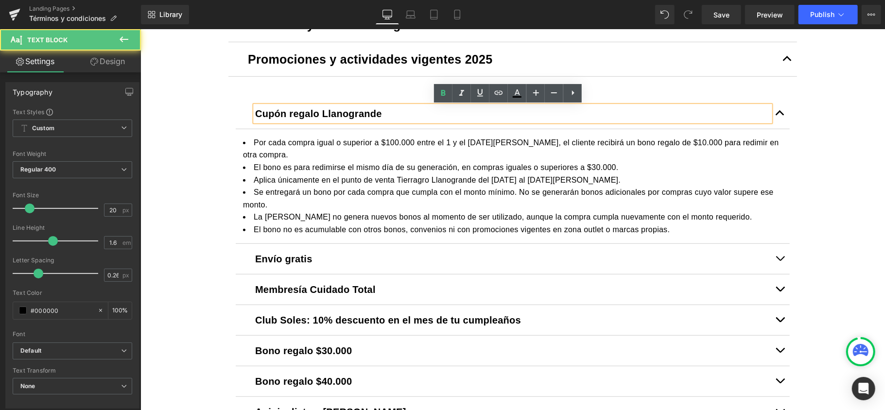
click at [418, 111] on p "Cupón regalo Llanogrande" at bounding box center [512, 113] width 515 height 16
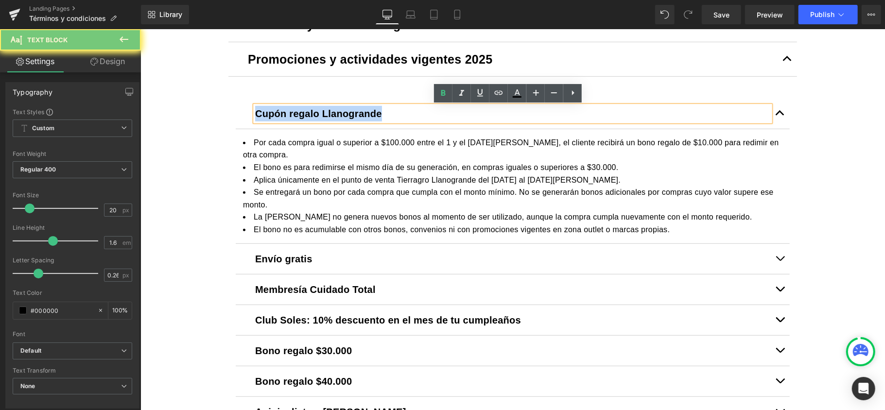
click at [418, 111] on p "Cupón regalo Llanogrande" at bounding box center [512, 113] width 515 height 16
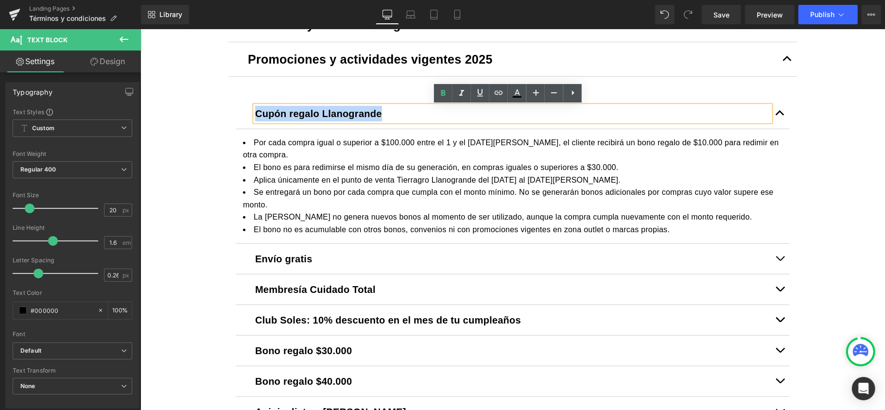
copy b "Cupón regalo Llanogrande"
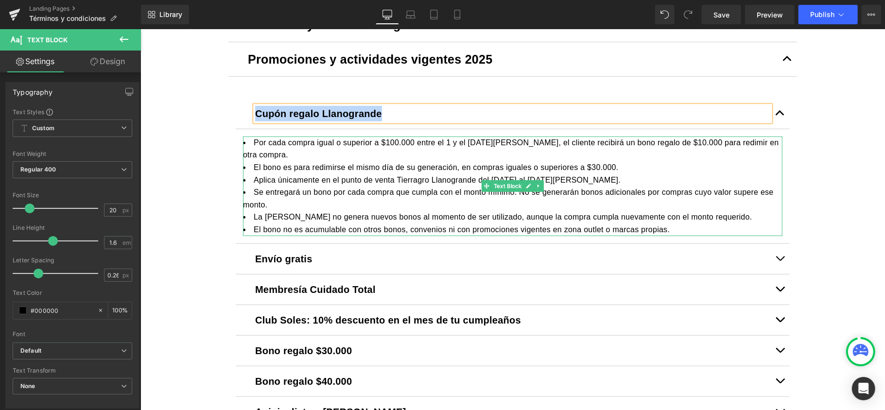
drag, startPoint x: 288, startPoint y: 182, endPoint x: 309, endPoint y: 188, distance: 22.2
click at [288, 182] on li "Aplica únicamente en el punto de venta Tierragro Llanogrande del [DATE] al [DAT…" at bounding box center [512, 179] width 539 height 13
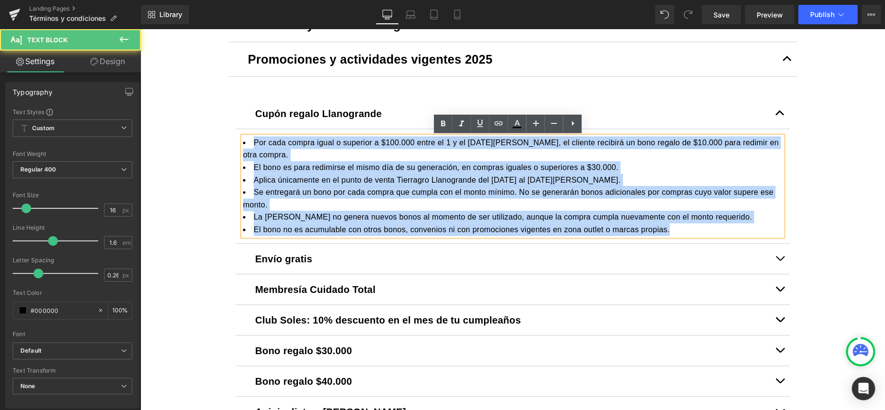
drag, startPoint x: 603, startPoint y: 231, endPoint x: 215, endPoint y: 142, distance: 398.2
click at [215, 142] on div "Image Row Liquid Términos y condiciones generales Text Block [DOMAIN_NAME] Text…" at bounding box center [512, 285] width 745 height 1126
copy ul "Por cada compra igual o superior a $100.000 entre el 1 y el [DATE][PERSON_NAME]…"
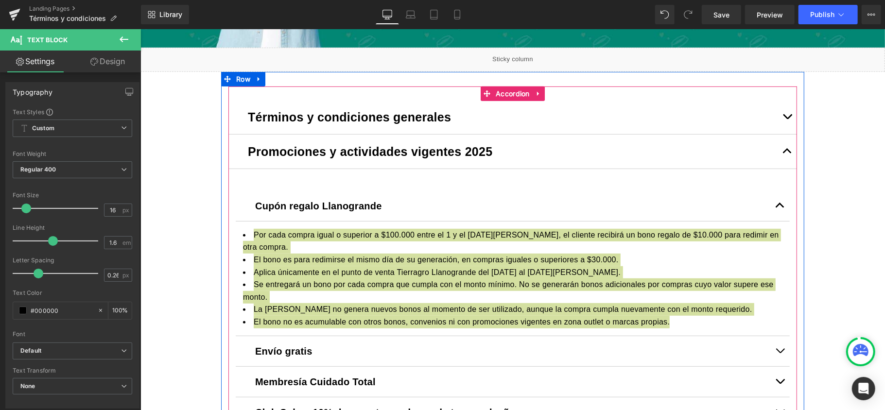
scroll to position [324, 0]
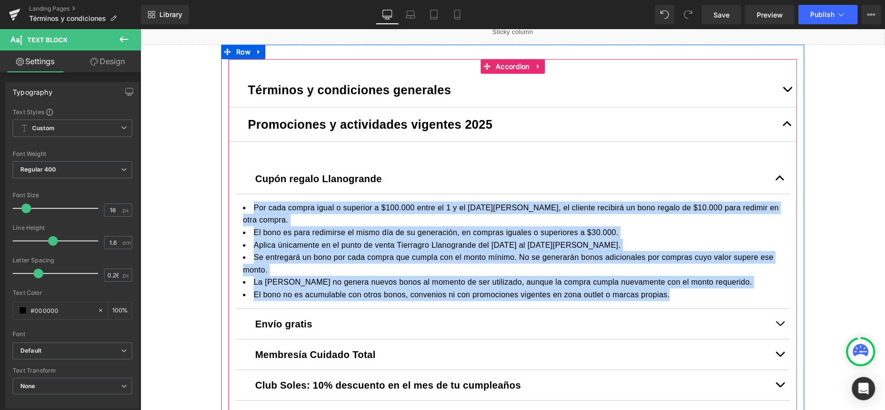
click at [787, 126] on span "button" at bounding box center [787, 126] width 0 height 0
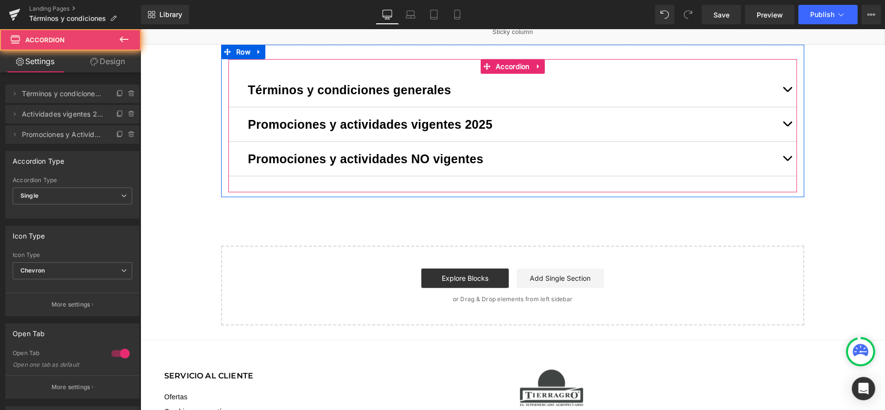
click at [787, 126] on span "button" at bounding box center [787, 126] width 0 height 0
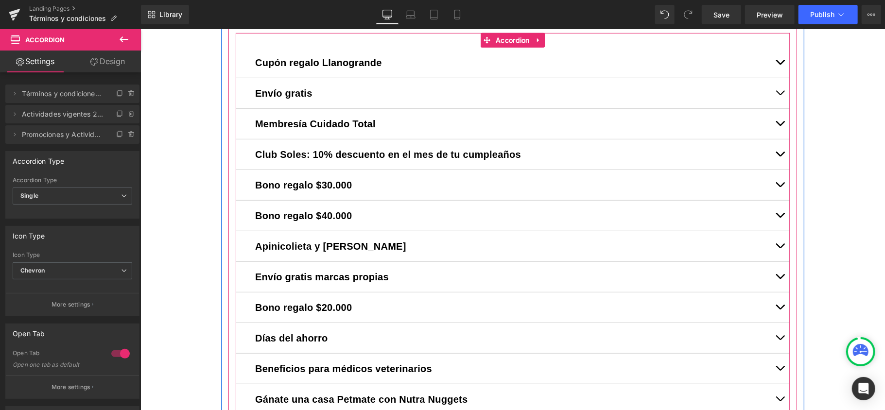
scroll to position [518, 0]
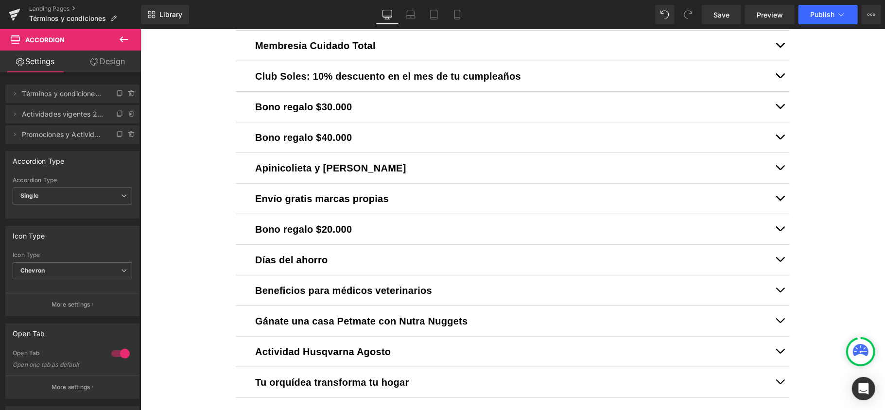
click at [780, 170] on span "button" at bounding box center [780, 170] width 0 height 0
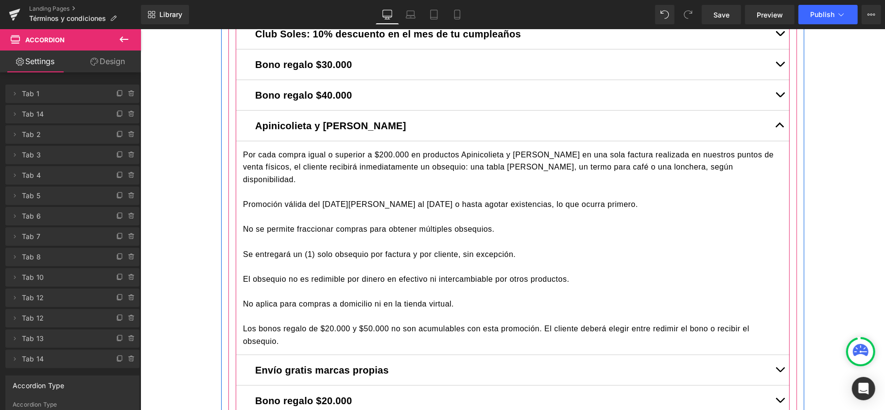
scroll to position [583, 0]
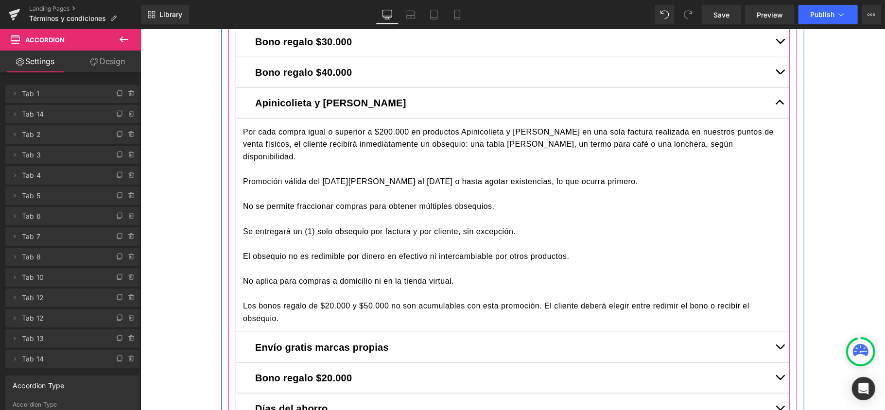
click at [778, 104] on button "button" at bounding box center [779, 102] width 19 height 30
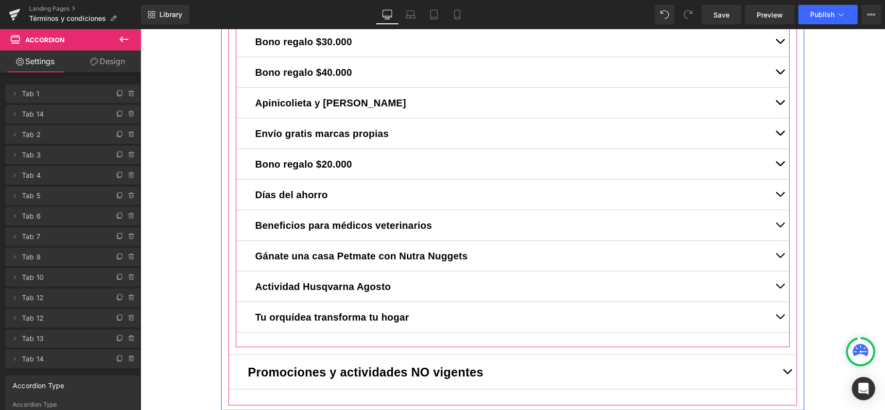
click at [774, 322] on button "button" at bounding box center [779, 317] width 19 height 30
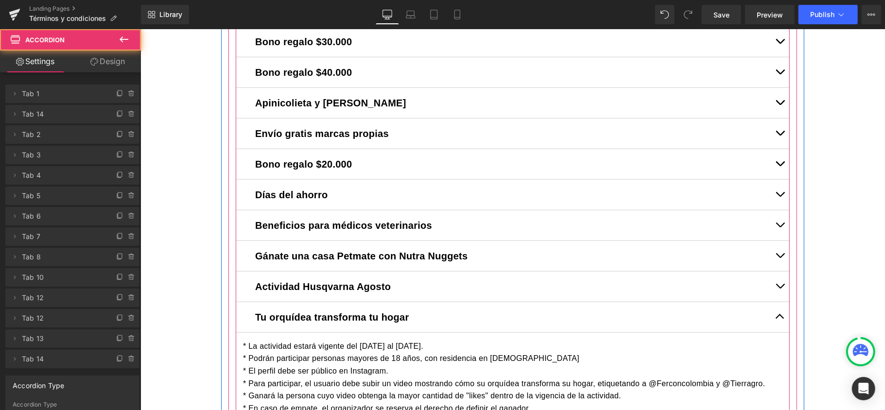
click at [780, 255] on button "button" at bounding box center [779, 256] width 19 height 30
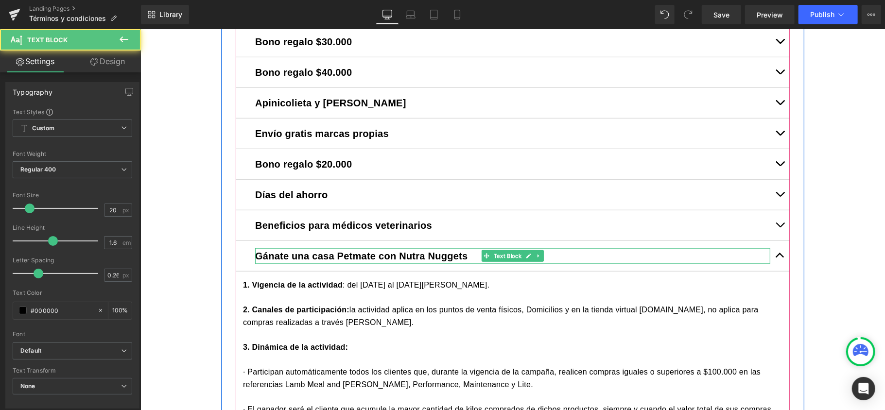
click at [434, 254] on span "Gánate una casa Petmate con Nutra Nuggets" at bounding box center [361, 255] width 212 height 11
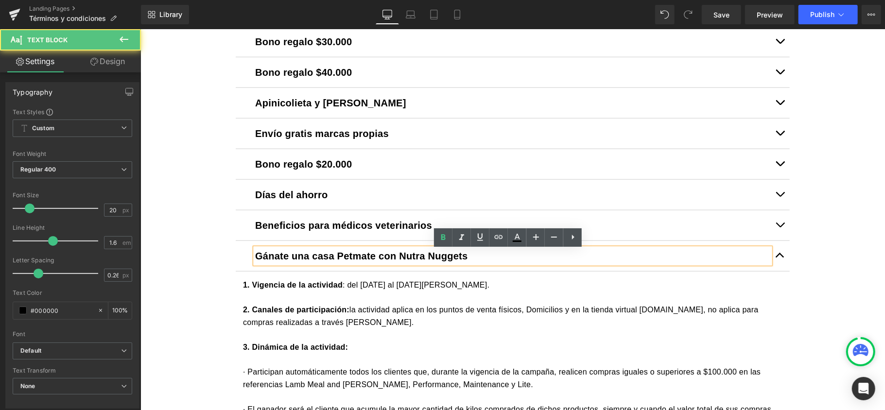
click at [434, 255] on span "Gánate una casa Petmate con Nutra Nuggets" at bounding box center [361, 255] width 212 height 11
click at [434, 257] on span "Gánate una casa Petmate con Nutra Nuggets" at bounding box center [361, 255] width 212 height 11
click at [435, 257] on span "Gánate una casa Petmate con Nutra Nuggets" at bounding box center [361, 255] width 212 height 11
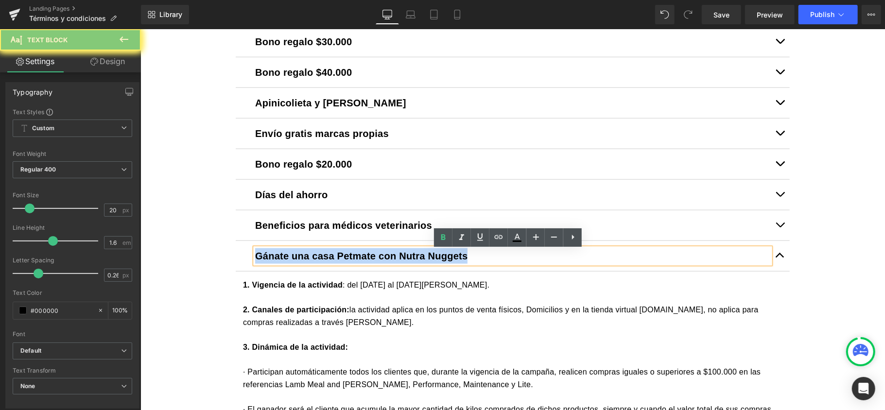
click at [435, 257] on span "Gánate una casa Petmate con Nutra Nuggets" at bounding box center [361, 255] width 212 height 11
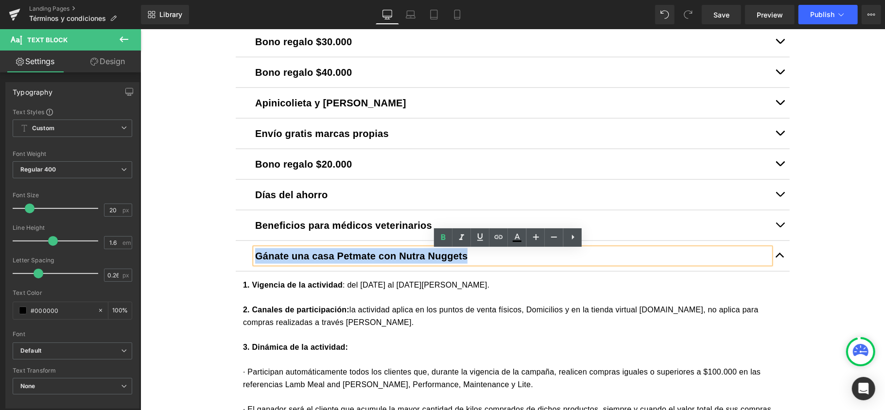
copy span "Gánate una casa Petmate con Nutra Nuggets"
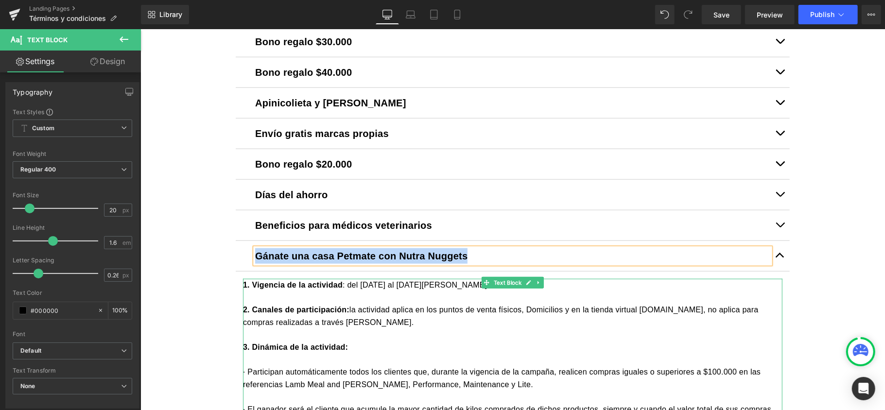
click at [372, 310] on div "2. Canales de participación: la actividad aplica en los puntos de venta físicos…" at bounding box center [512, 315] width 539 height 25
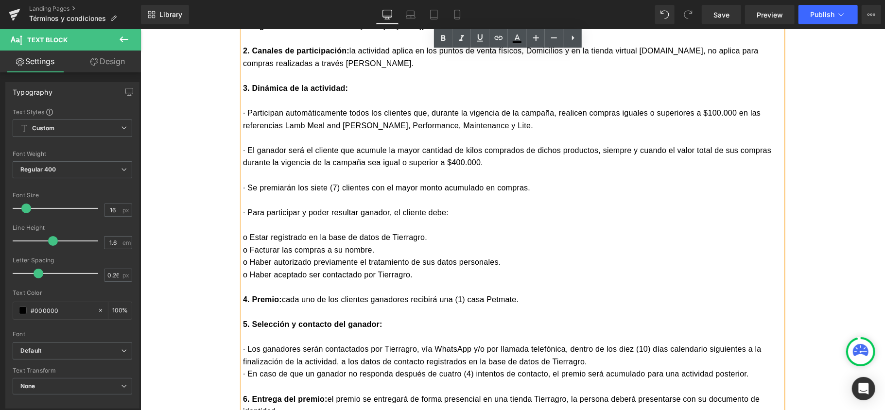
click at [274, 105] on div at bounding box center [512, 100] width 539 height 13
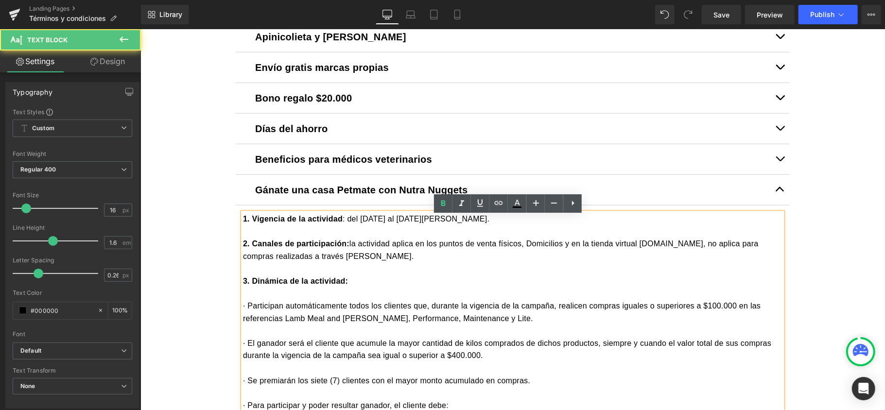
scroll to position [648, 0]
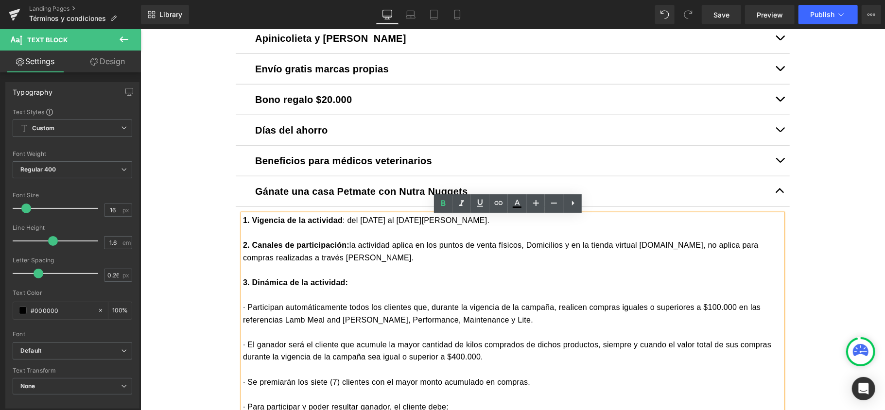
drag, startPoint x: 238, startPoint y: 221, endPoint x: 240, endPoint y: 213, distance: 7.9
copy div "3. Loremips do si ametconse : adi 1 el 48 se doeius te 1406. 5. Incidid ut labo…"
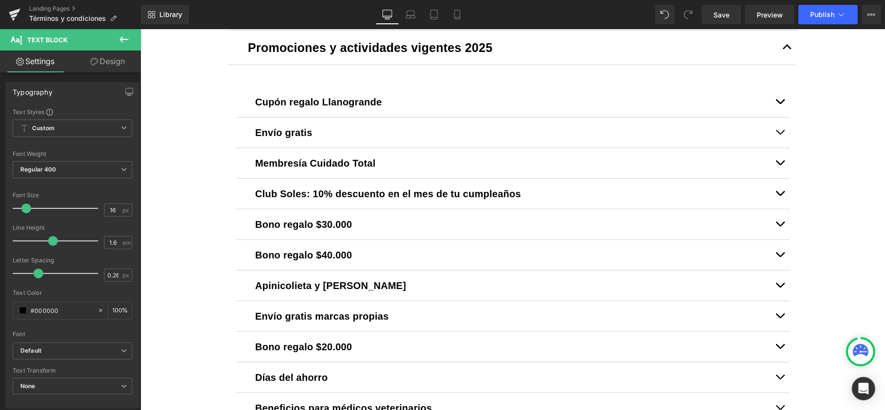
scroll to position [389, 0]
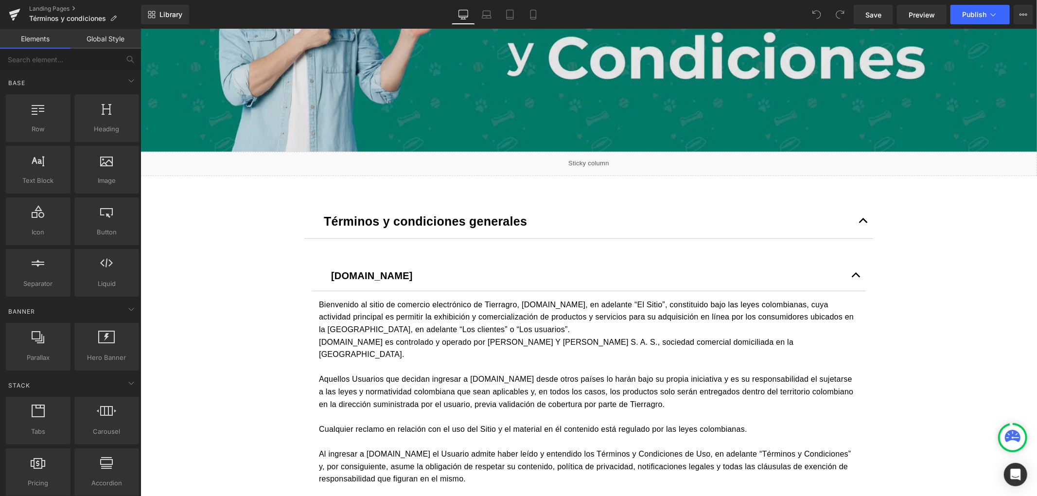
scroll to position [389, 0]
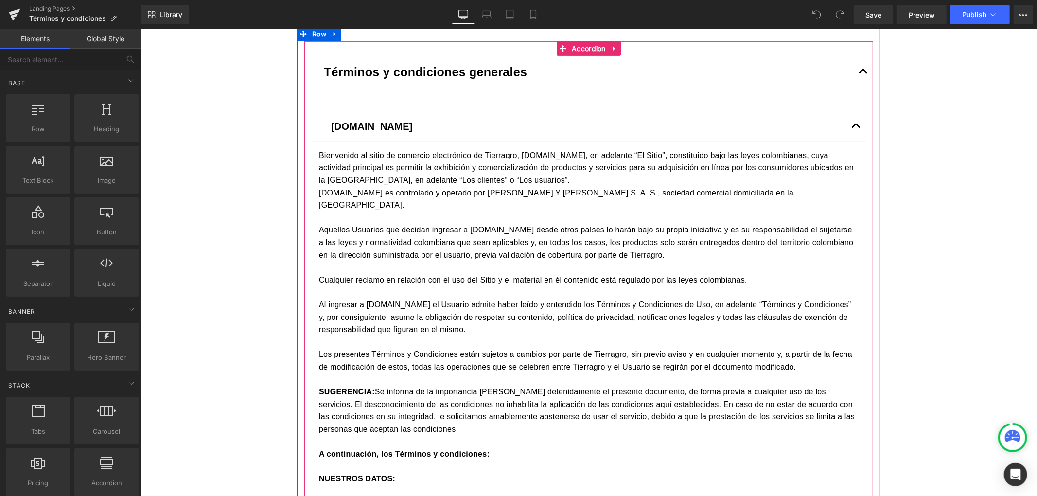
click at [860, 66] on button "button" at bounding box center [862, 71] width 19 height 34
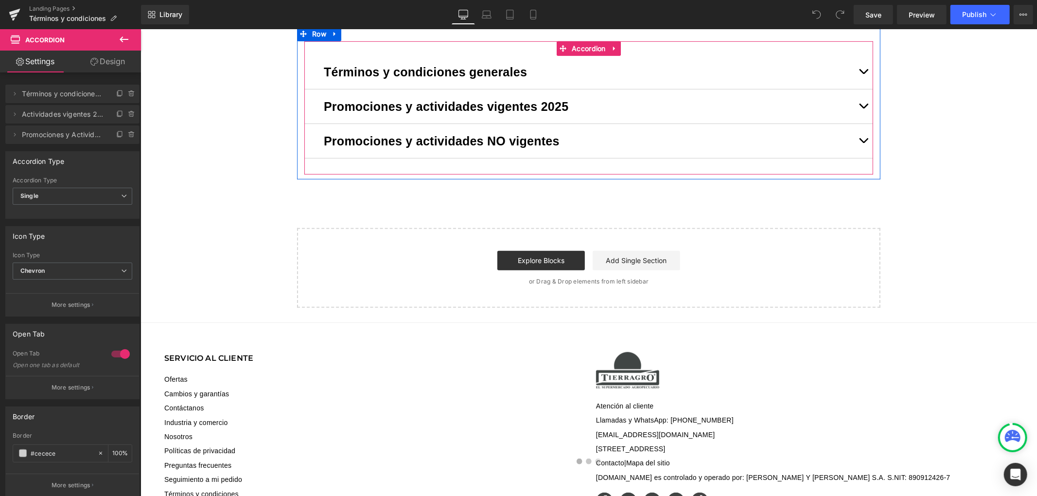
click at [863, 142] on span "button" at bounding box center [863, 142] width 0 height 0
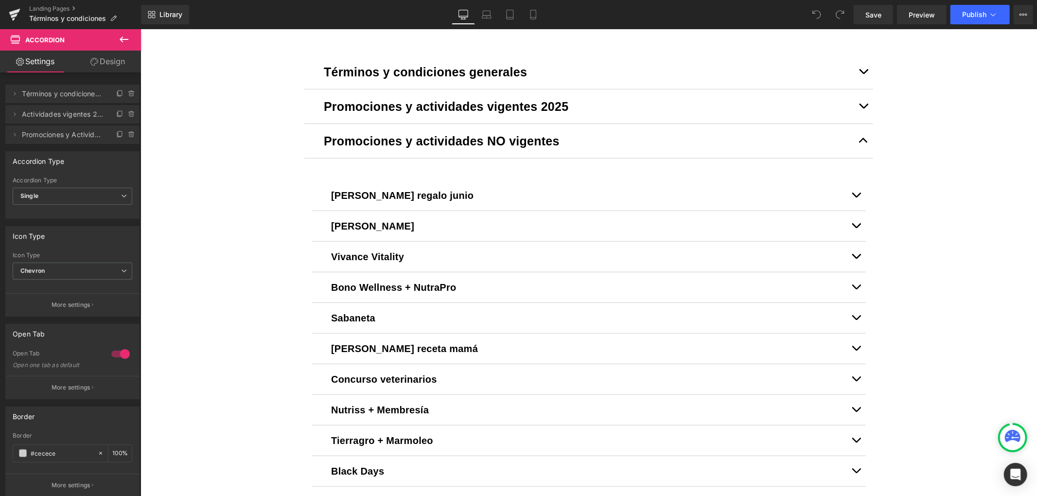
click at [214, 202] on div "Image Row Liquid Términos y condiciones generales Text Block Tierragro.com Text…" at bounding box center [588, 235] width 896 height 1027
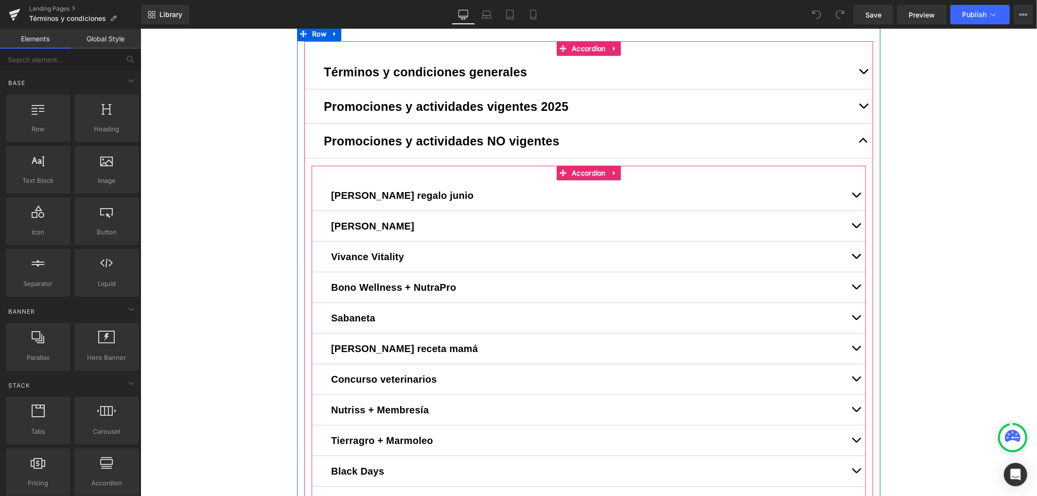
click at [372, 173] on div "Guillén regalo junio Text Block Por cada compra igual o superior a $200.000 en …" at bounding box center [588, 378] width 554 height 427
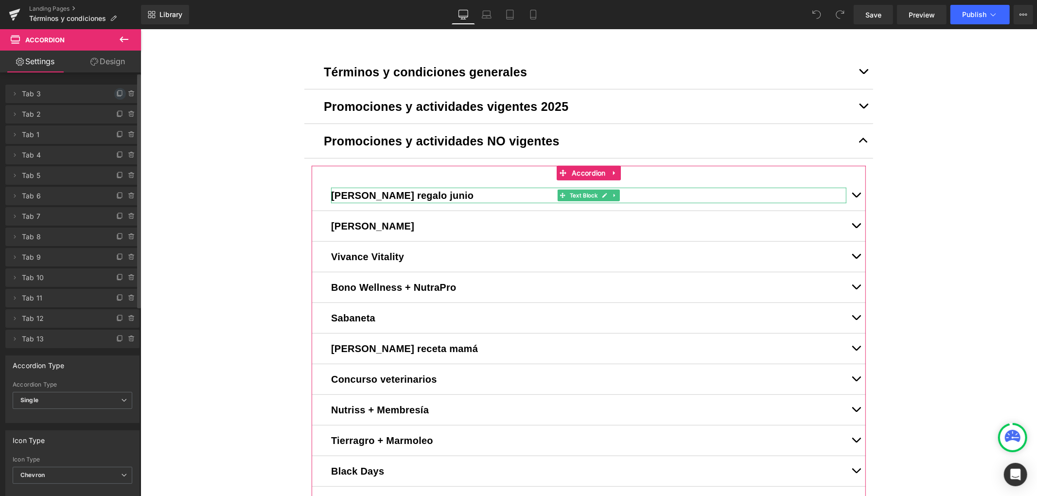
click at [114, 92] on span at bounding box center [120, 94] width 12 height 12
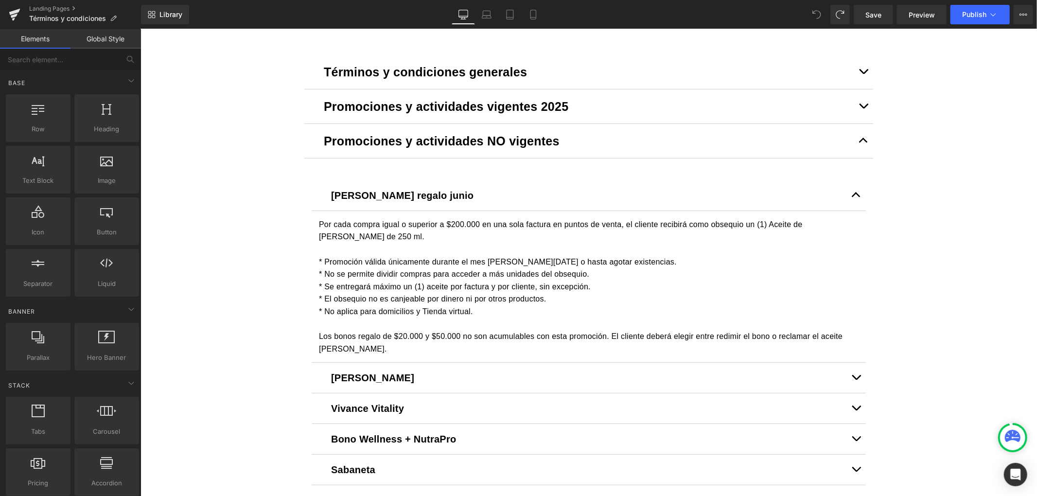
click at [817, 13] on icon at bounding box center [816, 14] width 9 height 9
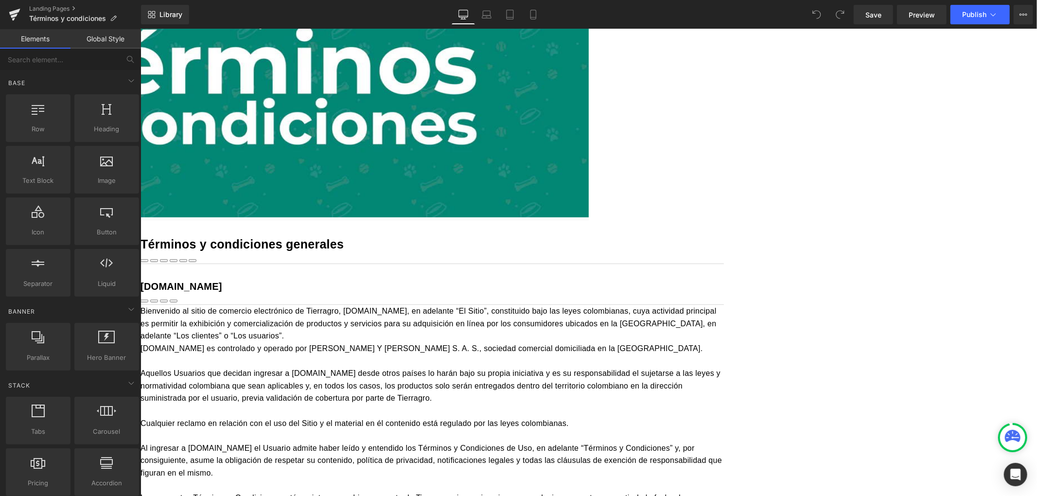
scroll to position [194, 0]
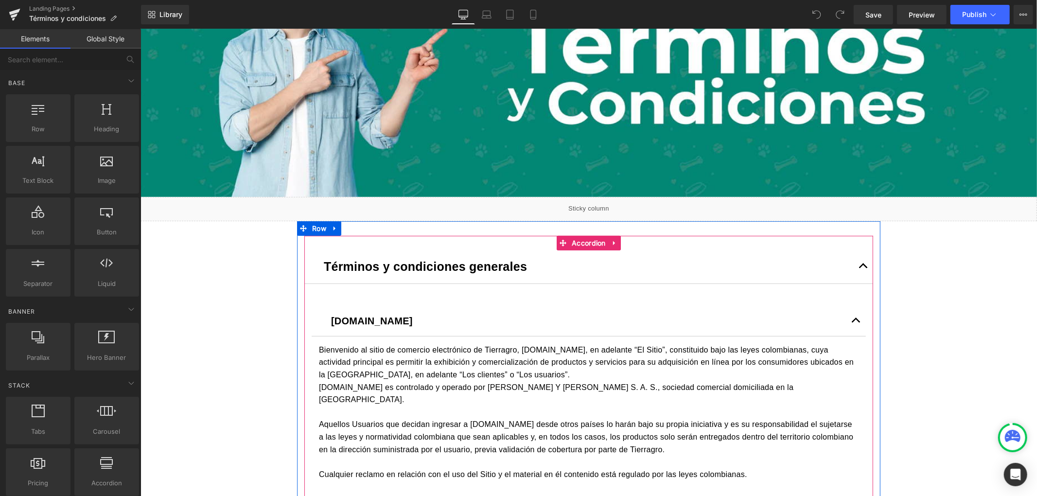
click at [854, 260] on button "button" at bounding box center [862, 266] width 19 height 34
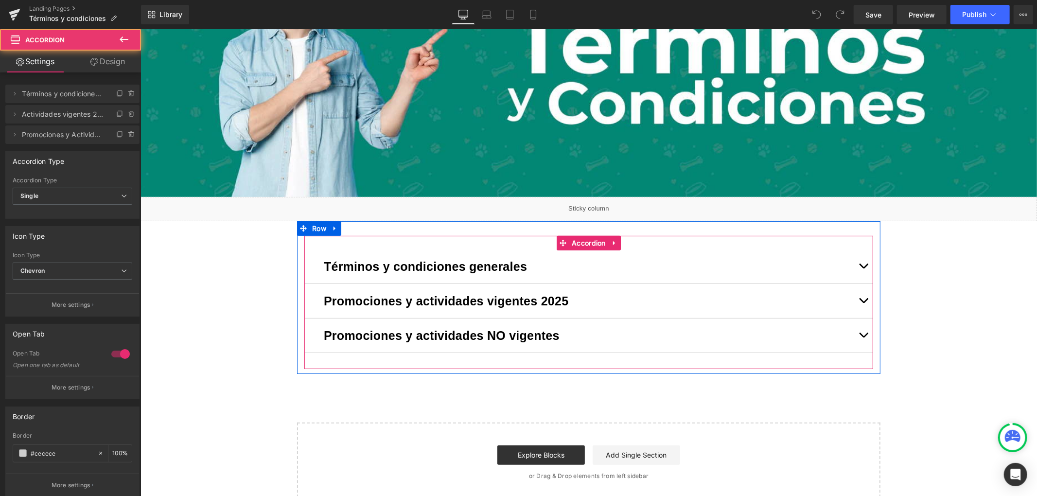
click at [863, 337] on span "button" at bounding box center [863, 337] width 0 height 0
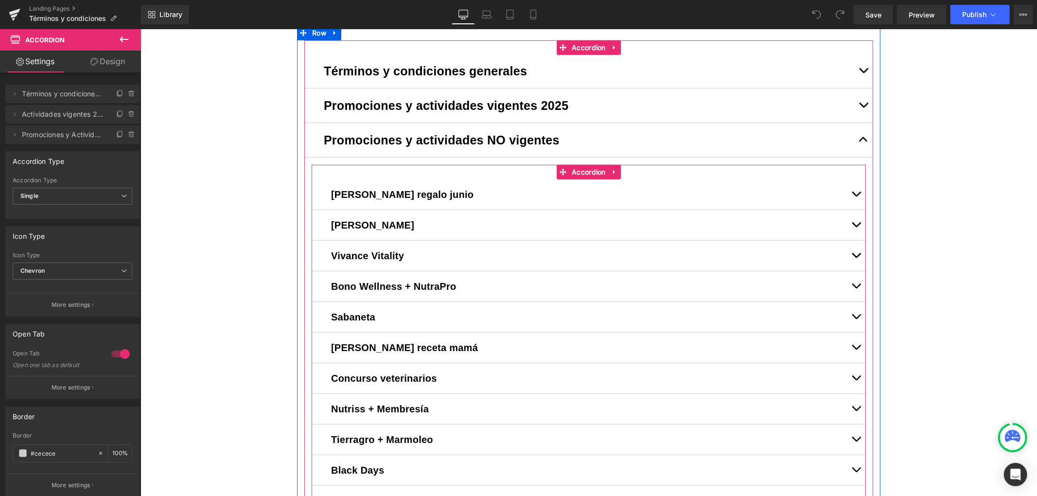
scroll to position [389, 0]
click at [372, 183] on div "Guillén regalo junio Text Block" at bounding box center [588, 195] width 554 height 31
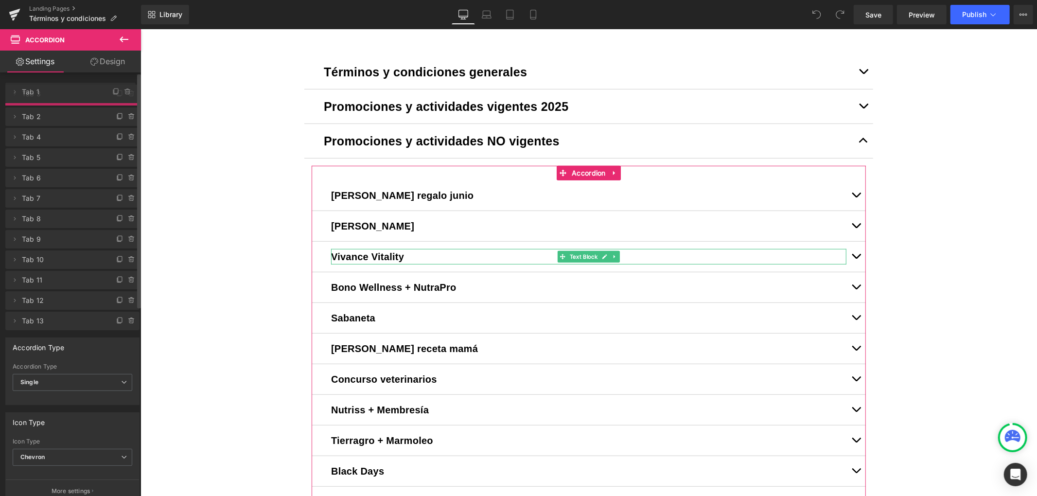
drag, startPoint x: 65, startPoint y: 137, endPoint x: 78, endPoint y: 94, distance: 44.7
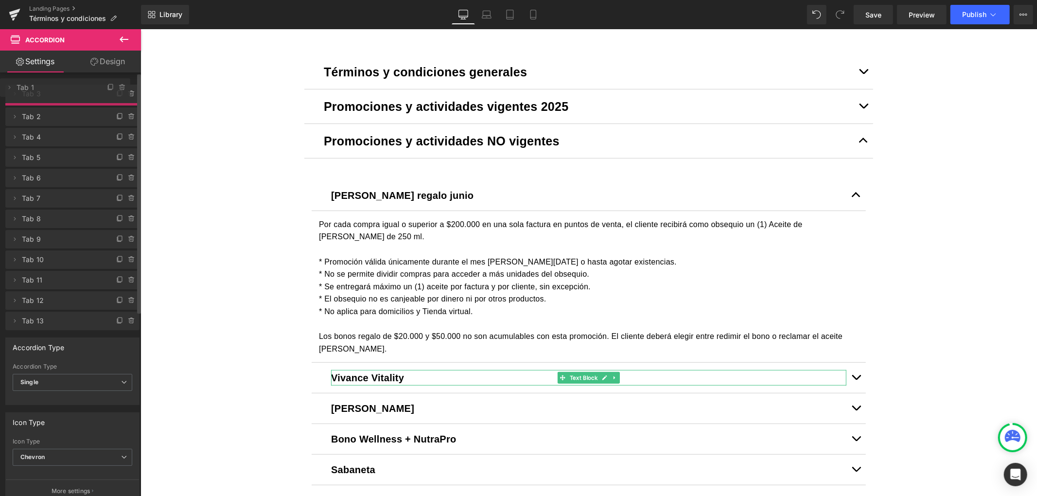
drag, startPoint x: 65, startPoint y: 113, endPoint x: 80, endPoint y: 86, distance: 30.7
drag, startPoint x: 57, startPoint y: 92, endPoint x: 58, endPoint y: 123, distance: 31.1
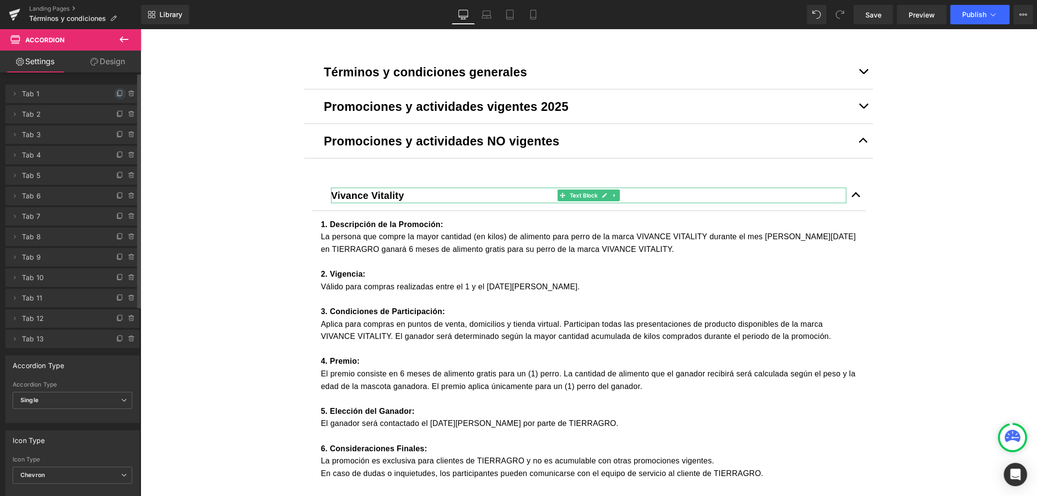
click at [114, 90] on span at bounding box center [120, 94] width 12 height 12
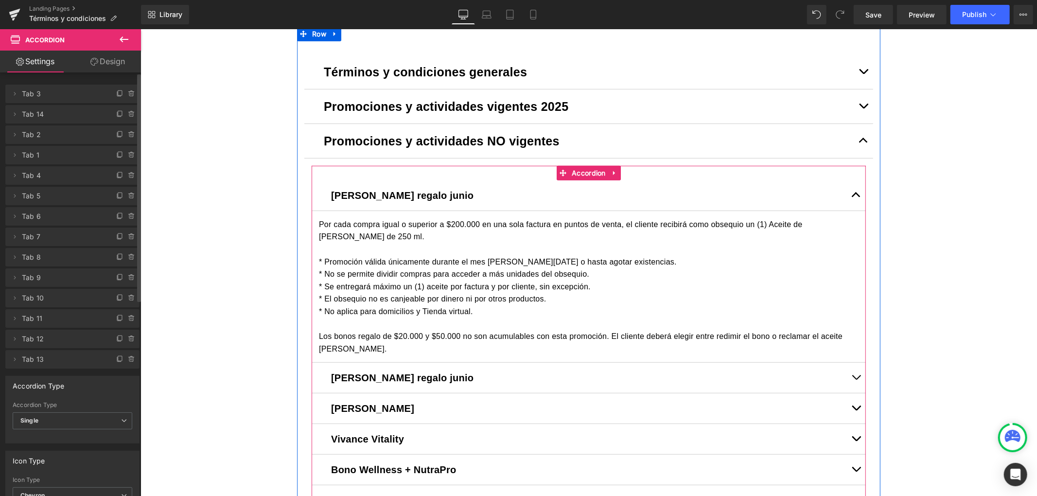
click at [414, 199] on div "Guillén regalo junio Text Block" at bounding box center [587, 195] width 515 height 16
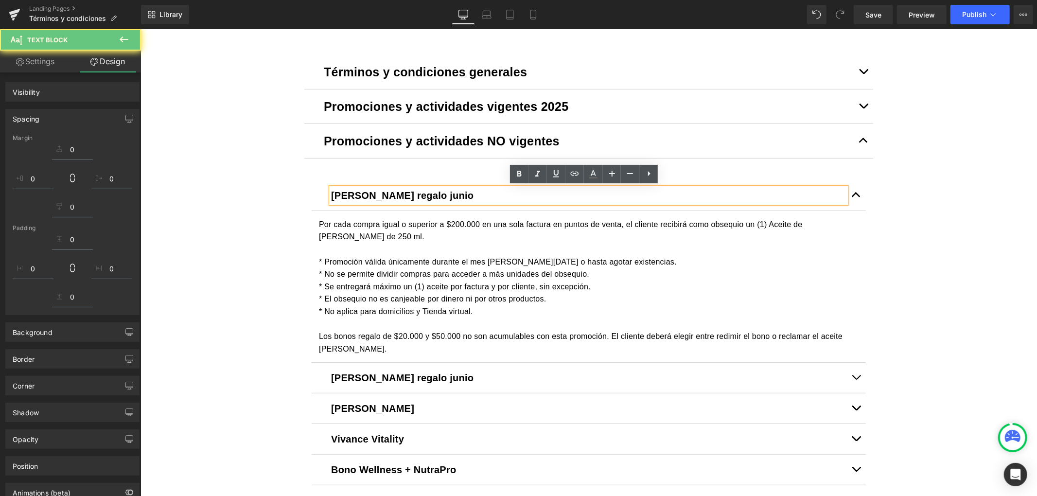
click at [413, 195] on strong "[PERSON_NAME] regalo junio" at bounding box center [401, 195] width 142 height 11
click at [412, 194] on strong "[PERSON_NAME] regalo junio" at bounding box center [401, 195] width 142 height 11
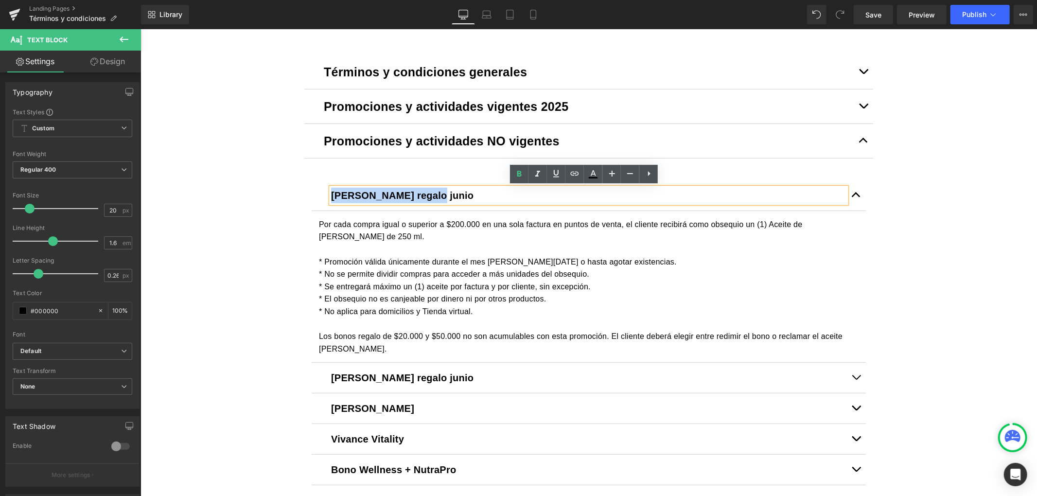
click at [412, 194] on strong "[PERSON_NAME] regalo junio" at bounding box center [401, 195] width 142 height 11
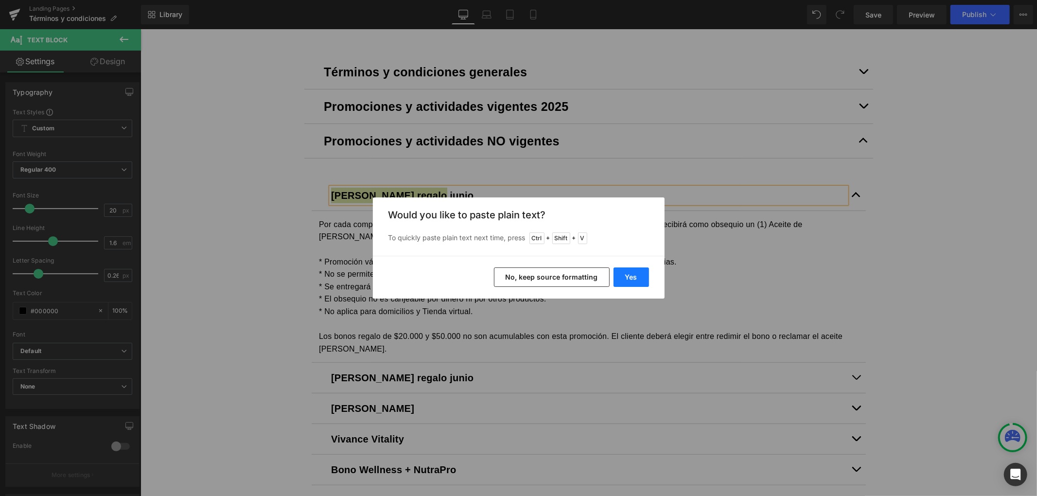
click at [630, 275] on button "Yes" at bounding box center [630, 276] width 35 height 19
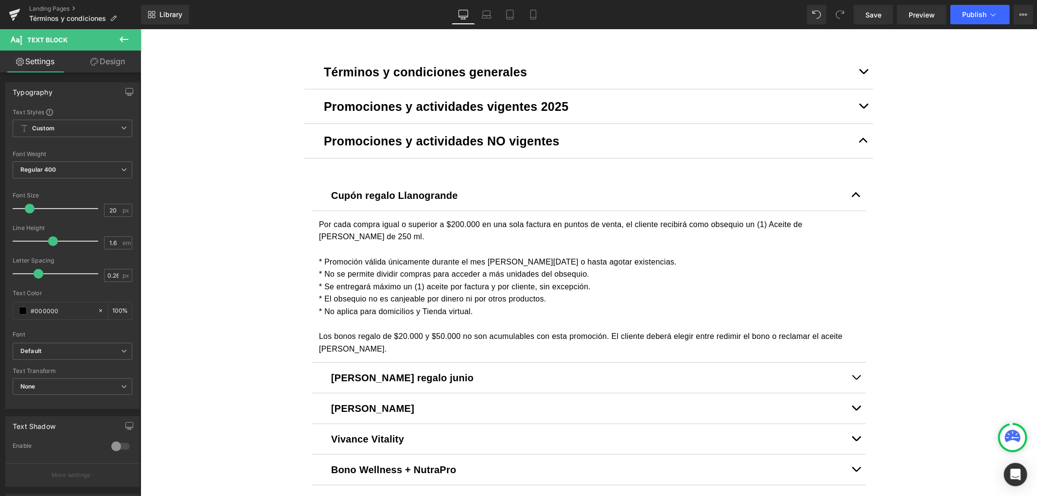
click at [474, 249] on div "* Promoción válida únicamente durante el mes de junio de 2025 o hasta agotar ex…" at bounding box center [587, 299] width 539 height 112
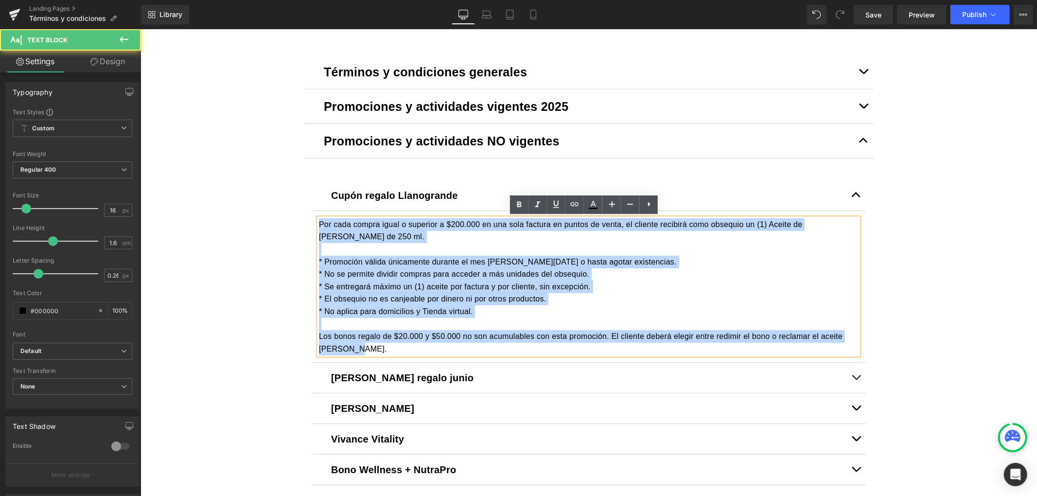
drag, startPoint x: 342, startPoint y: 343, endPoint x: 257, endPoint y: 213, distance: 154.7
click at [259, 214] on div "Image Row Liquid Términos y condiciones generales Text Block Tierragro.com Text…" at bounding box center [588, 327] width 896 height 1210
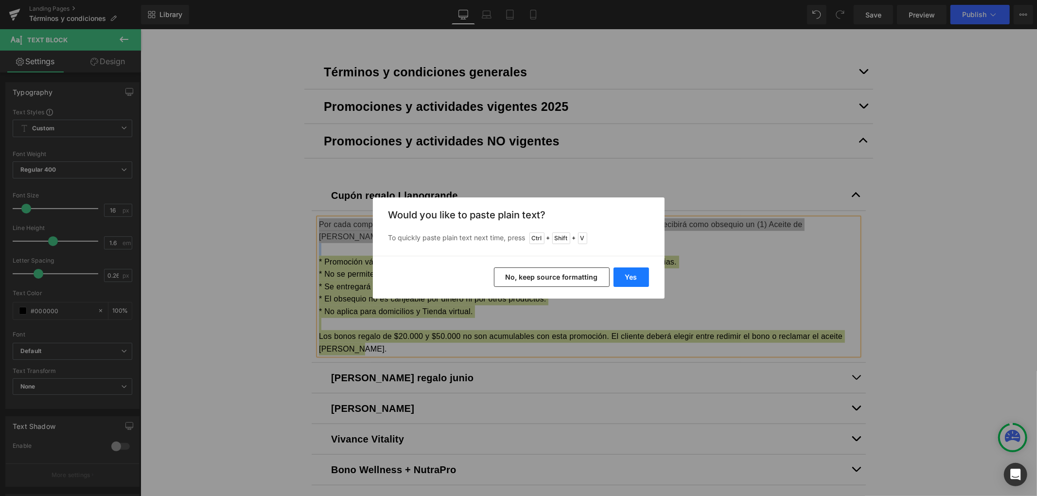
click at [636, 271] on button "Yes" at bounding box center [630, 276] width 35 height 19
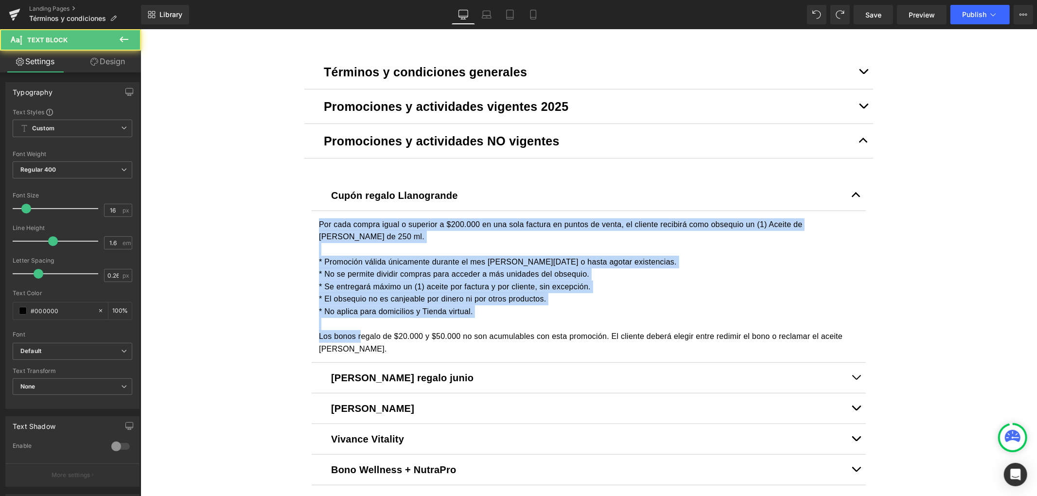
drag, startPoint x: 336, startPoint y: 328, endPoint x: 264, endPoint y: 221, distance: 128.9
click at [264, 221] on div "Image Row Liquid Términos y condiciones generales Text Block Tierragro.com Text…" at bounding box center [588, 327] width 896 height 1210
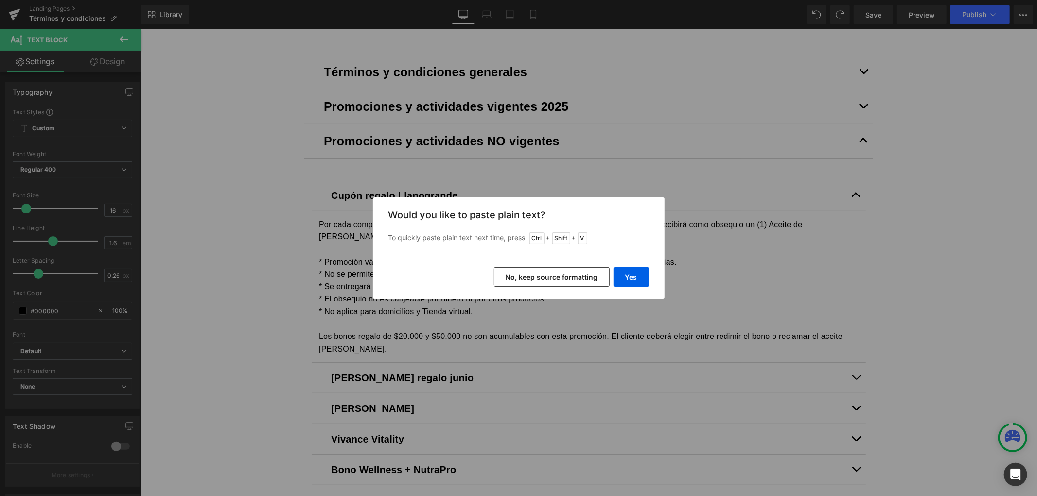
click at [584, 275] on button "No, keep source formatting" at bounding box center [552, 276] width 116 height 19
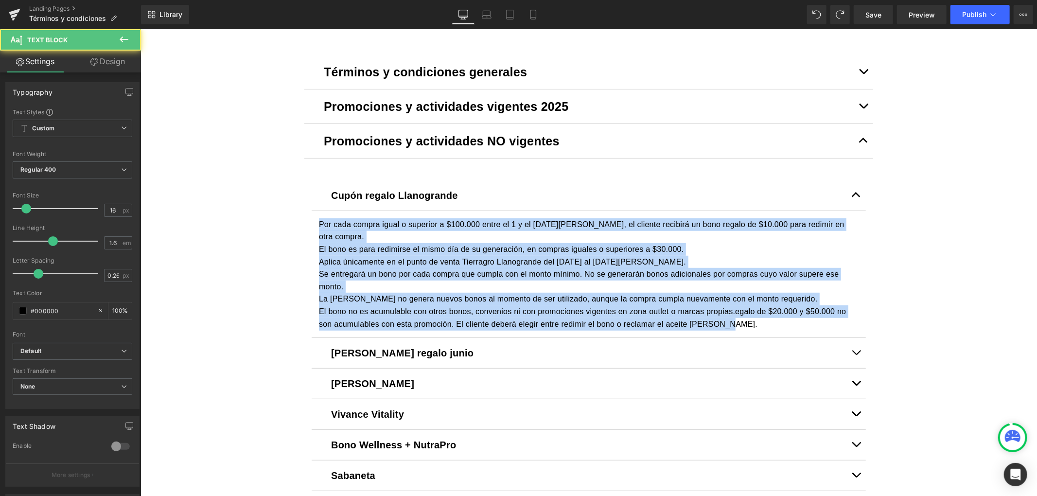
drag, startPoint x: 616, startPoint y: 313, endPoint x: 280, endPoint y: 224, distance: 347.4
click at [280, 224] on div "Image Row Liquid Términos y condiciones generales Text Block Tierragro.com Text…" at bounding box center [588, 314] width 896 height 1185
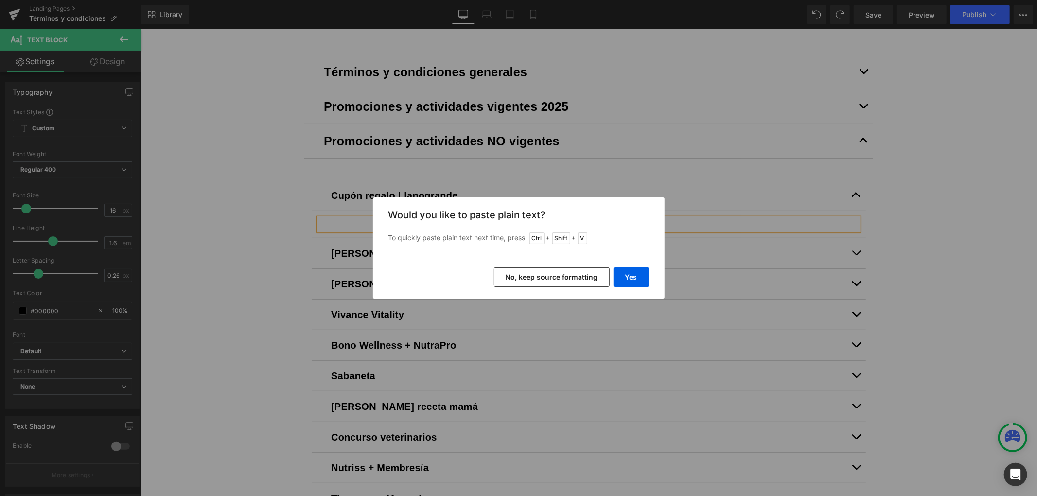
click at [570, 280] on button "No, keep source formatting" at bounding box center [552, 276] width 116 height 19
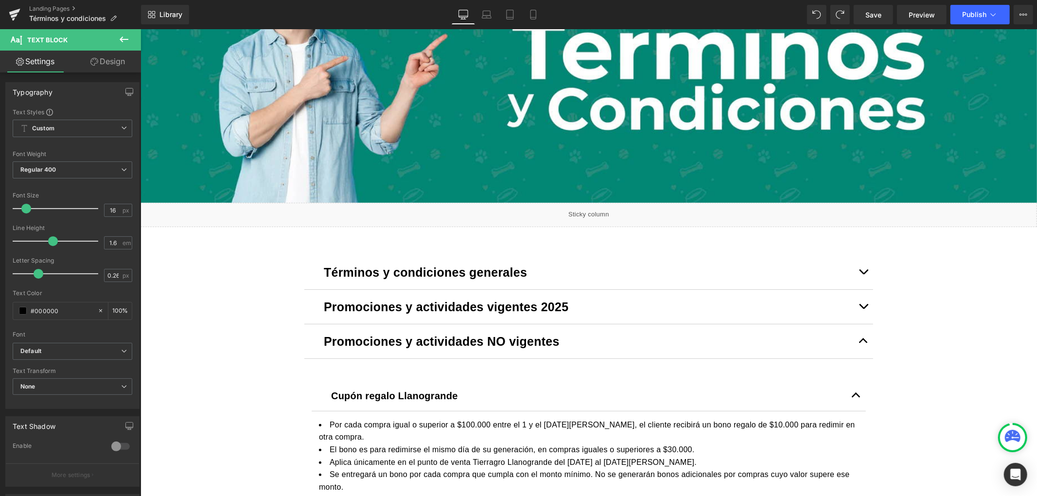
scroll to position [194, 0]
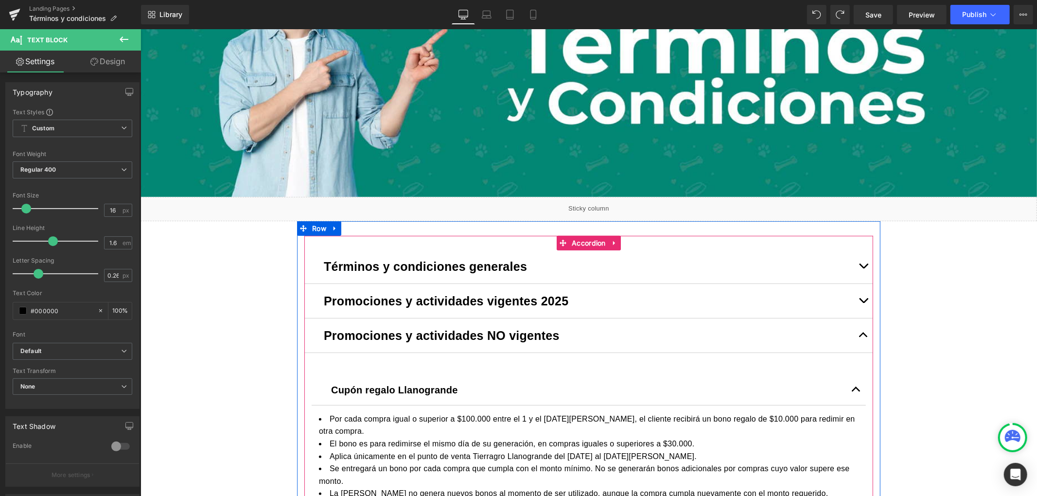
click at [860, 268] on button "button" at bounding box center [862, 266] width 19 height 34
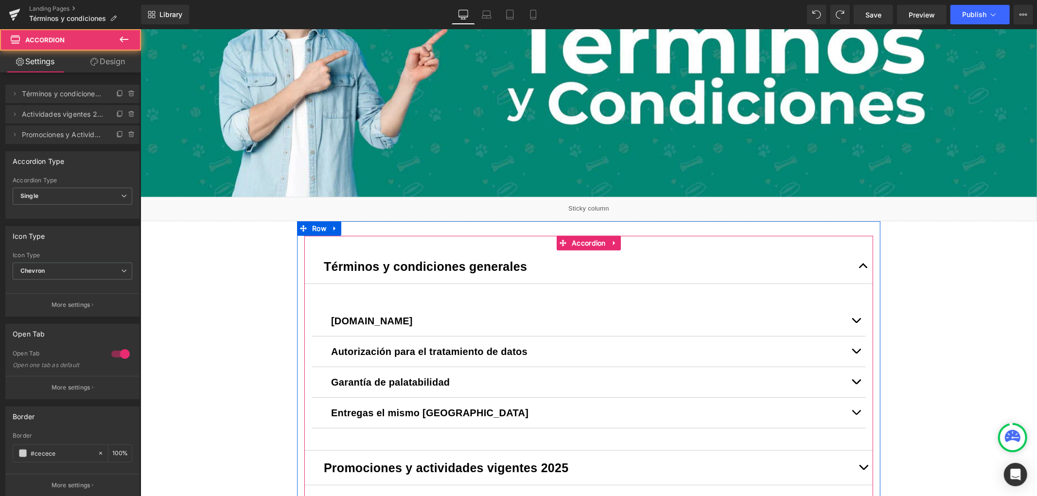
click at [858, 270] on button "button" at bounding box center [862, 266] width 19 height 34
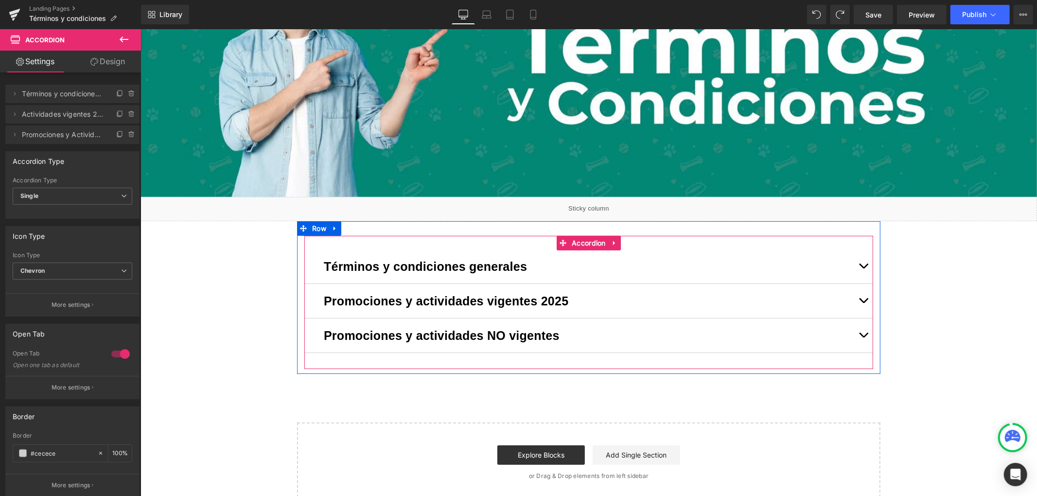
click at [858, 294] on button "button" at bounding box center [862, 300] width 19 height 34
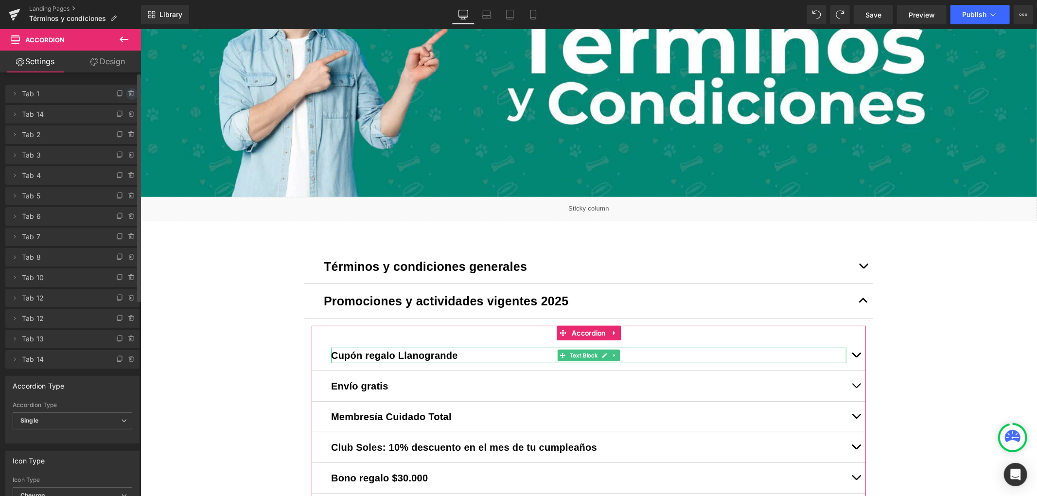
click at [128, 92] on icon at bounding box center [132, 94] width 8 height 8
click at [127, 94] on button "Delete" at bounding box center [121, 94] width 31 height 13
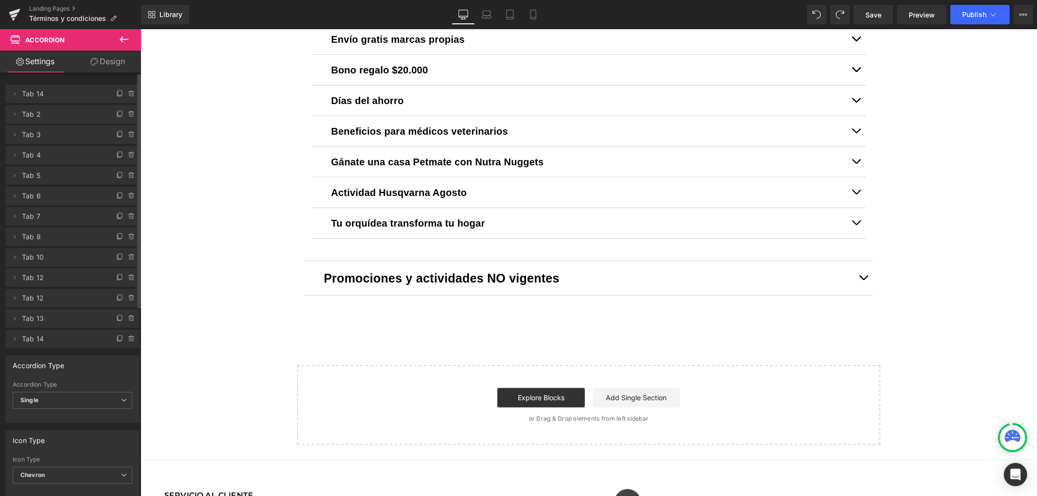
scroll to position [778, 0]
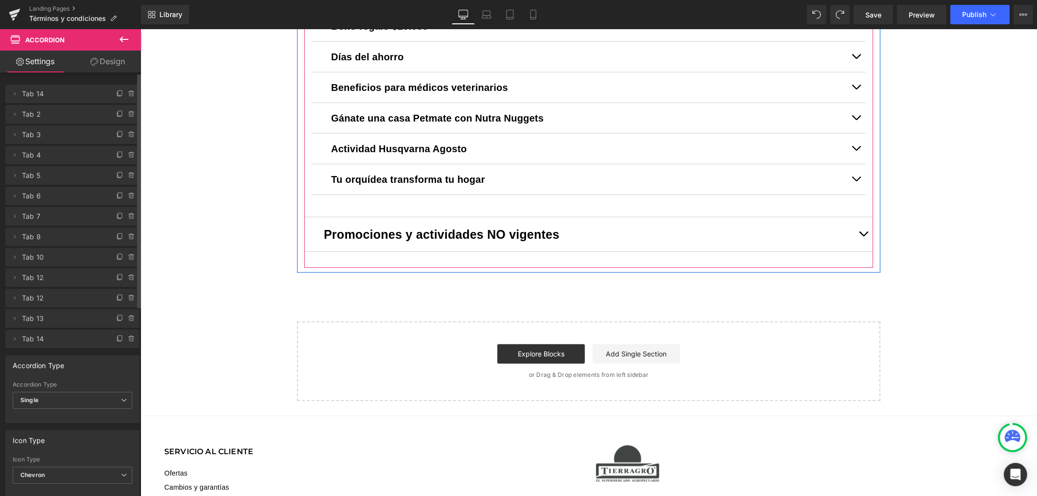
click at [863, 236] on span "button" at bounding box center [863, 236] width 0 height 0
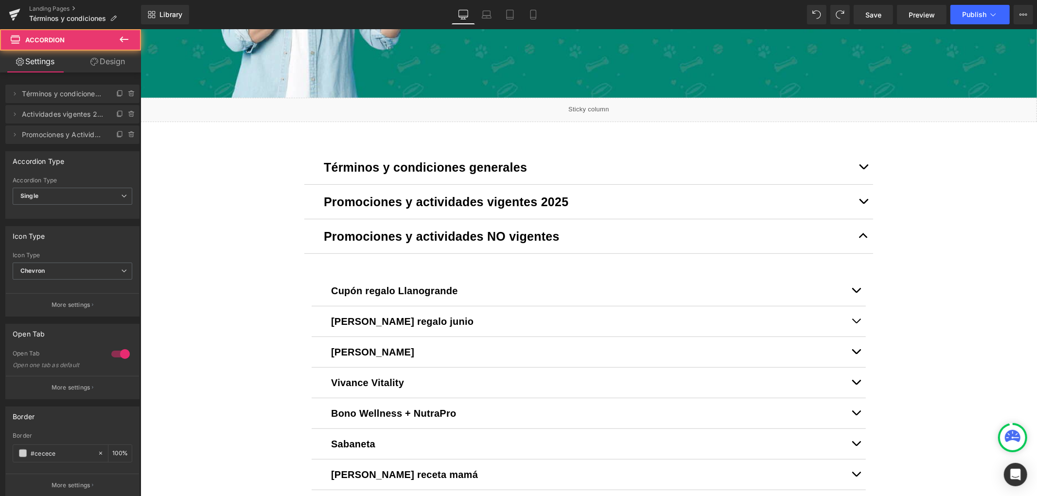
scroll to position [293, 0]
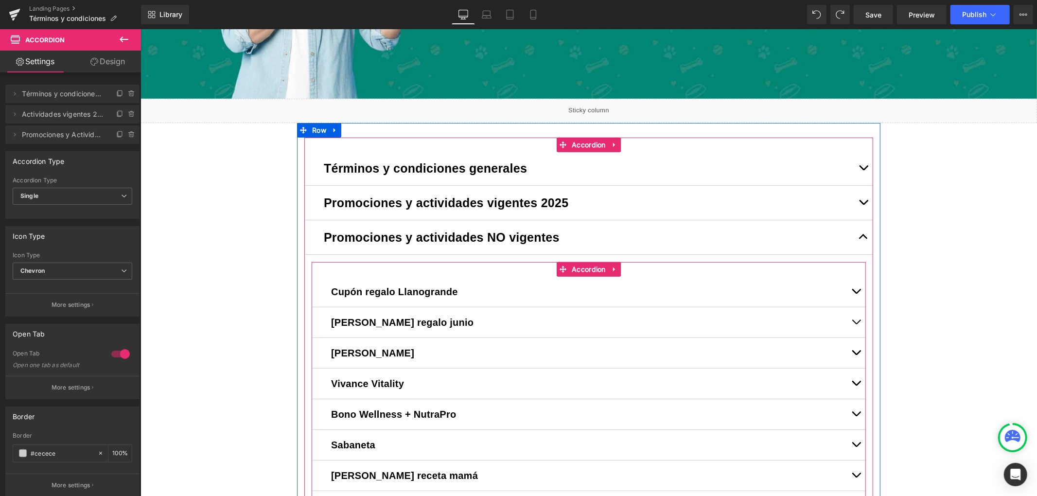
click at [490, 273] on div "Cupón regalo Llanogrande Text Block Por cada compra igual o superior a $100.000…" at bounding box center [588, 490] width 554 height 458
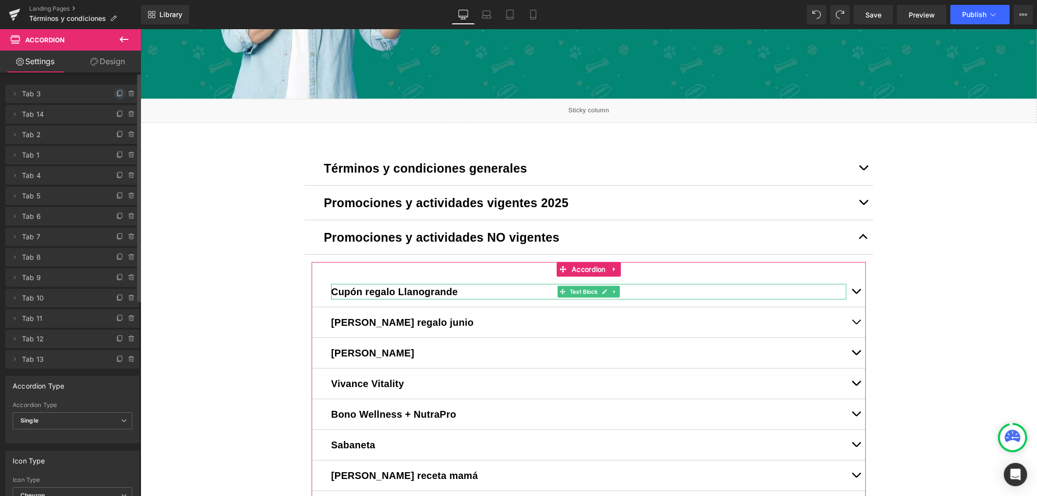
click at [118, 92] on icon at bounding box center [120, 92] width 4 height 5
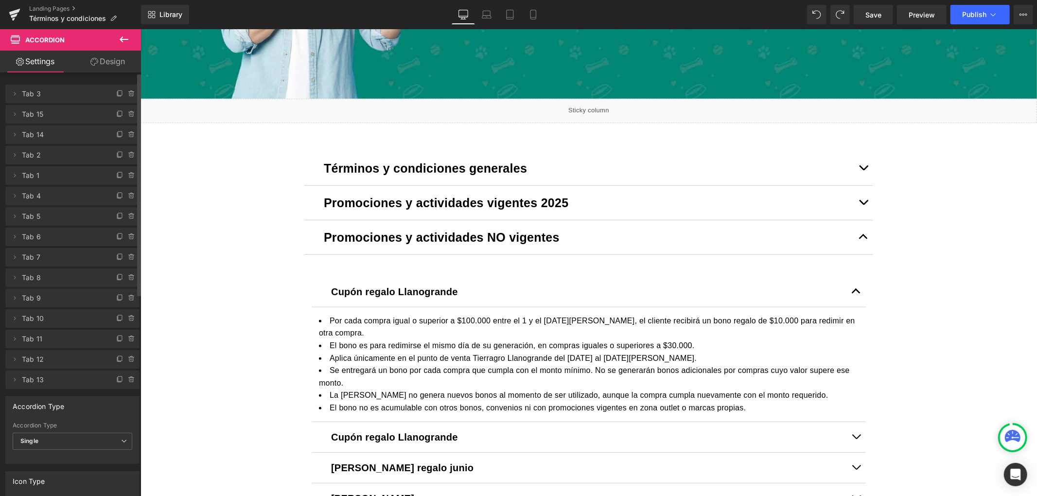
click at [429, 288] on b "Cupón regalo Llanogrande" at bounding box center [393, 291] width 127 height 11
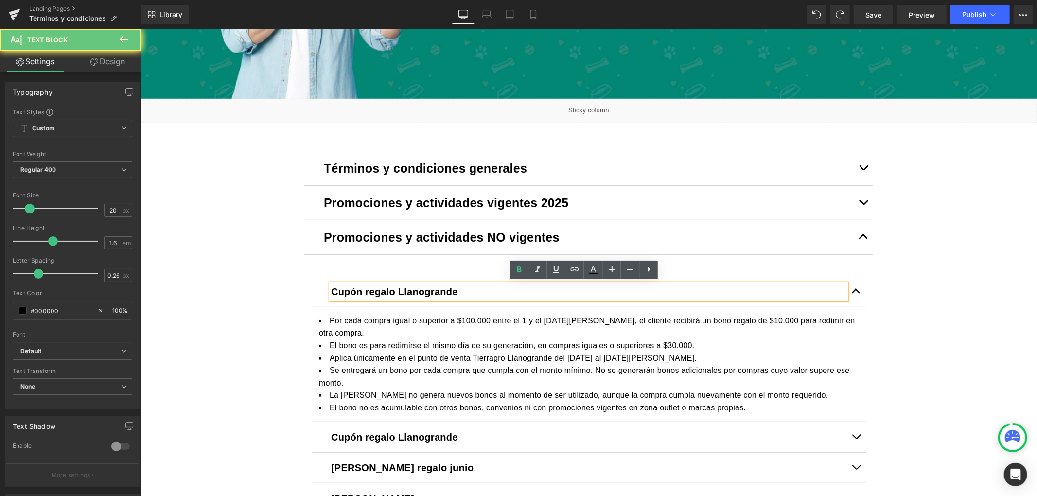
click at [428, 287] on b "Cupón regalo Llanogrande" at bounding box center [393, 291] width 127 height 11
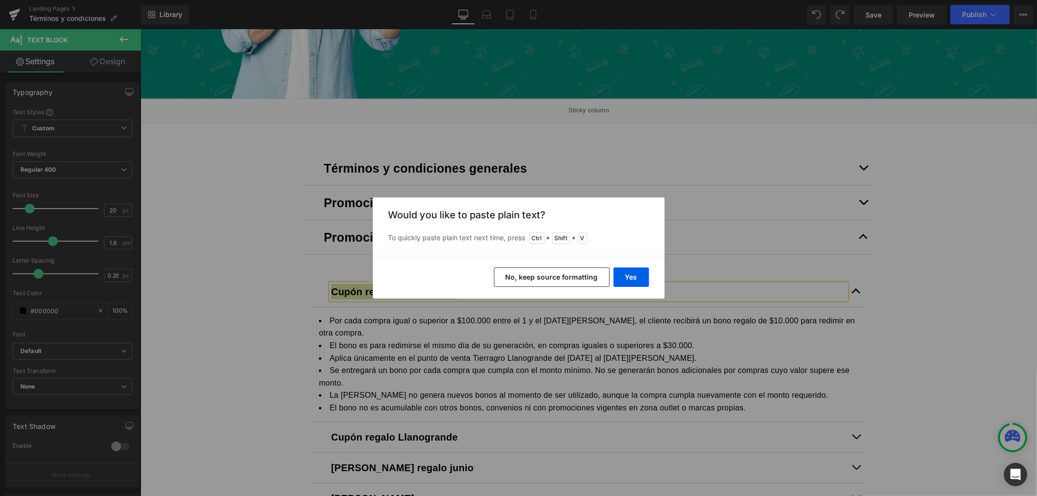
click at [566, 274] on button "No, keep source formatting" at bounding box center [552, 276] width 116 height 19
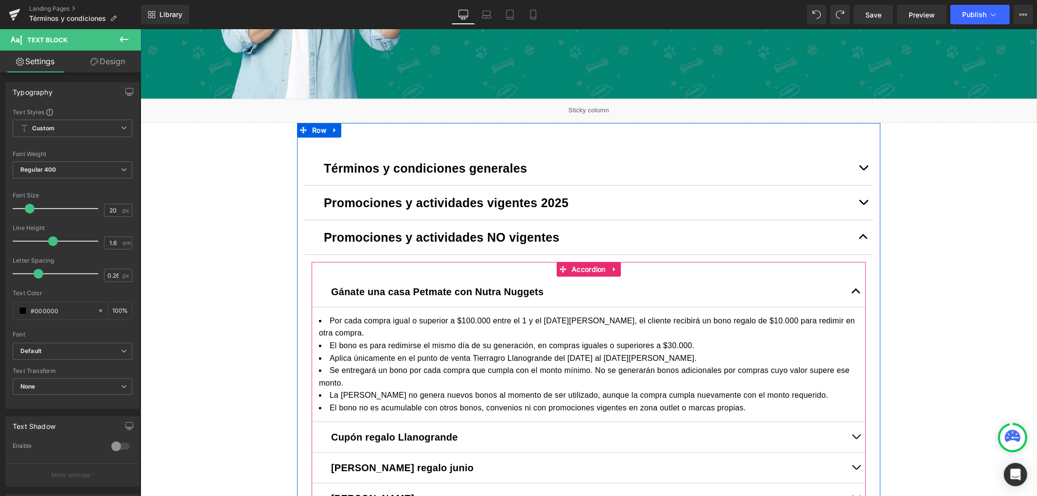
click at [478, 358] on li "Aplica únicamente en el punto de venta Tierragro Llanogrande del [DATE] al [DAT…" at bounding box center [587, 357] width 539 height 13
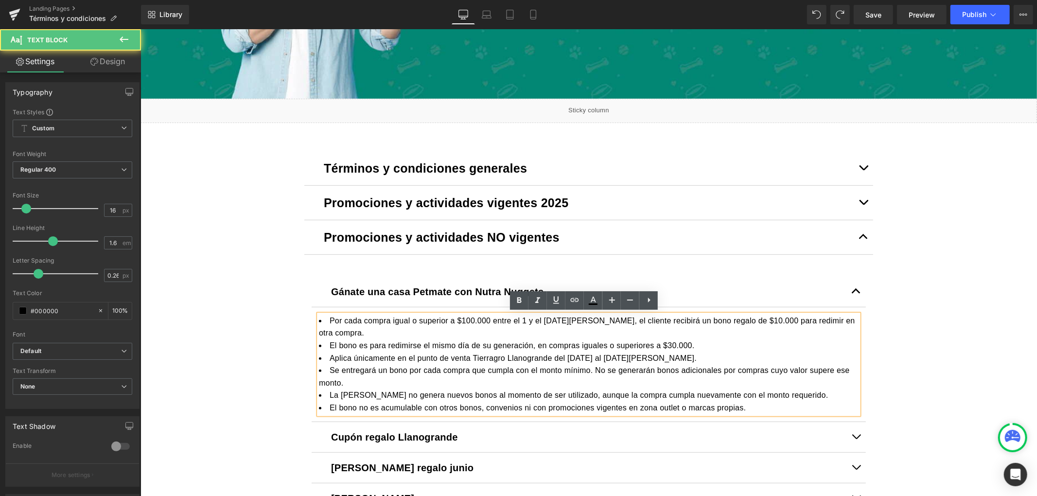
click at [466, 352] on li "Aplica únicamente en el punto de venta Tierragro Llanogrande del [DATE] al [DAT…" at bounding box center [587, 357] width 539 height 13
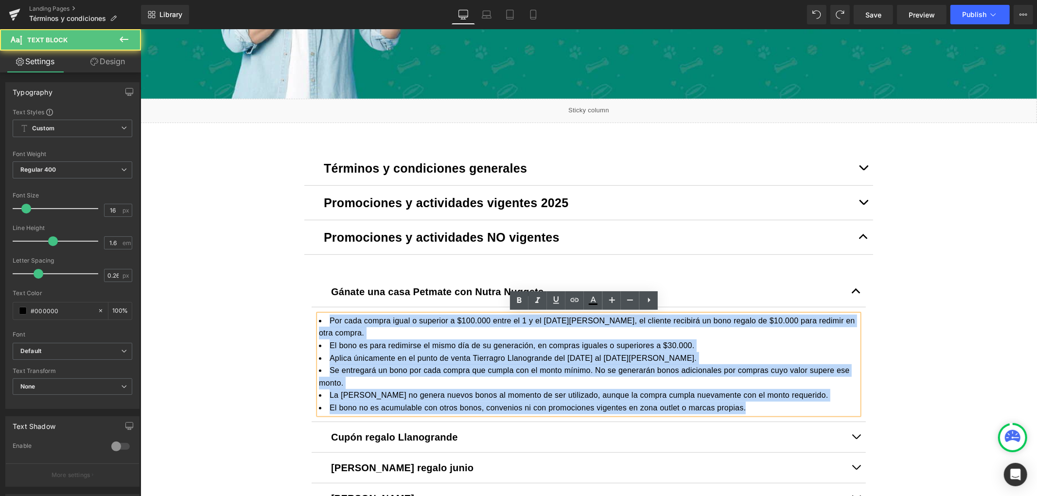
drag, startPoint x: 698, startPoint y: 410, endPoint x: 243, endPoint y: 285, distance: 471.2
click at [243, 285] on div "Image Row Liquid Términos y condiciones generales Text Block Tierragro.com Text…" at bounding box center [588, 419] width 896 height 1203
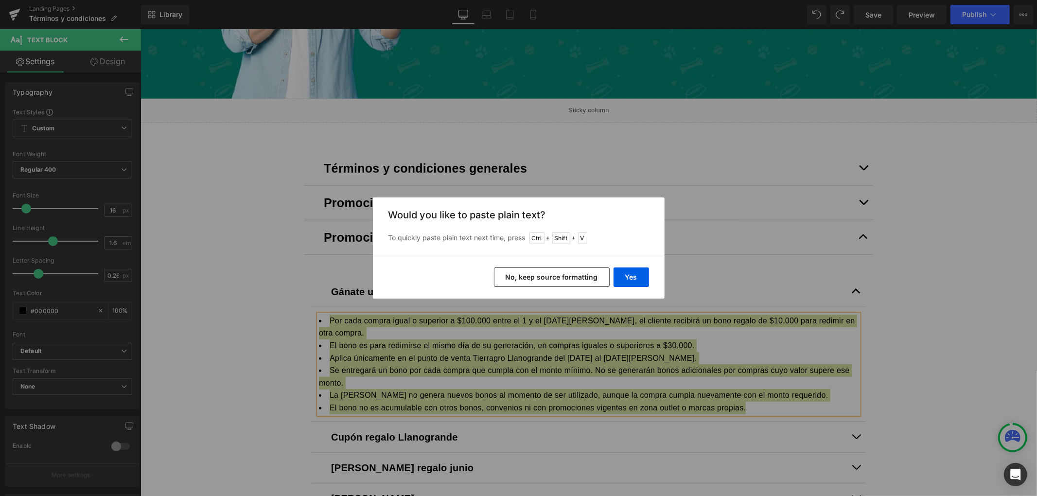
click at [528, 279] on button "No, keep source formatting" at bounding box center [552, 276] width 116 height 19
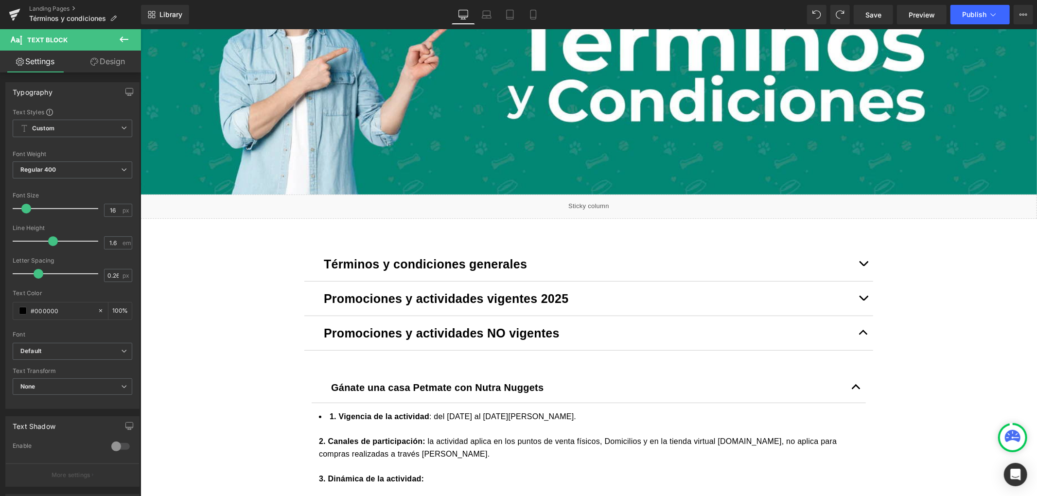
scroll to position [163, 0]
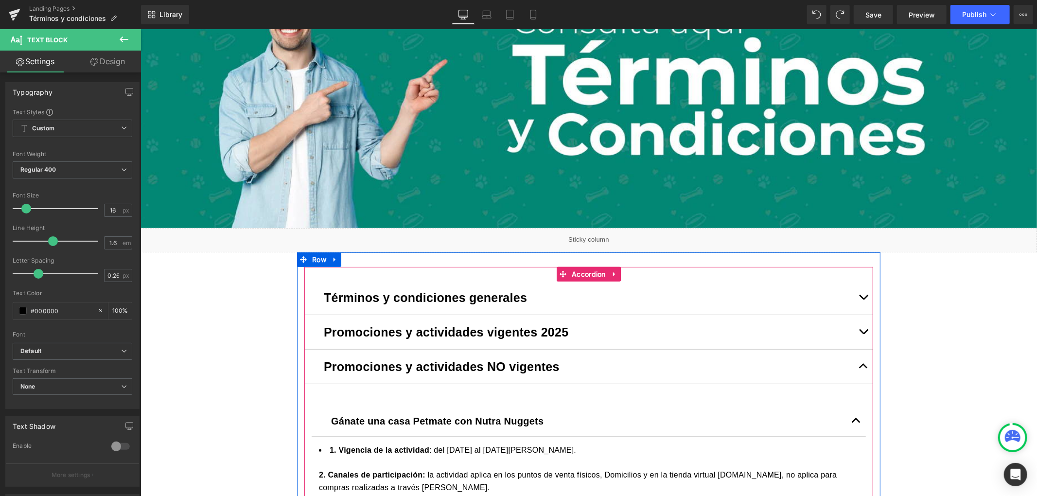
click at [858, 330] on button "button" at bounding box center [862, 331] width 19 height 34
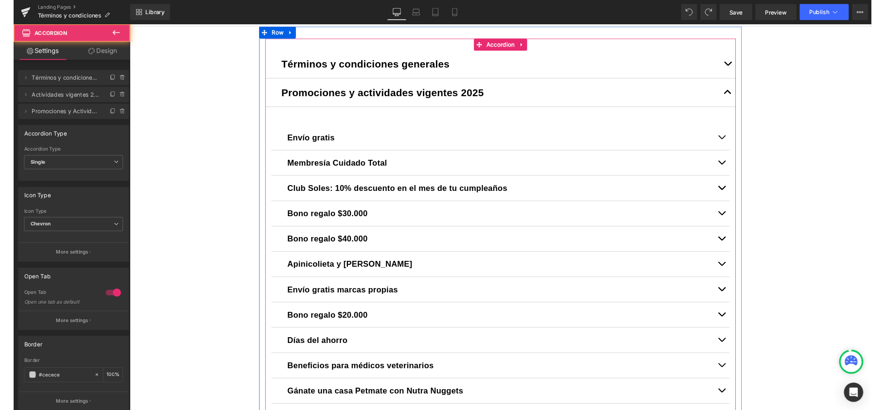
scroll to position [552, 0]
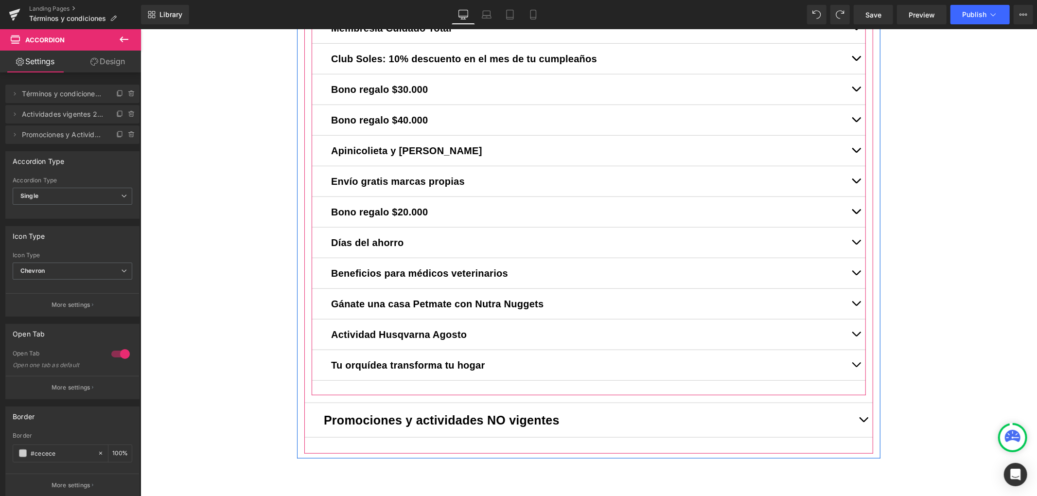
click at [315, 299] on div "Gánate una casa Petmate con Nutra Nuggets Text Block" at bounding box center [588, 303] width 554 height 31
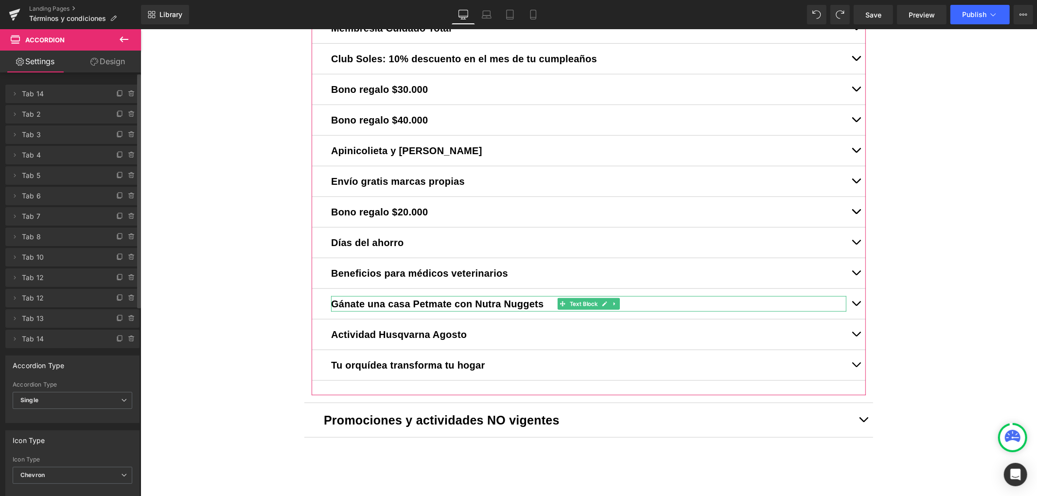
click at [66, 291] on span "Tab 12" at bounding box center [63, 298] width 82 height 18
click at [63, 302] on span "Tab 12" at bounding box center [63, 298] width 82 height 18
click at [129, 300] on icon at bounding box center [132, 298] width 8 height 8
click at [129, 300] on button "Delete" at bounding box center [121, 298] width 31 height 13
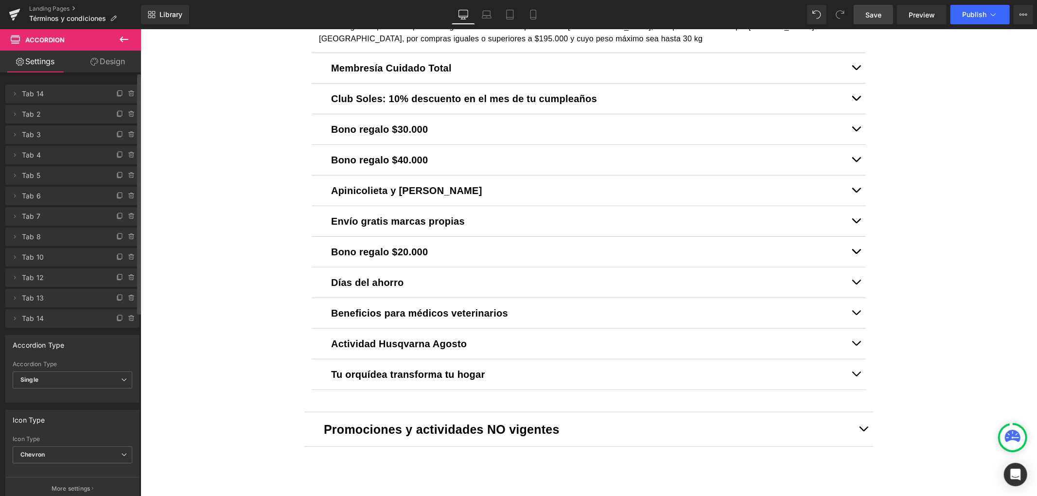
click at [879, 16] on span "Save" at bounding box center [873, 15] width 16 height 10
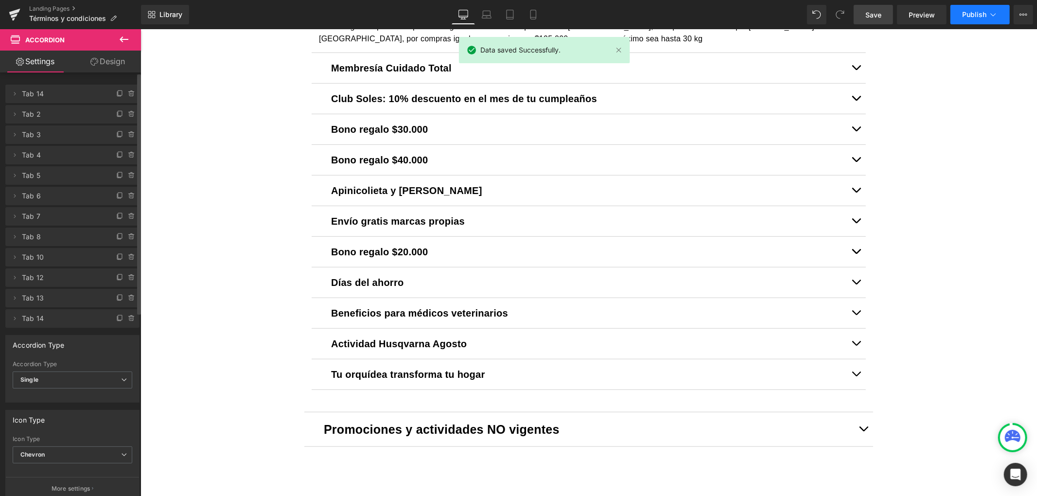
click at [970, 12] on span "Publish" at bounding box center [974, 15] width 24 height 8
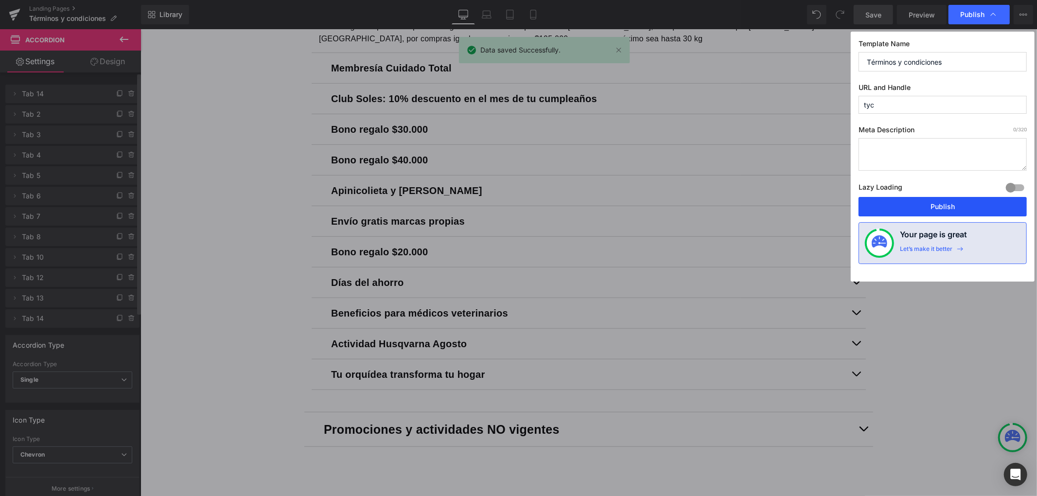
click at [937, 208] on button "Publish" at bounding box center [942, 206] width 168 height 19
